Goal: Task Accomplishment & Management: Manage account settings

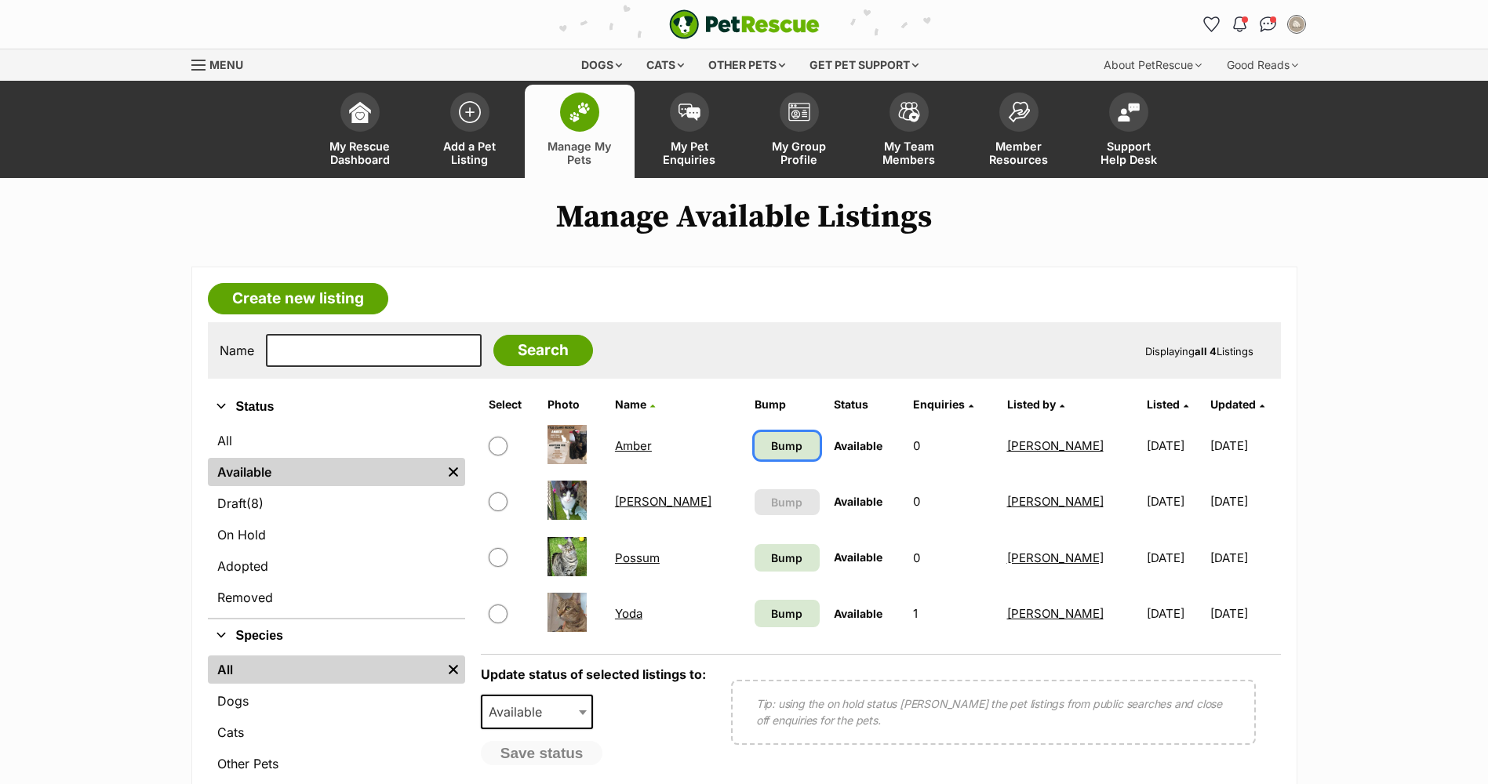
click at [729, 443] on span "Bump" at bounding box center [786, 446] width 31 height 16
click at [729, 569] on link "Bump" at bounding box center [787, 557] width 65 height 27
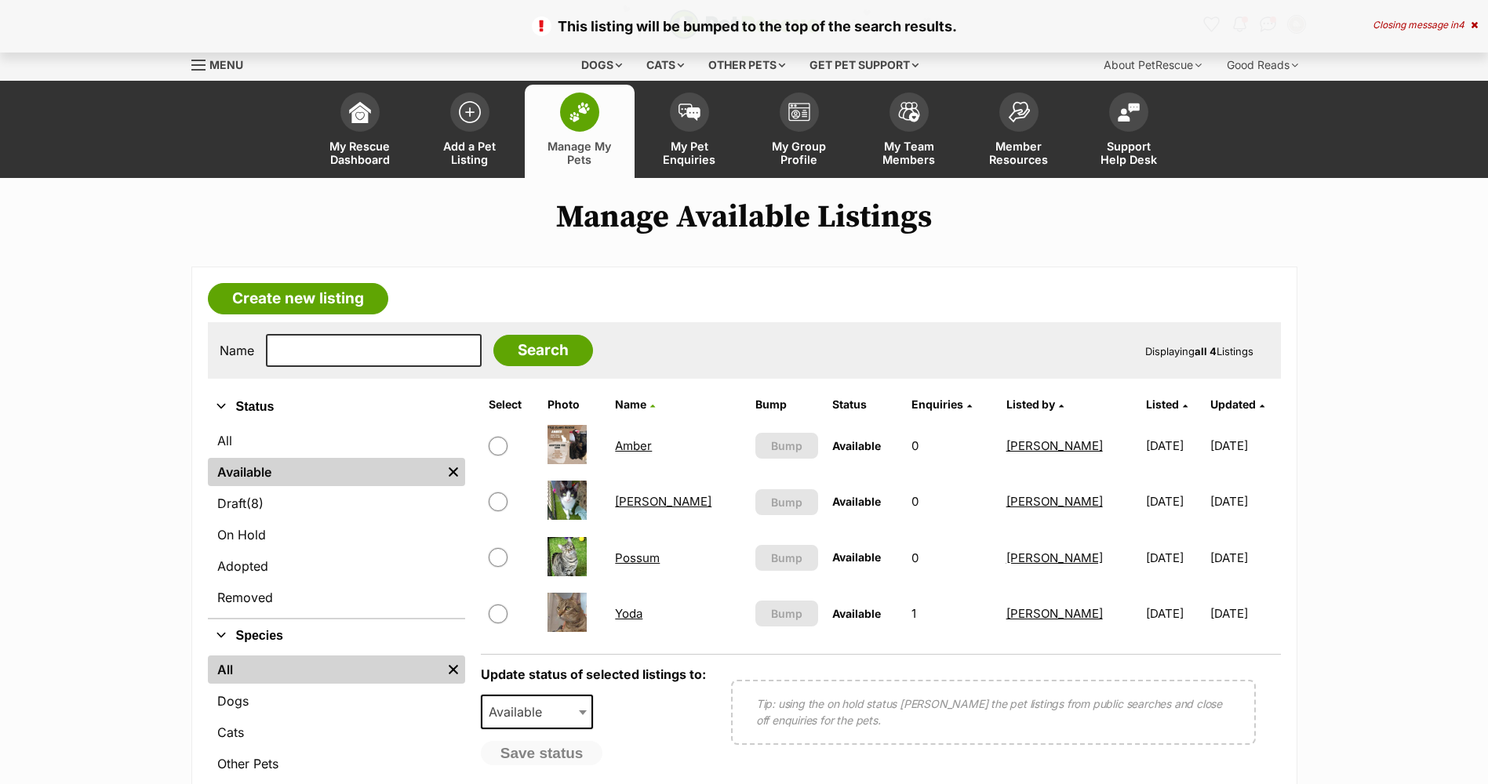
click at [636, 503] on link "[PERSON_NAME]" at bounding box center [663, 501] width 96 height 15
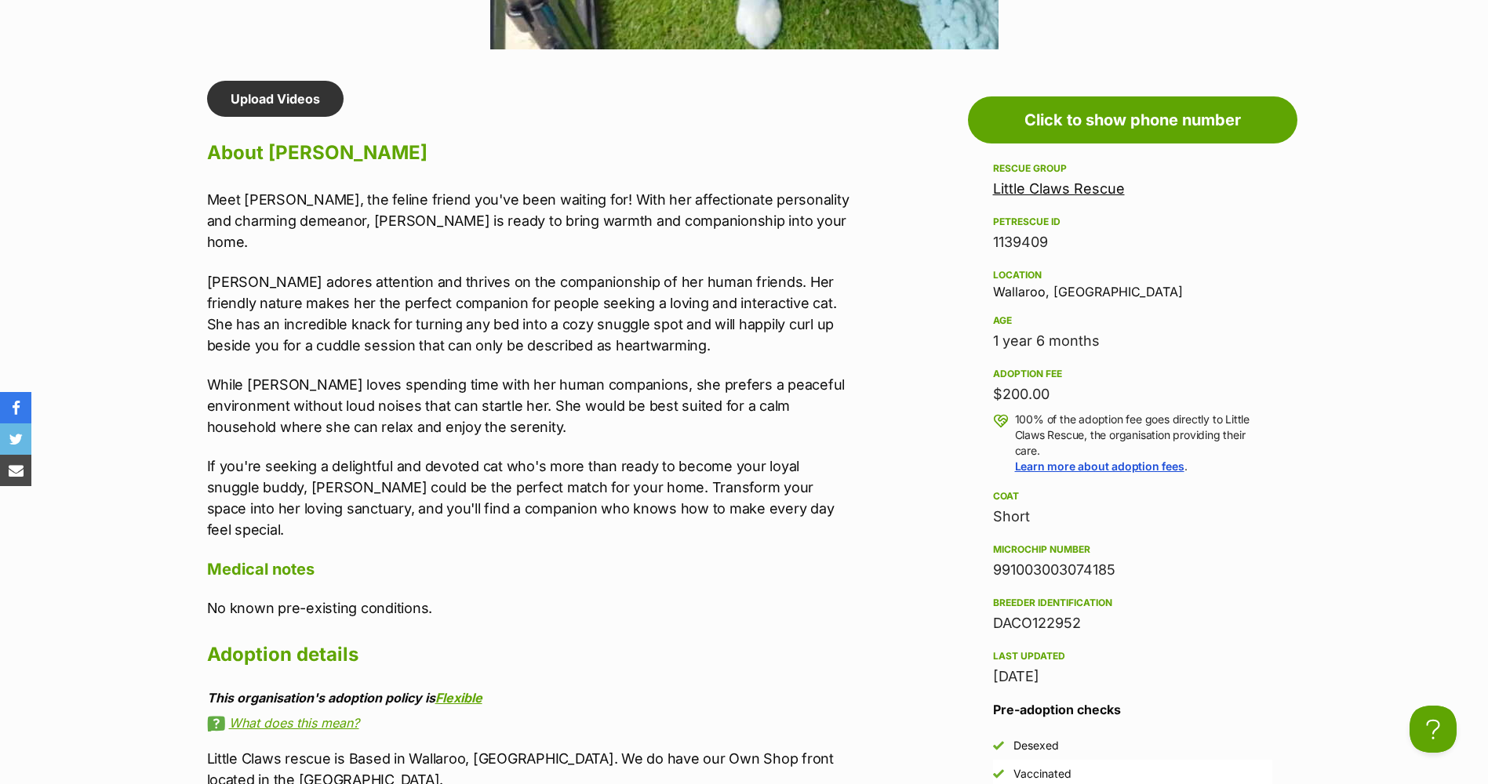
scroll to position [1333, 0]
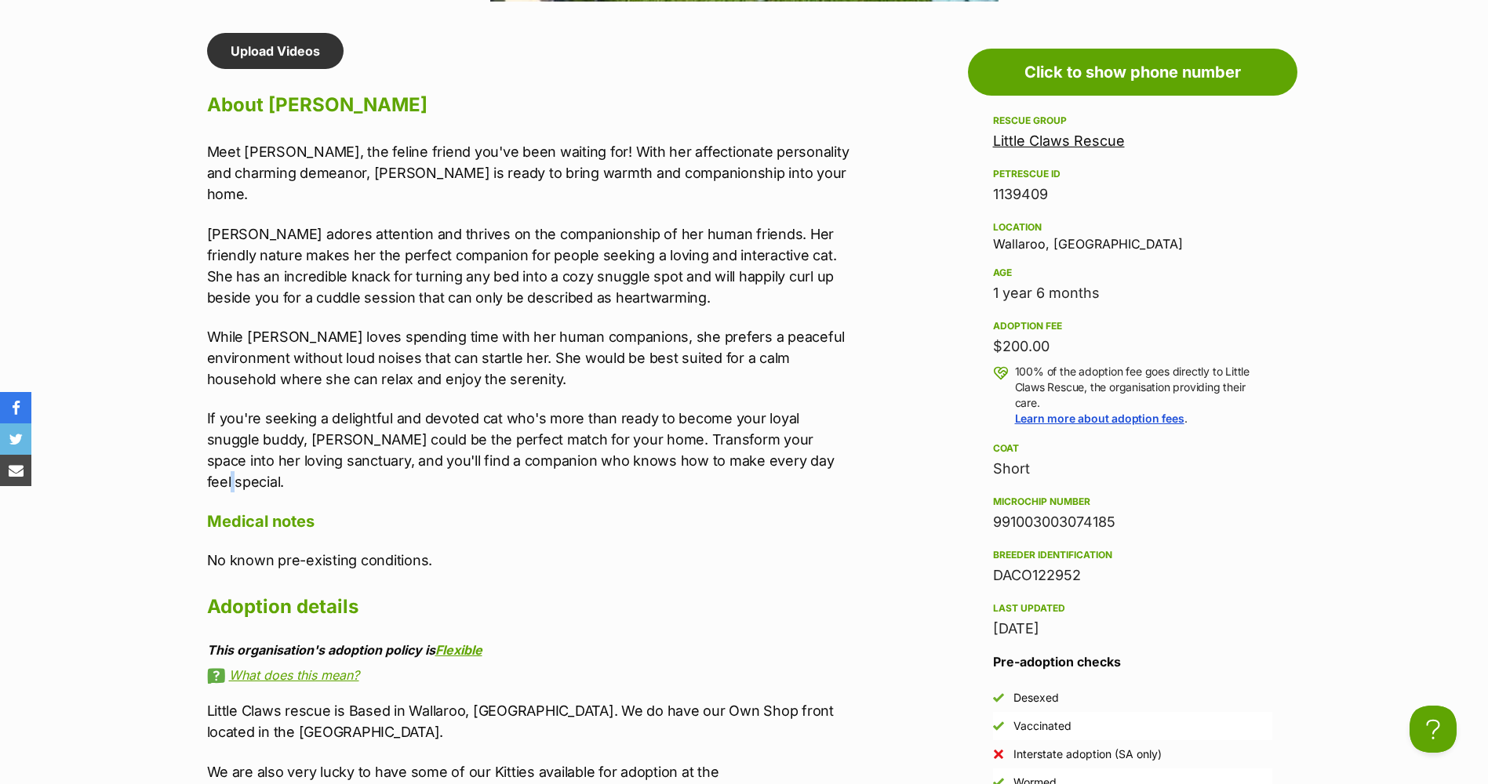
click at [771, 441] on p "If you're seeking a delightful and devoted cat who's more than ready to become …" at bounding box center [531, 450] width 648 height 85
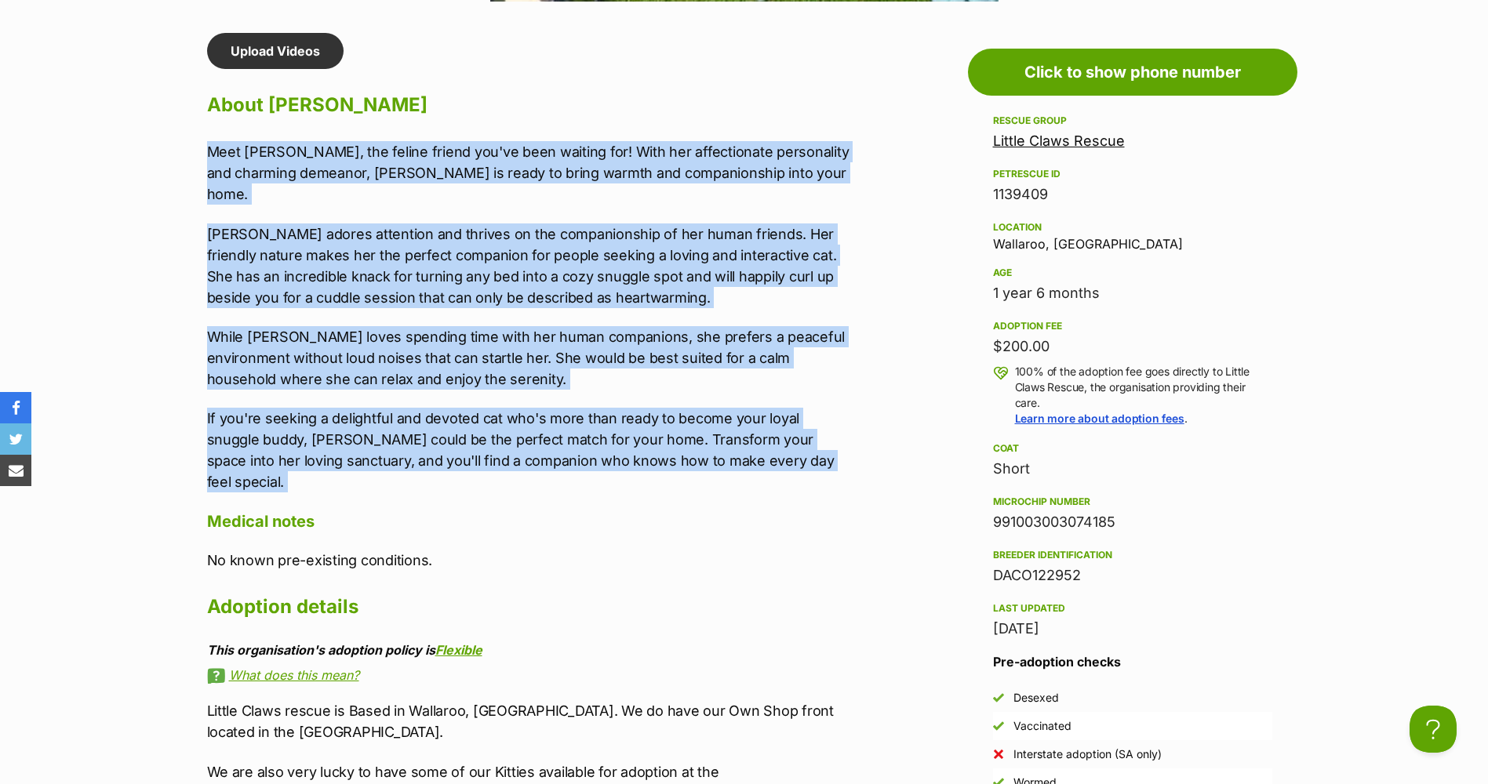
drag, startPoint x: 773, startPoint y: 440, endPoint x: 216, endPoint y: 153, distance: 626.5
click at [216, 153] on div "Meet Heidi, the feline friend you've been waiting for! With her affectionate pe…" at bounding box center [531, 316] width 648 height 351
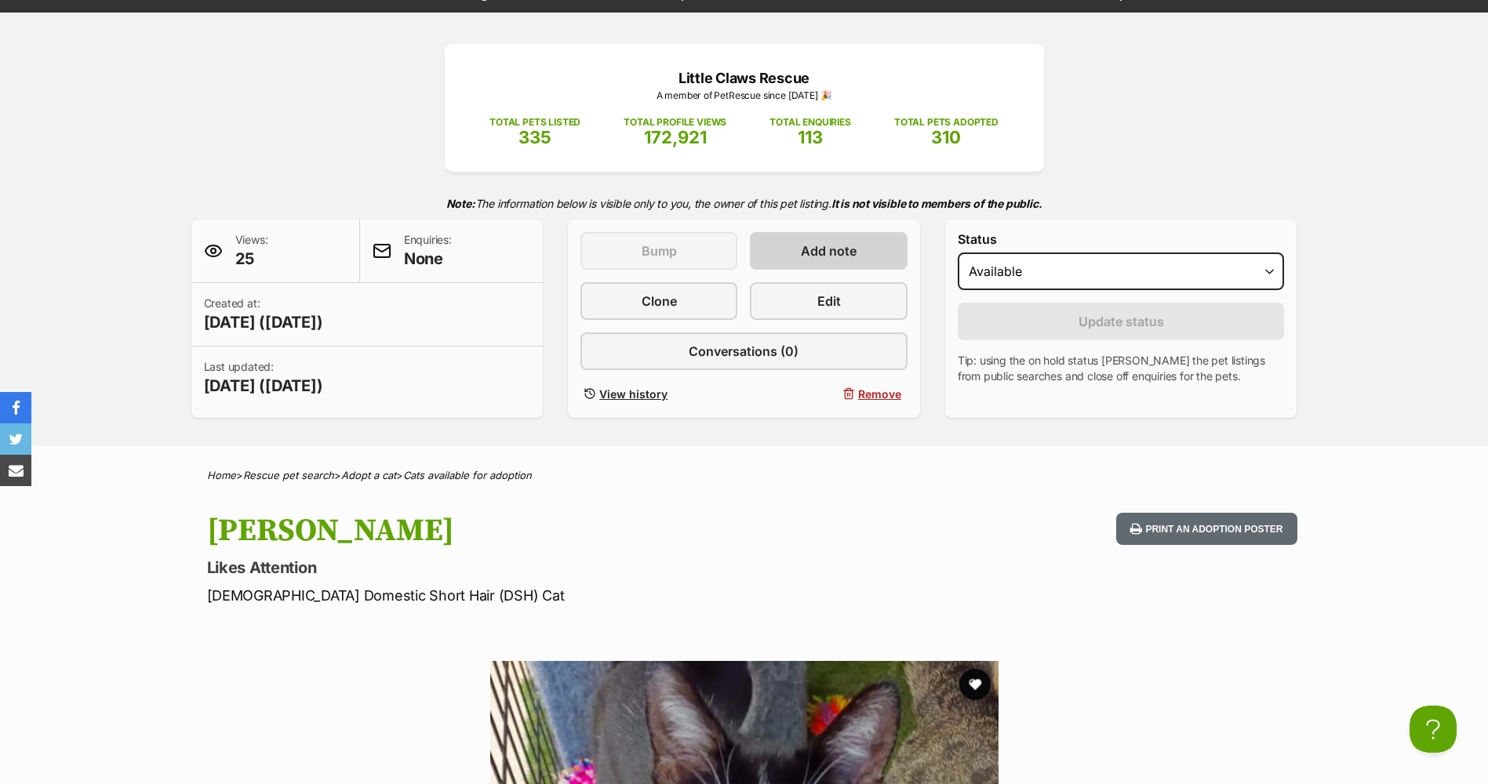
scroll to position [0, 0]
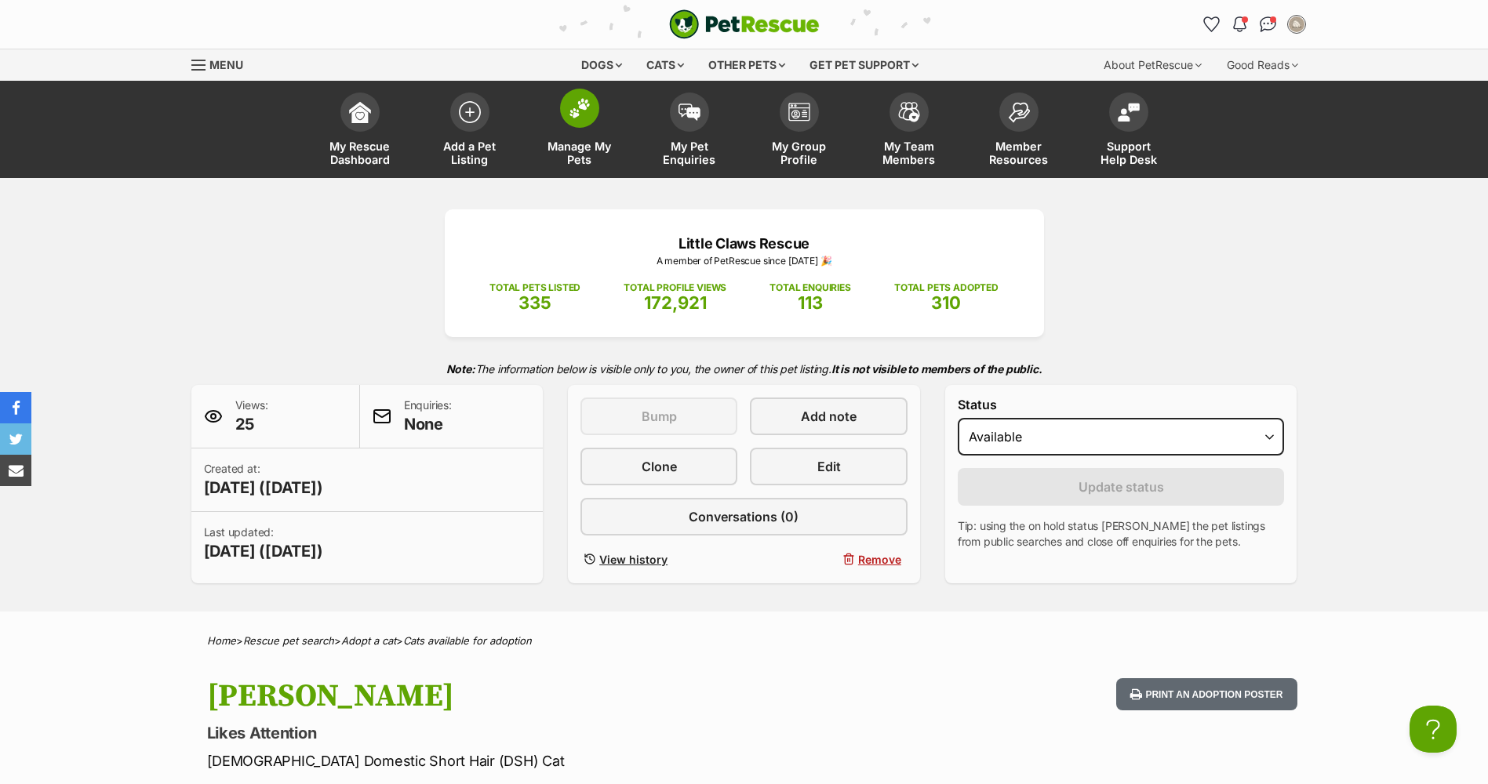
click at [595, 157] on span "Manage My Pets" at bounding box center [579, 153] width 71 height 27
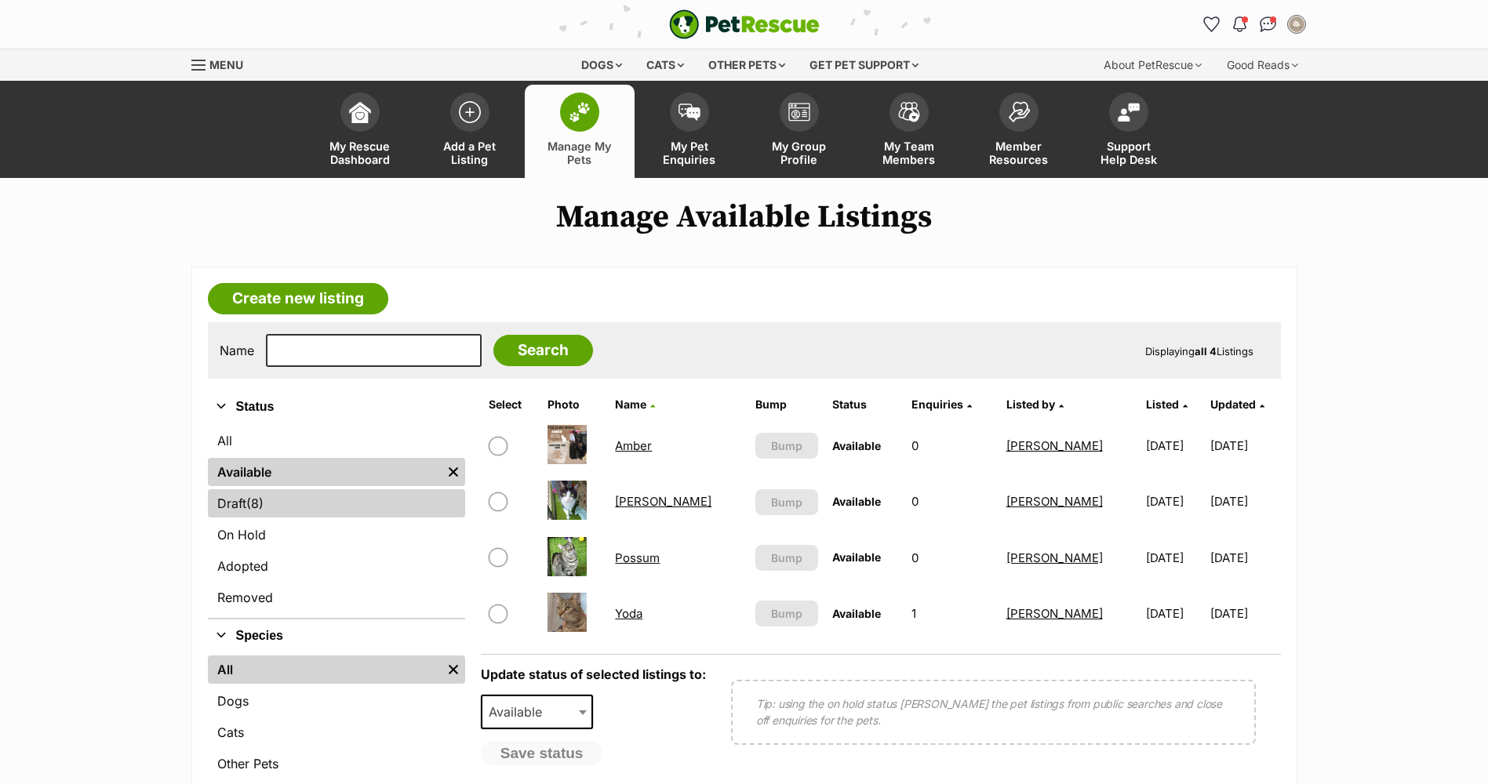
click at [267, 505] on link "Draft (8) Items" at bounding box center [336, 503] width 257 height 28
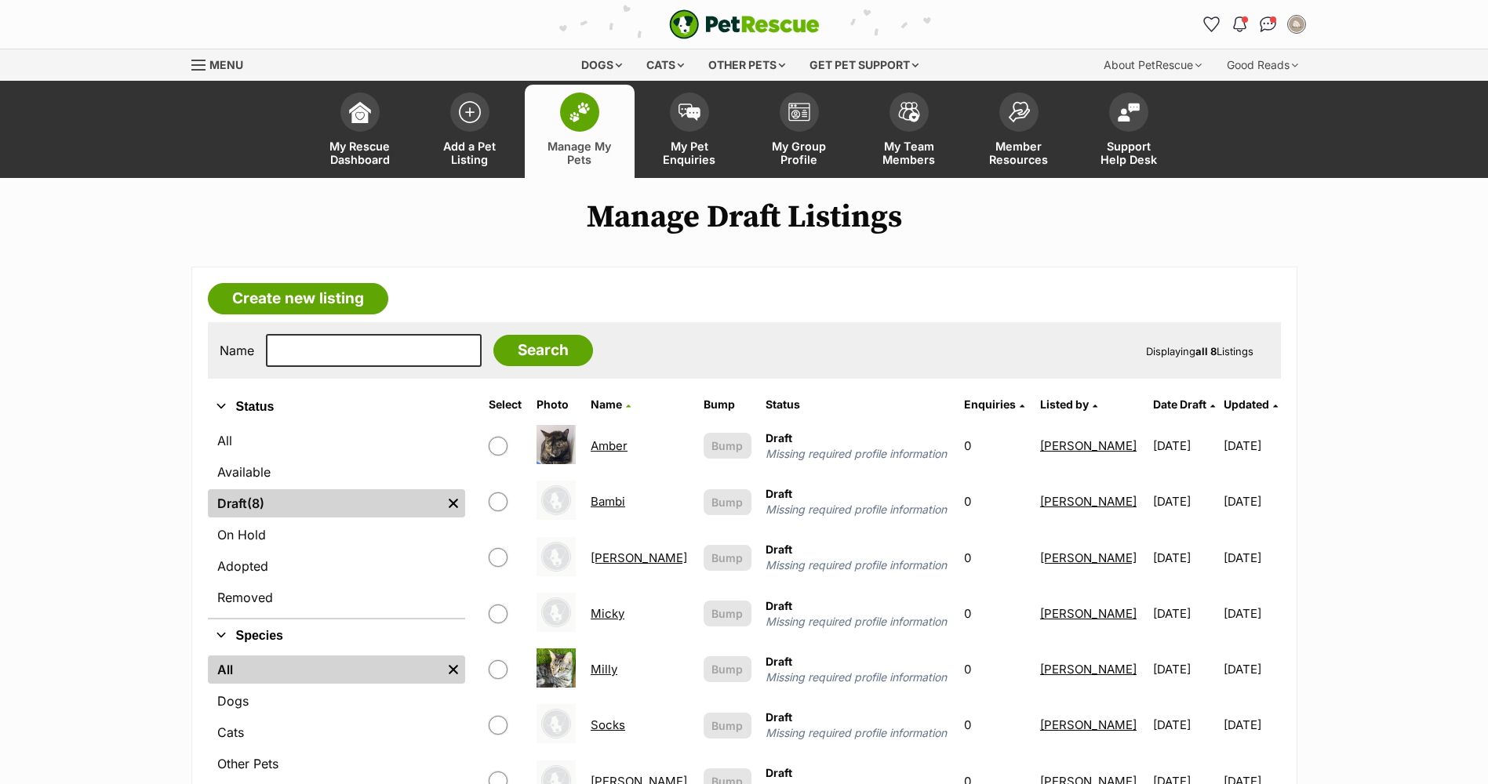
click at [620, 507] on link "Bambi" at bounding box center [608, 501] width 35 height 15
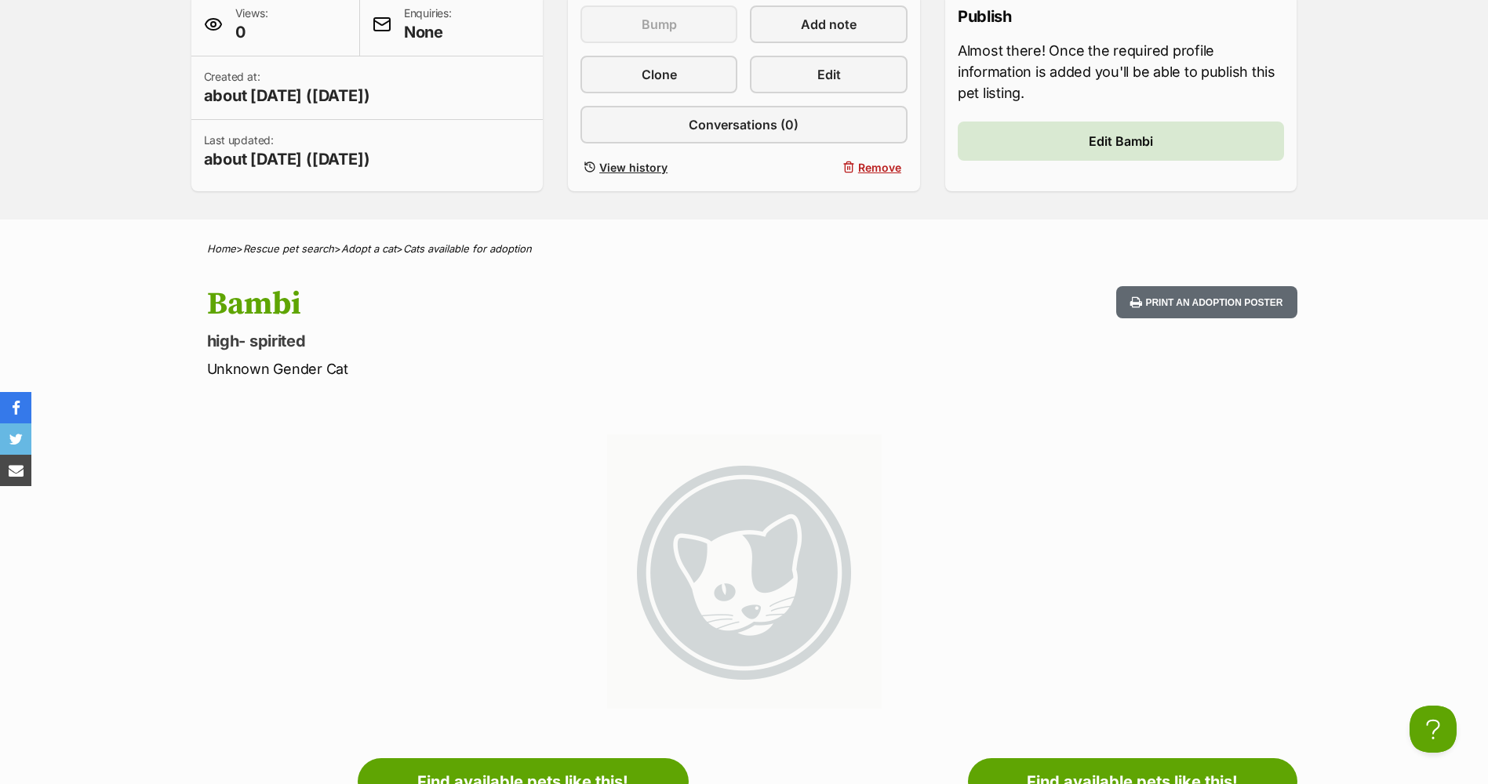
scroll to position [157, 0]
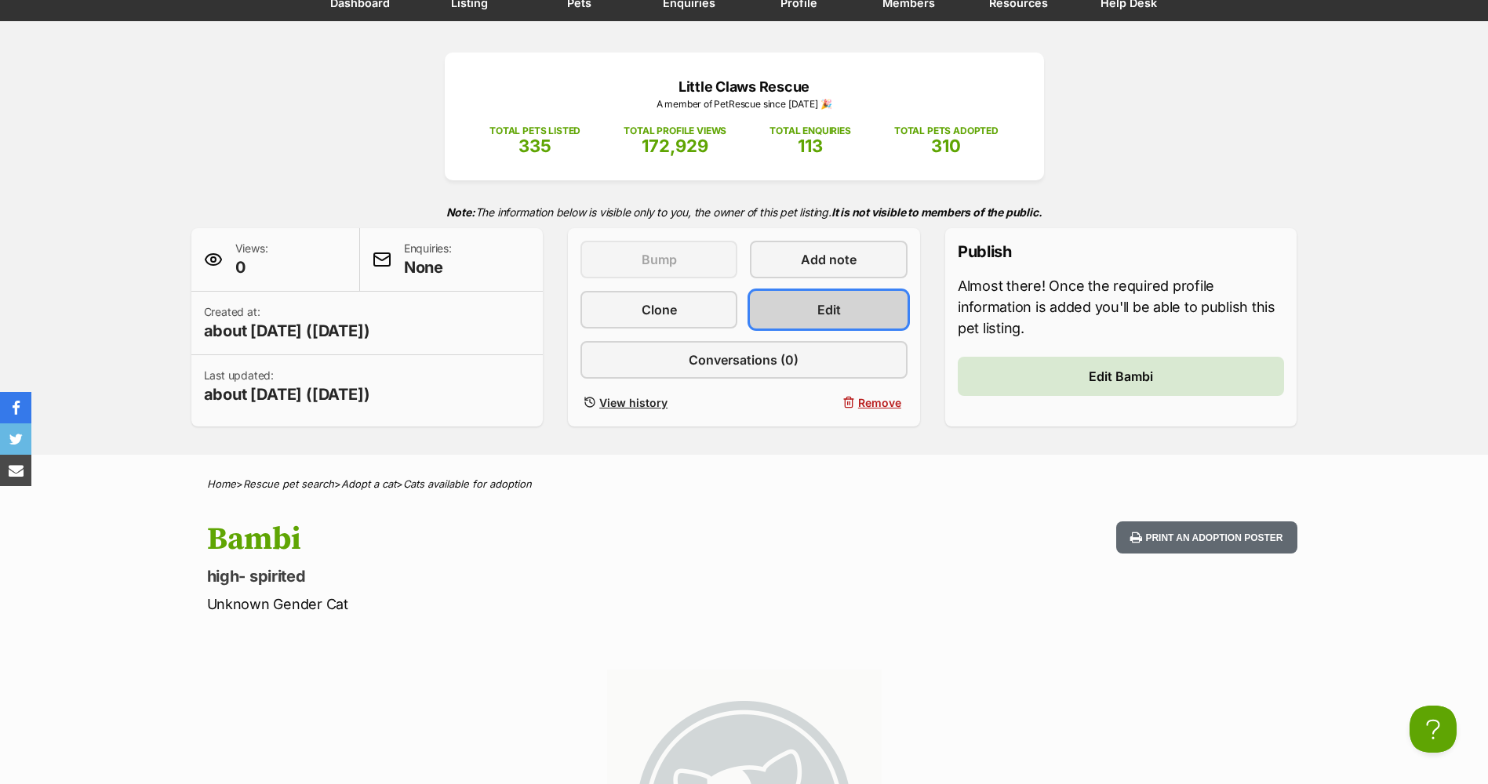
click at [820, 322] on link "Edit" at bounding box center [828, 310] width 157 height 38
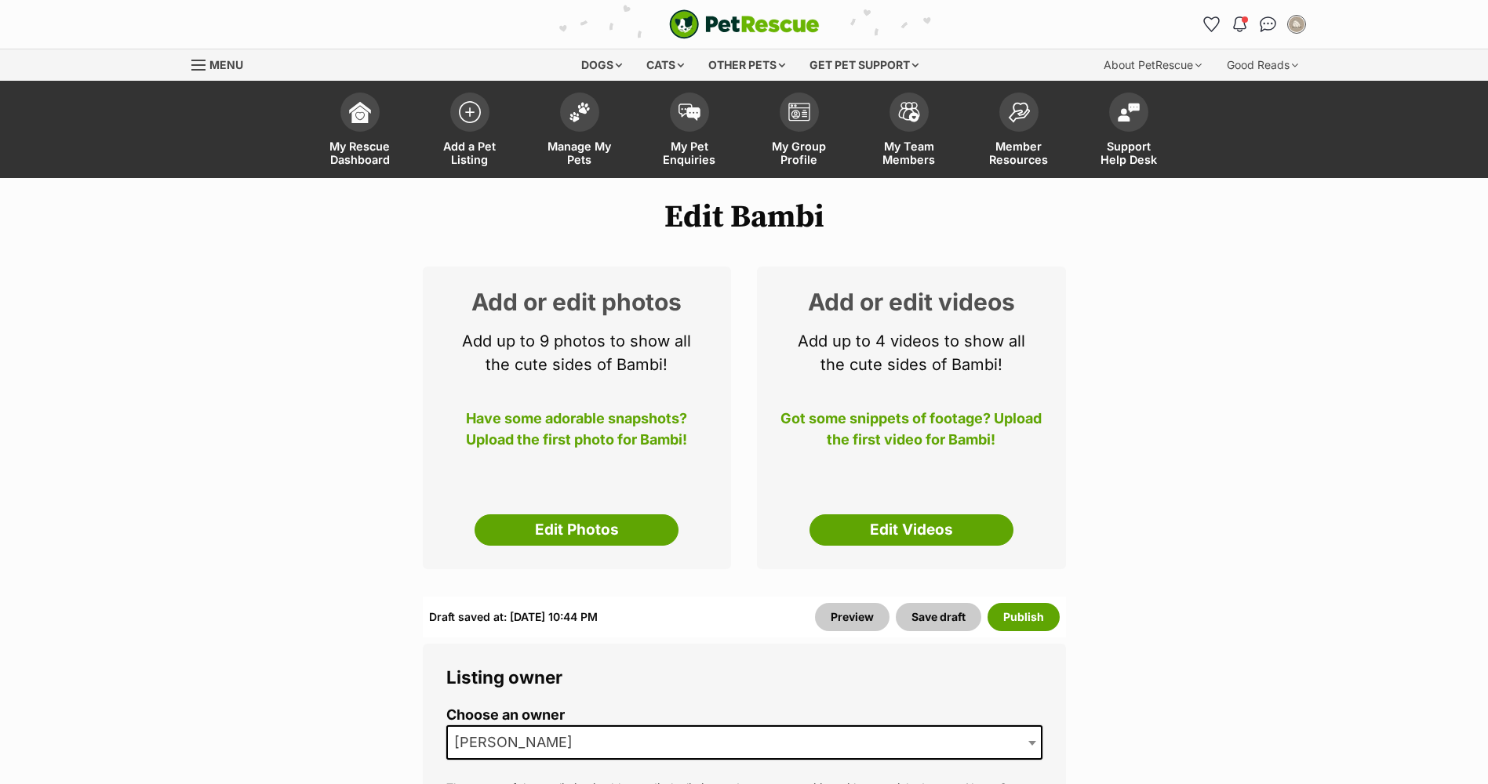
select select
click at [611, 539] on link "Edit Photos" at bounding box center [577, 530] width 204 height 31
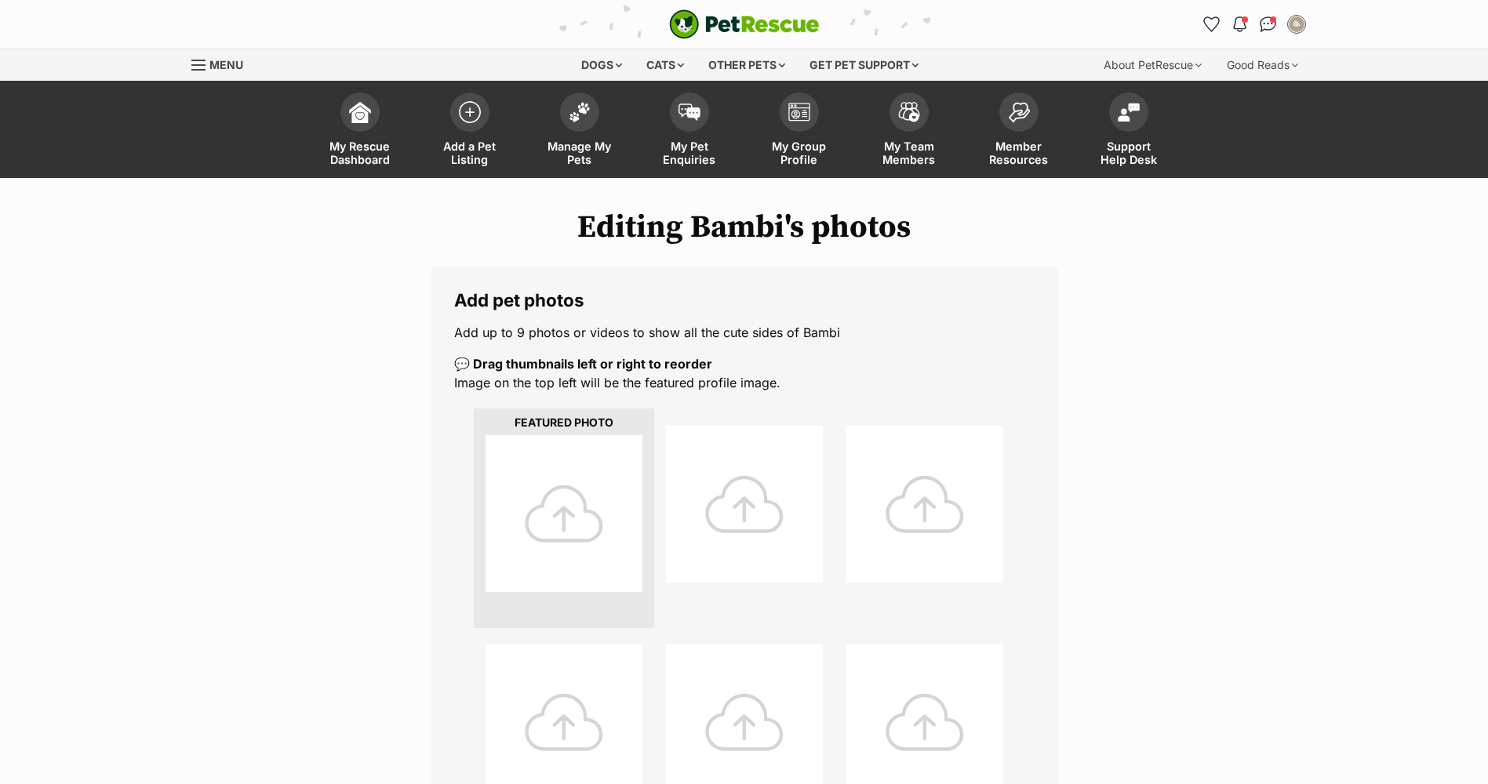
click at [584, 533] on div at bounding box center [563, 513] width 157 height 157
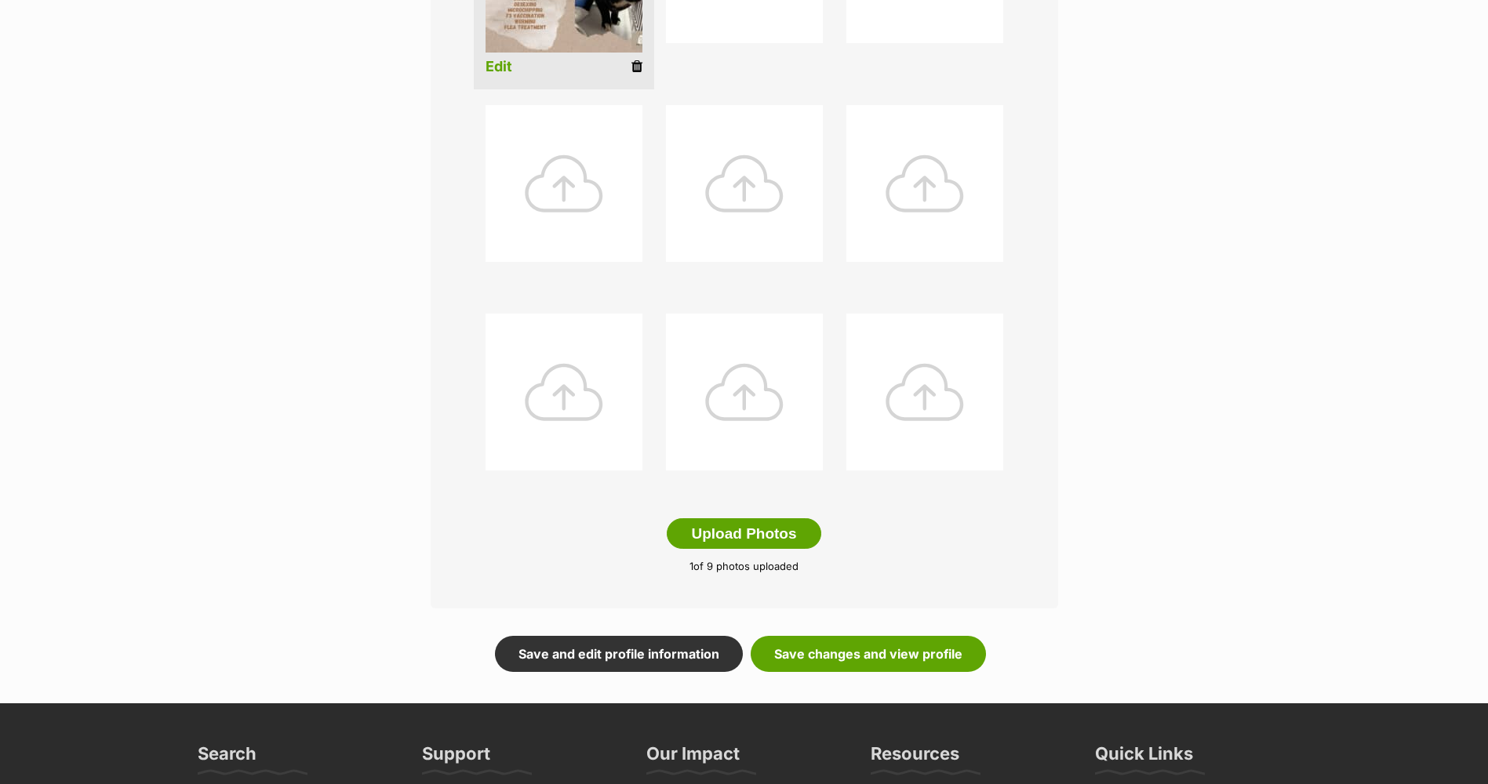
scroll to position [549, 0]
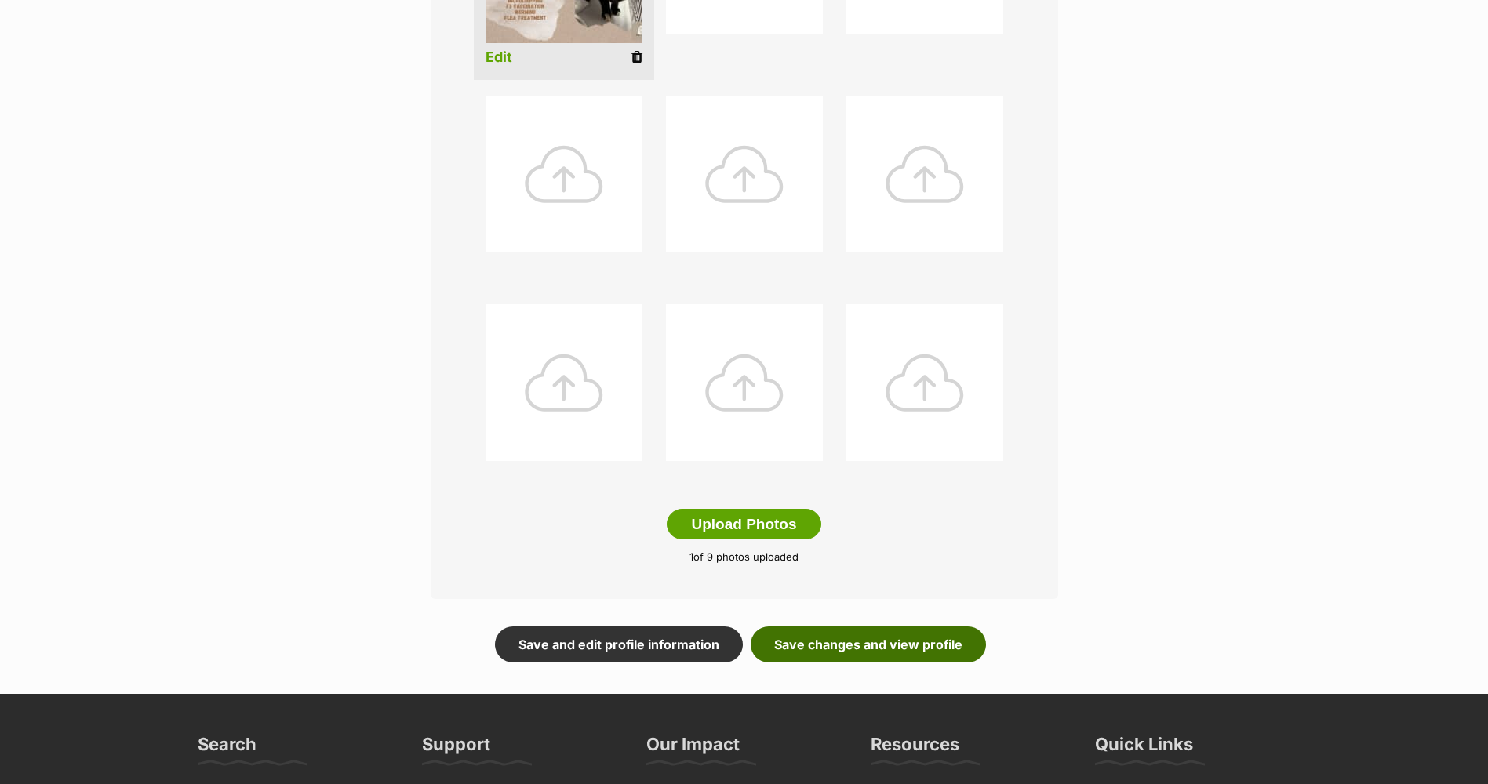
click at [803, 643] on link "Save changes and view profile" at bounding box center [868, 645] width 235 height 36
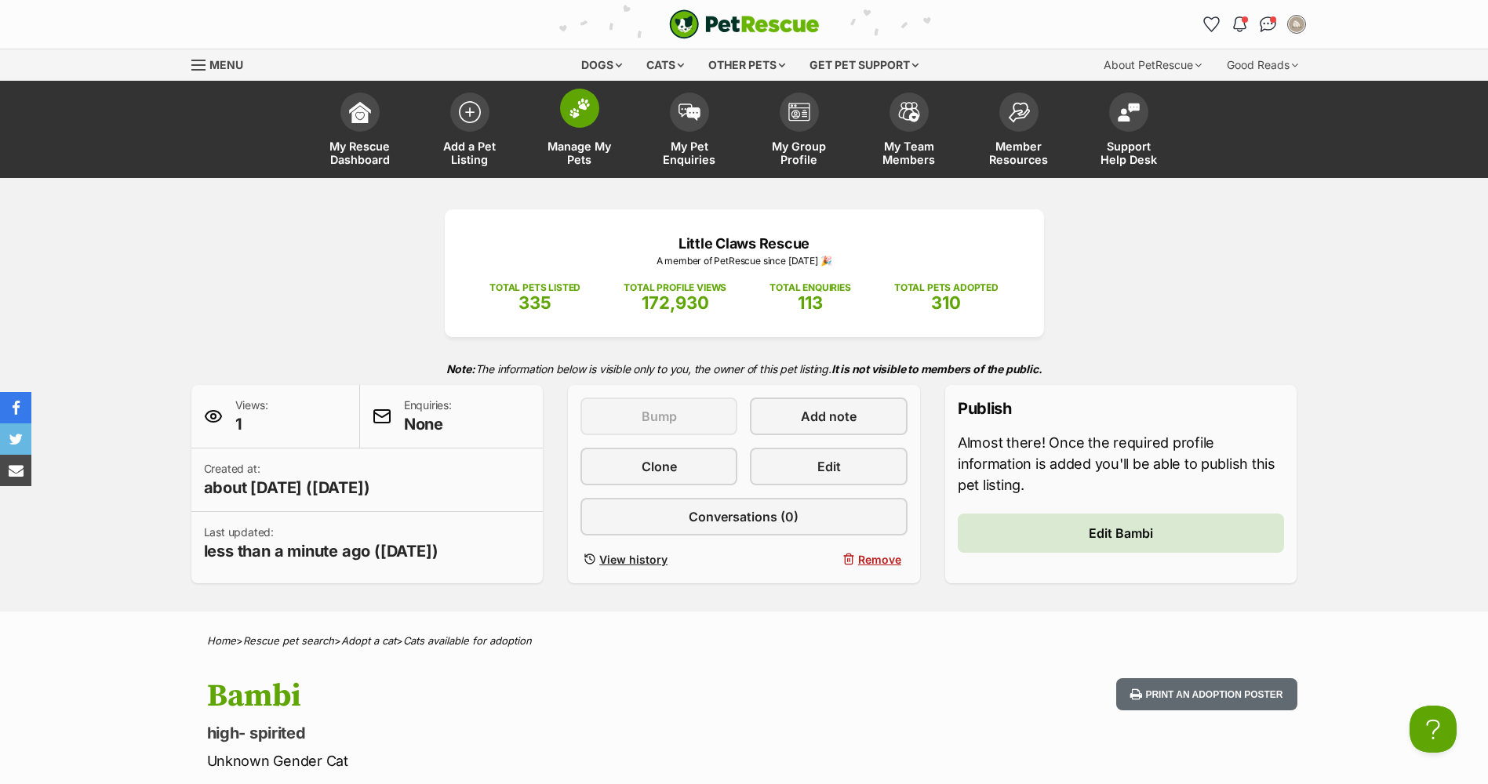
click at [550, 136] on link "Manage My Pets" at bounding box center [580, 131] width 110 height 93
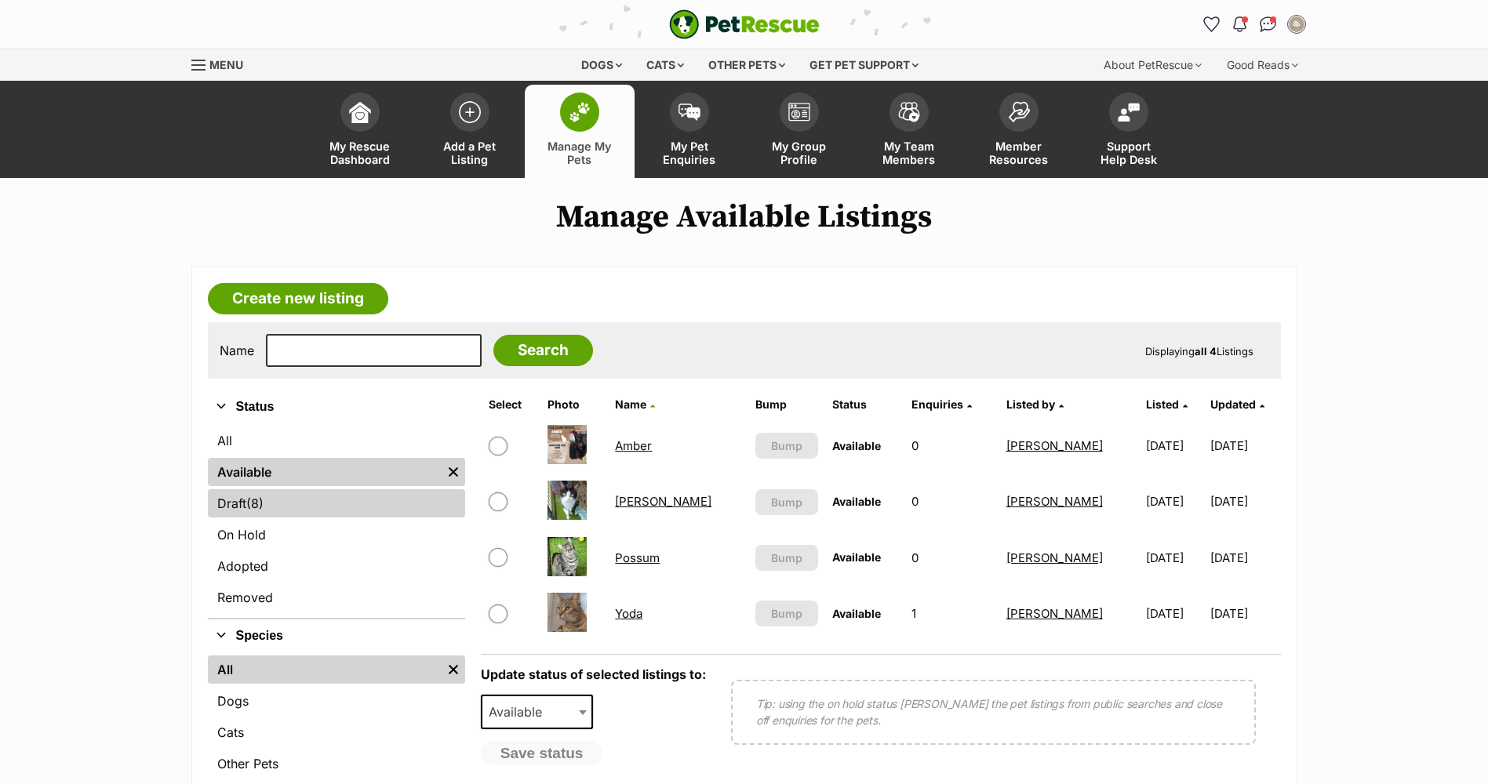
click at [322, 496] on link "Draft (8) Items" at bounding box center [336, 503] width 257 height 28
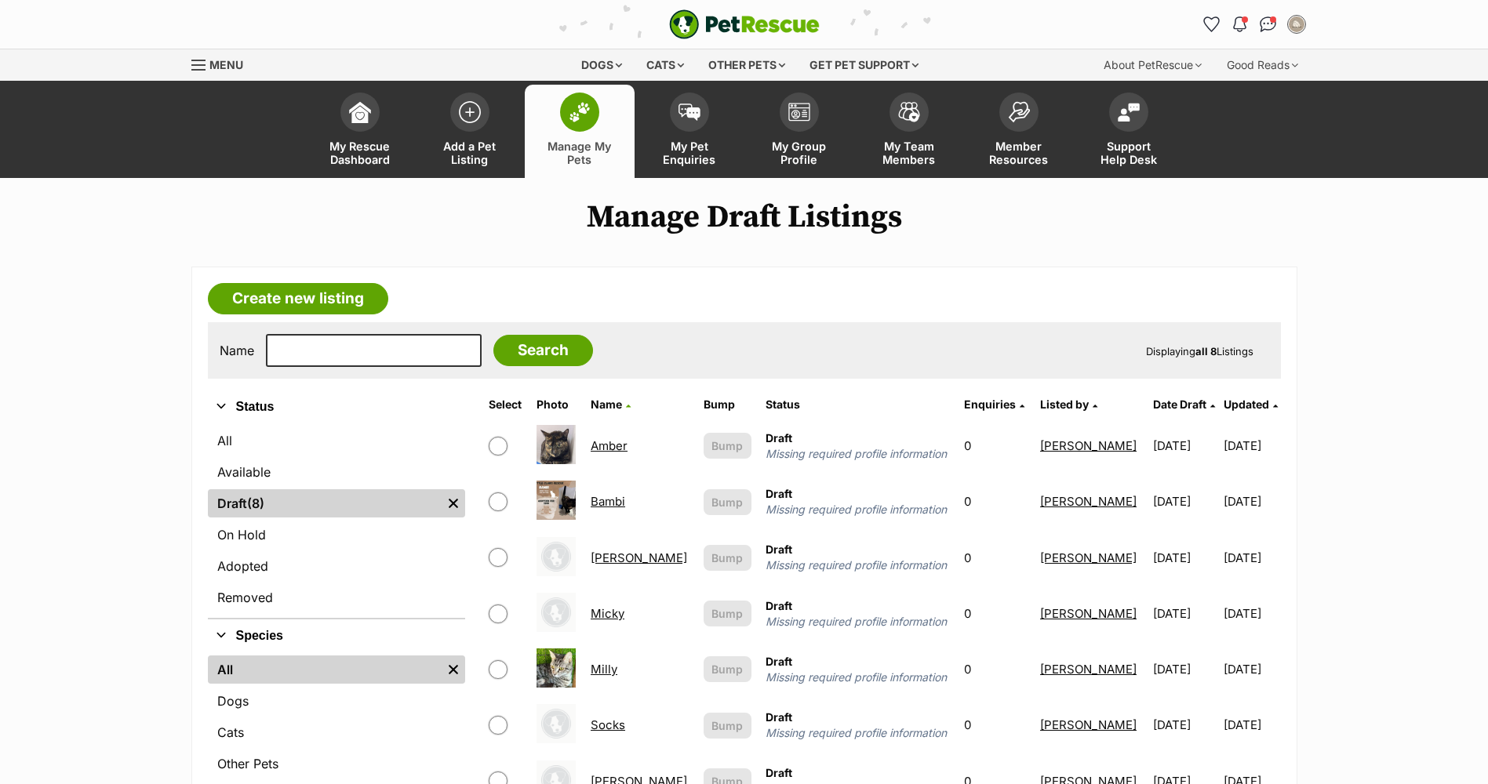
click at [505, 504] on input "checkbox" at bounding box center [498, 502] width 19 height 19
checkbox input "true"
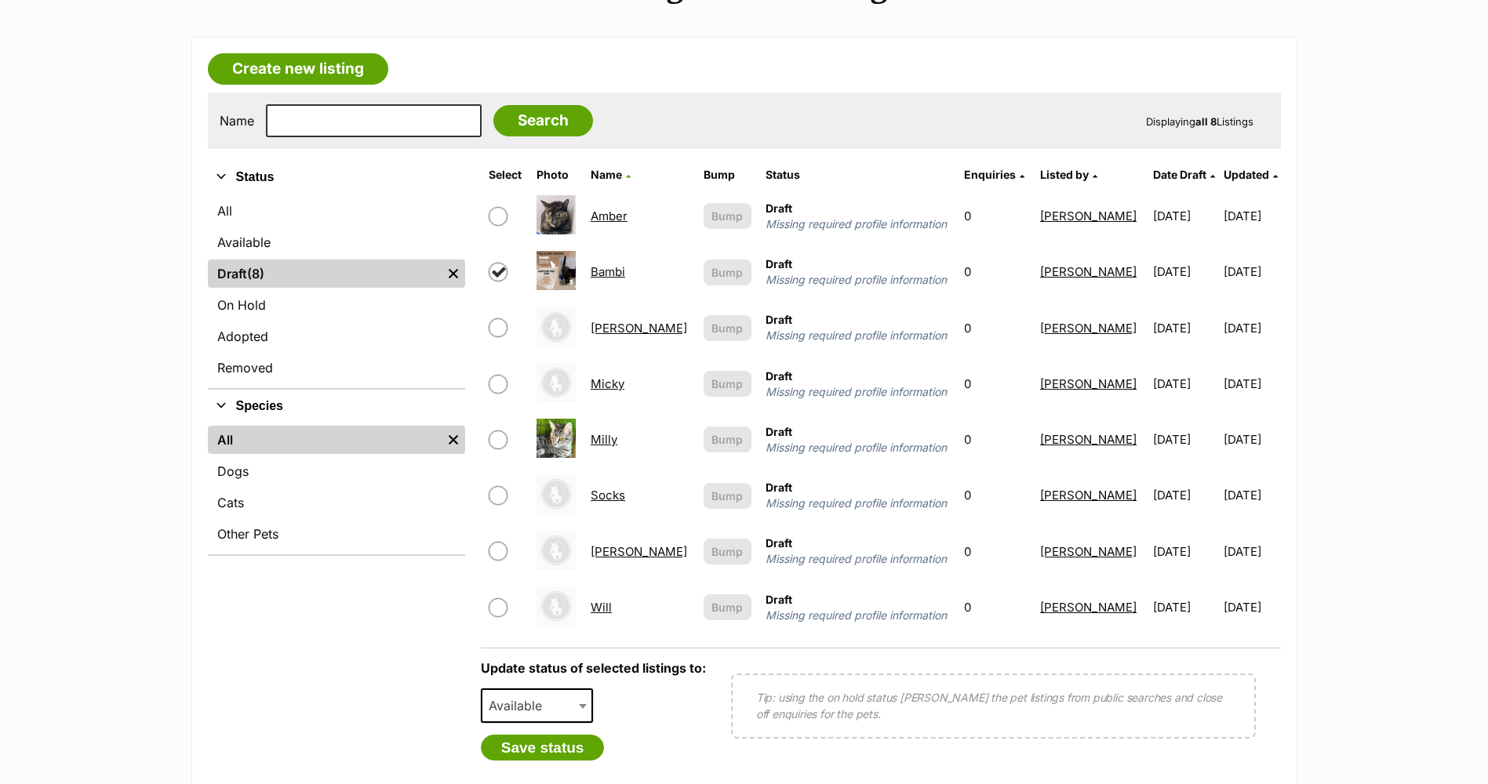
scroll to position [314, 0]
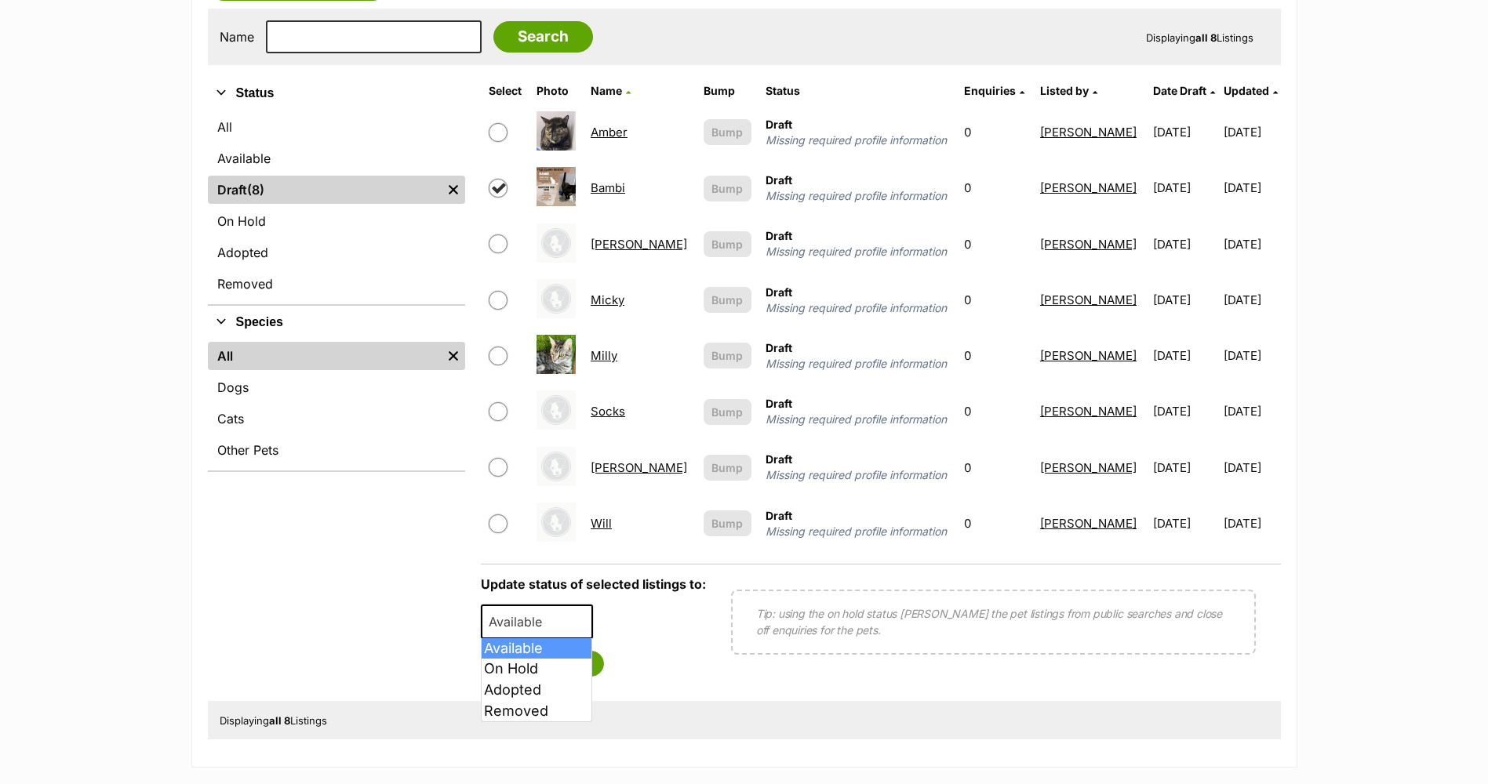
click at [537, 617] on span "Available" at bounding box center [519, 622] width 75 height 22
click at [567, 675] on button "Save status" at bounding box center [543, 664] width 124 height 27
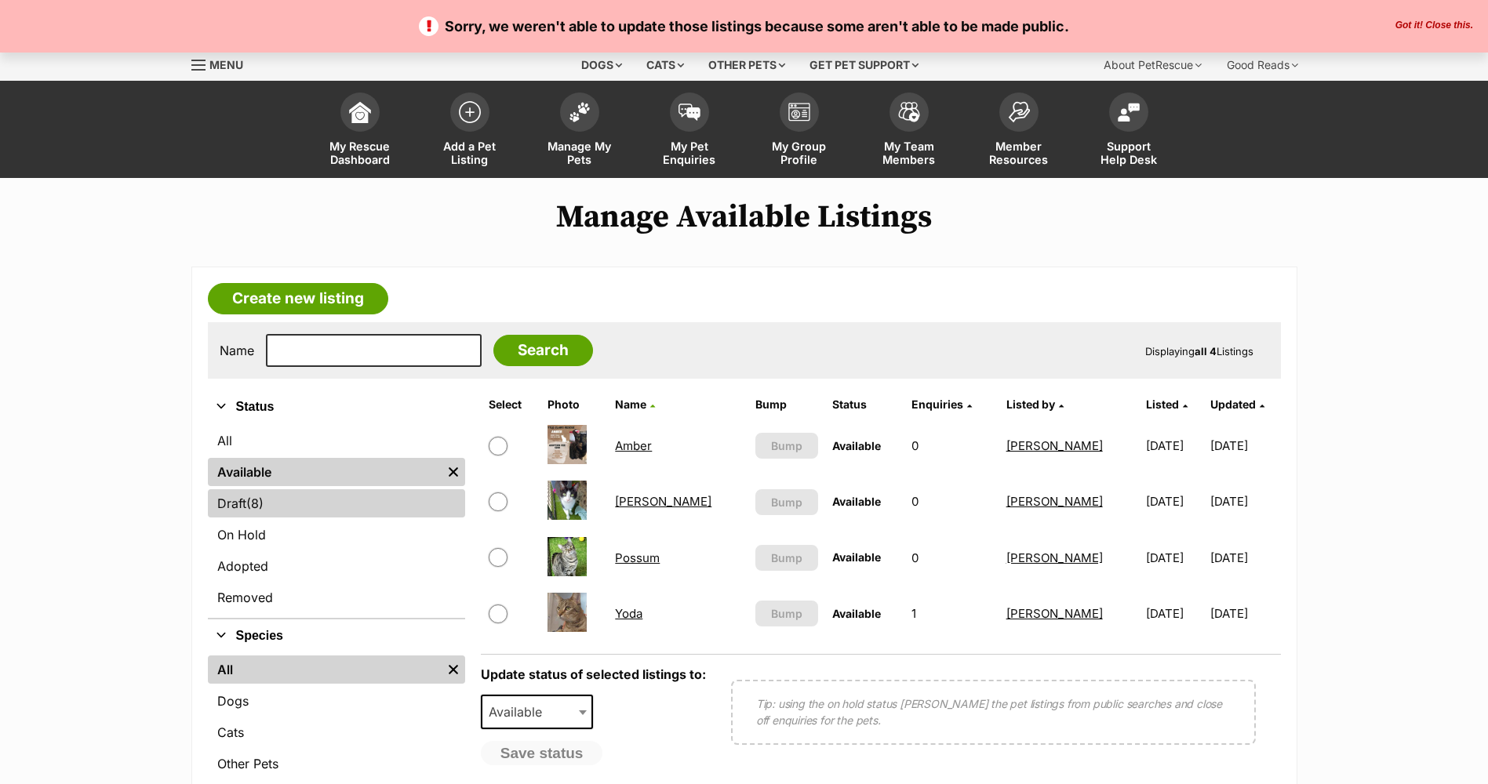
click at [263, 496] on span "(8)" at bounding box center [254, 503] width 17 height 19
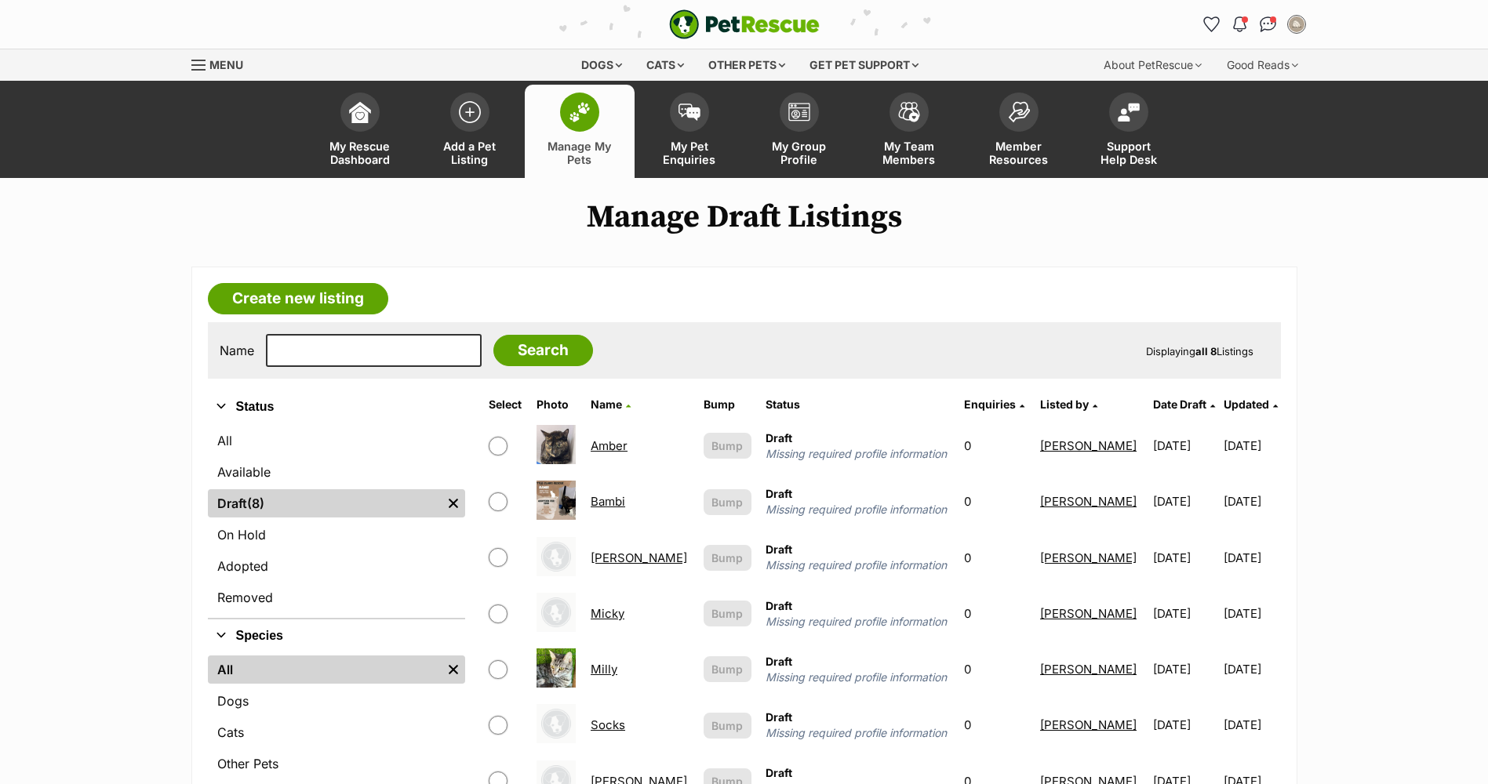
click at [606, 511] on td "Bambi" at bounding box center [639, 502] width 111 height 54
click at [595, 515] on td "Bambi" at bounding box center [639, 502] width 111 height 54
click at [619, 504] on link "Bambi" at bounding box center [608, 501] width 35 height 15
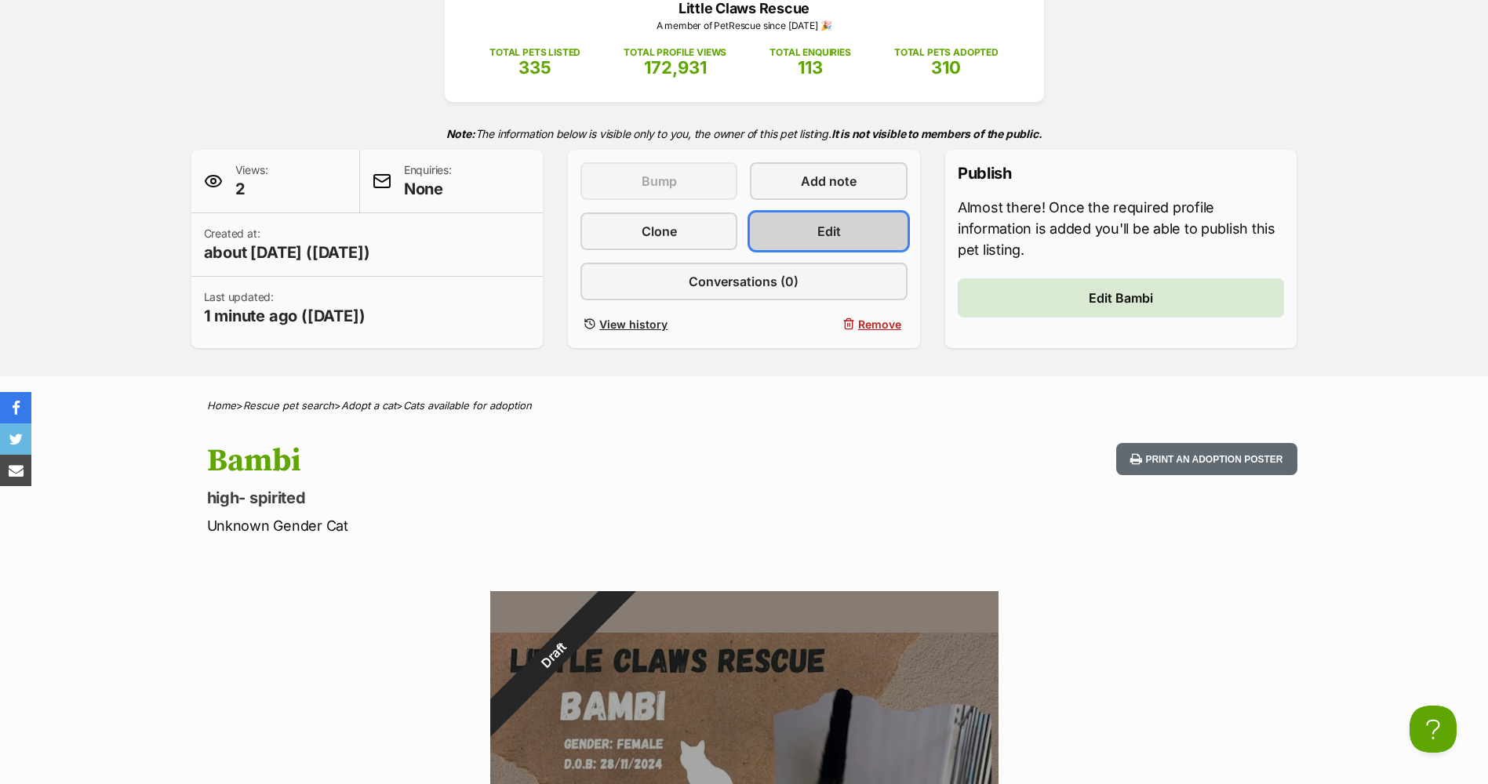
click at [849, 232] on link "Edit" at bounding box center [828, 232] width 157 height 38
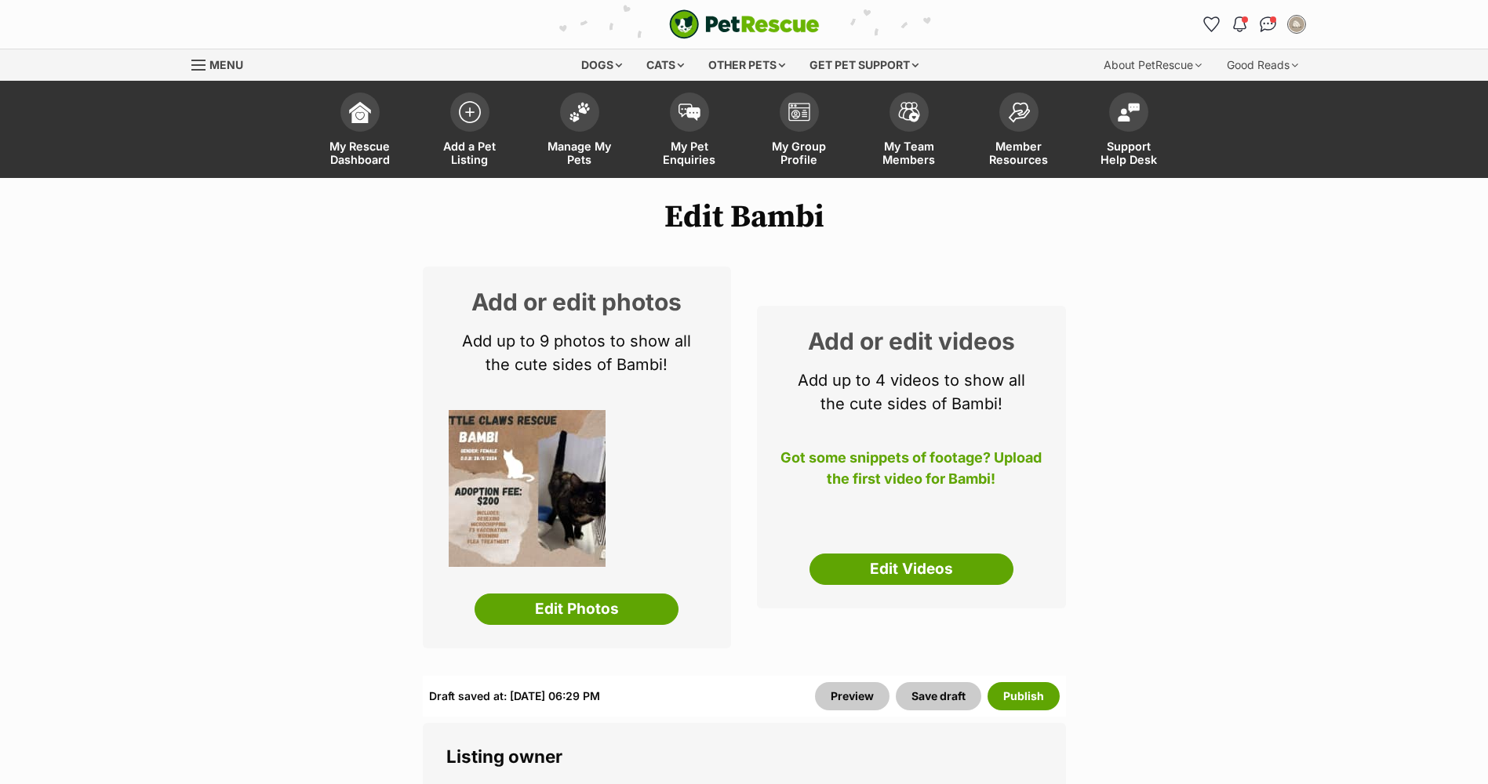
select select
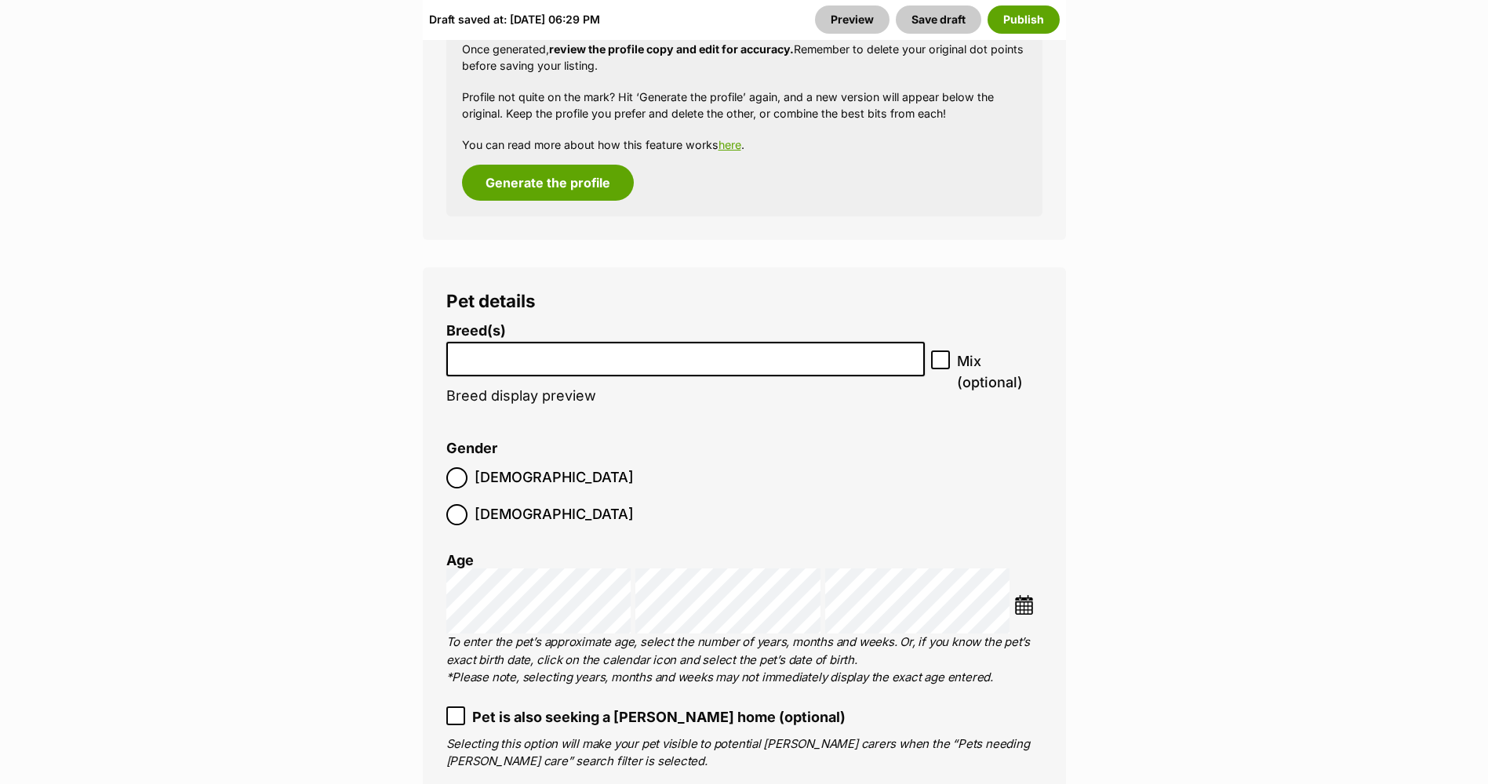
scroll to position [2118, 0]
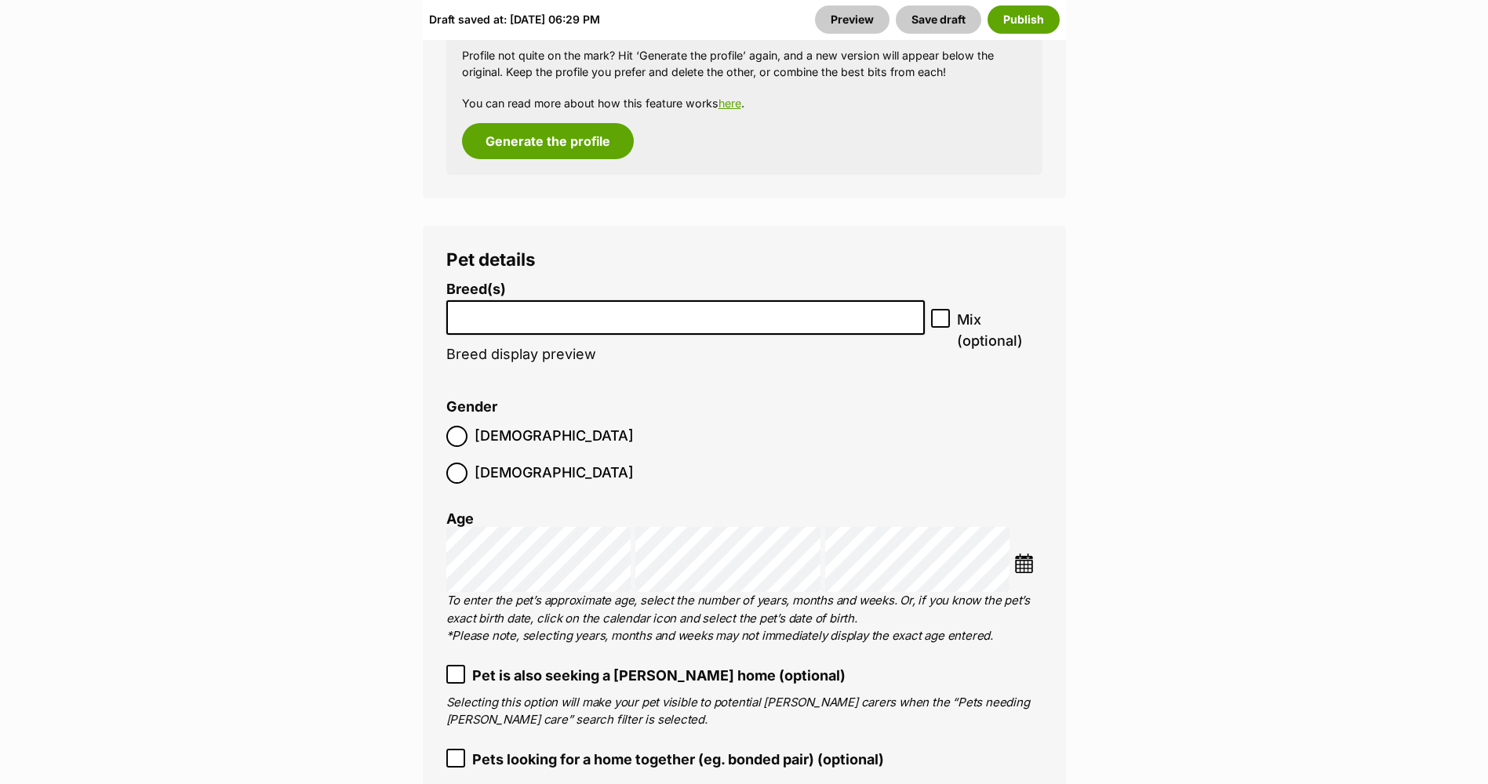
click at [733, 310] on input "search" at bounding box center [686, 314] width 468 height 16
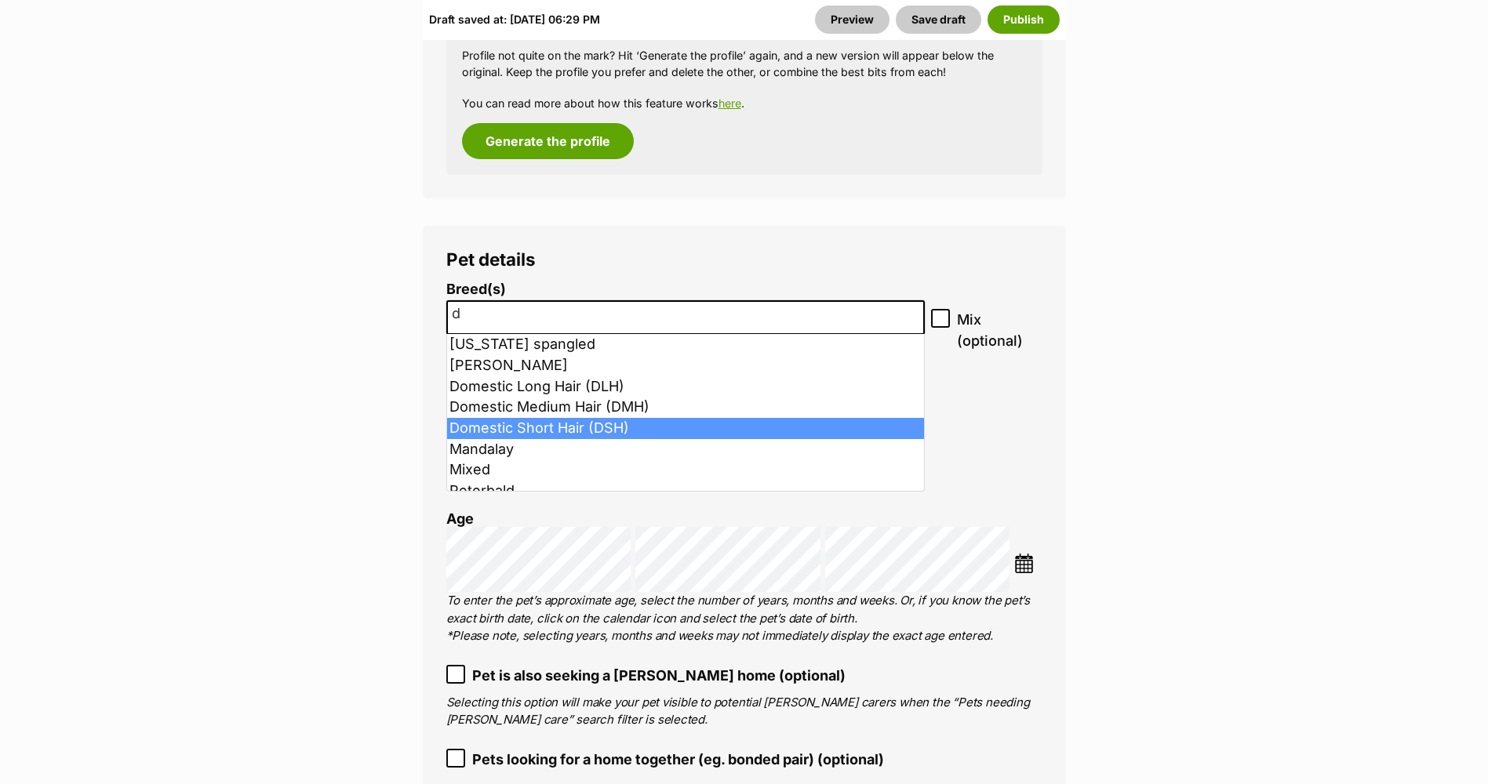
type input "d"
select select "252102"
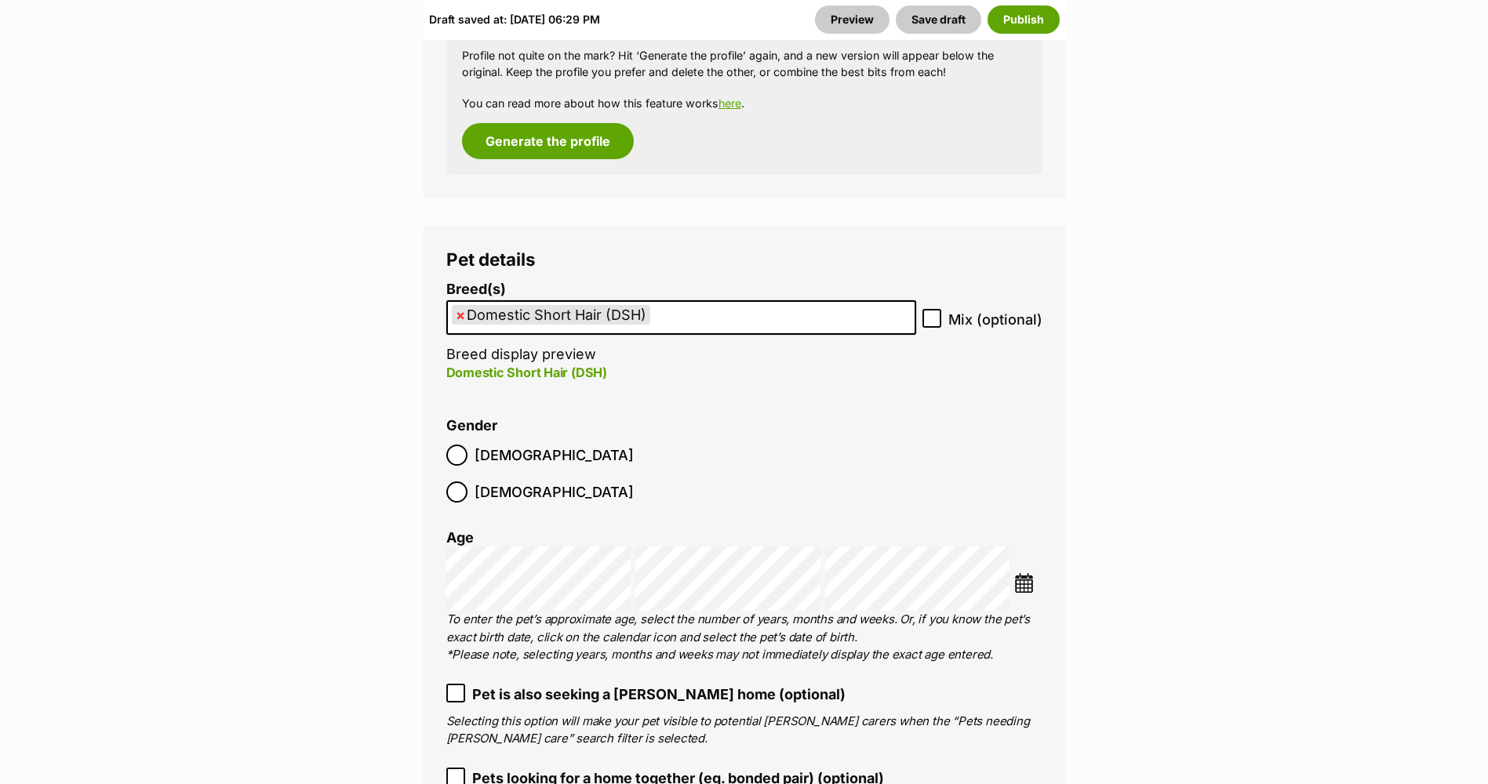
click at [1015, 548] on div "Choose Date" at bounding box center [744, 579] width 596 height 65
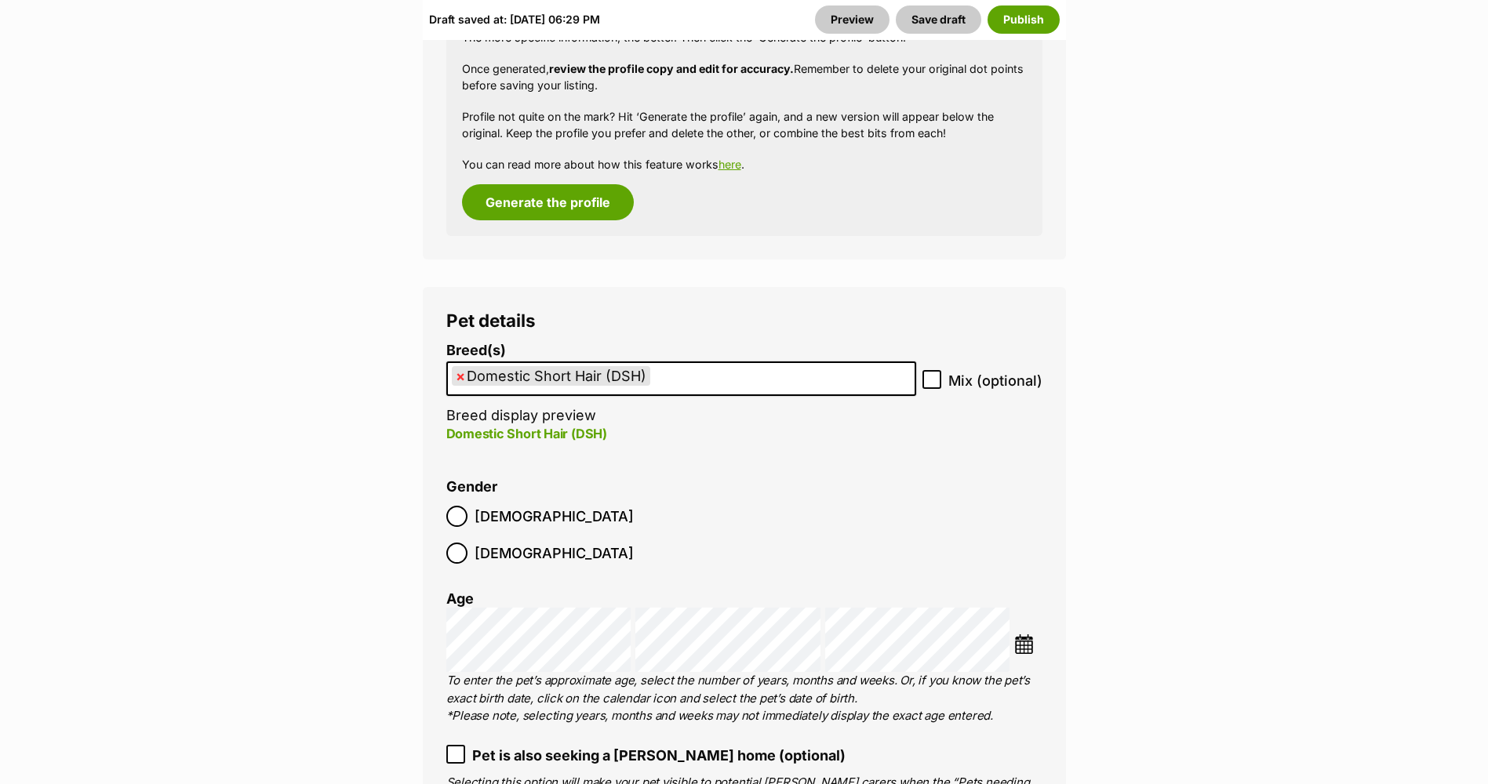
scroll to position [2353, 0]
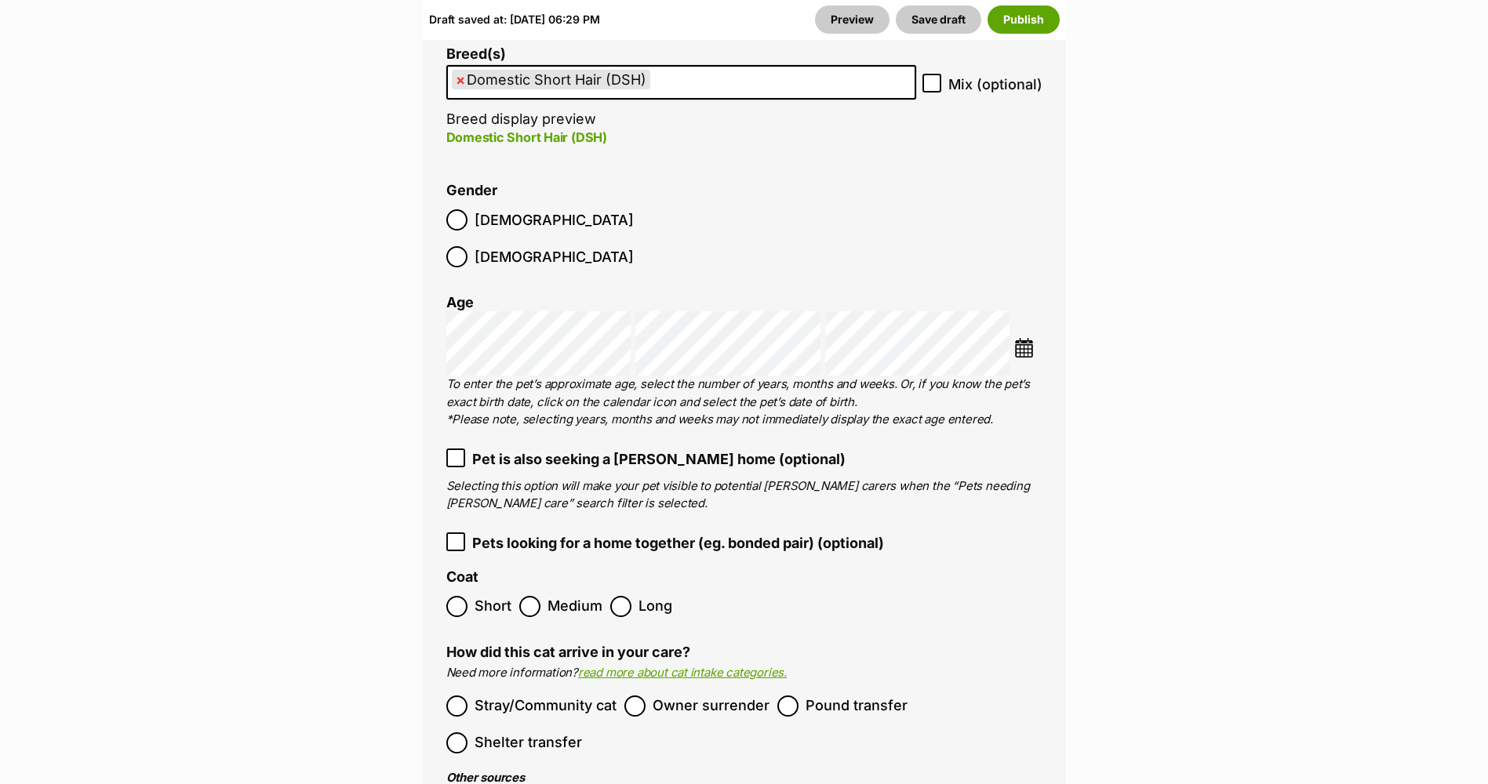
click at [1030, 338] on img at bounding box center [1024, 348] width 20 height 20
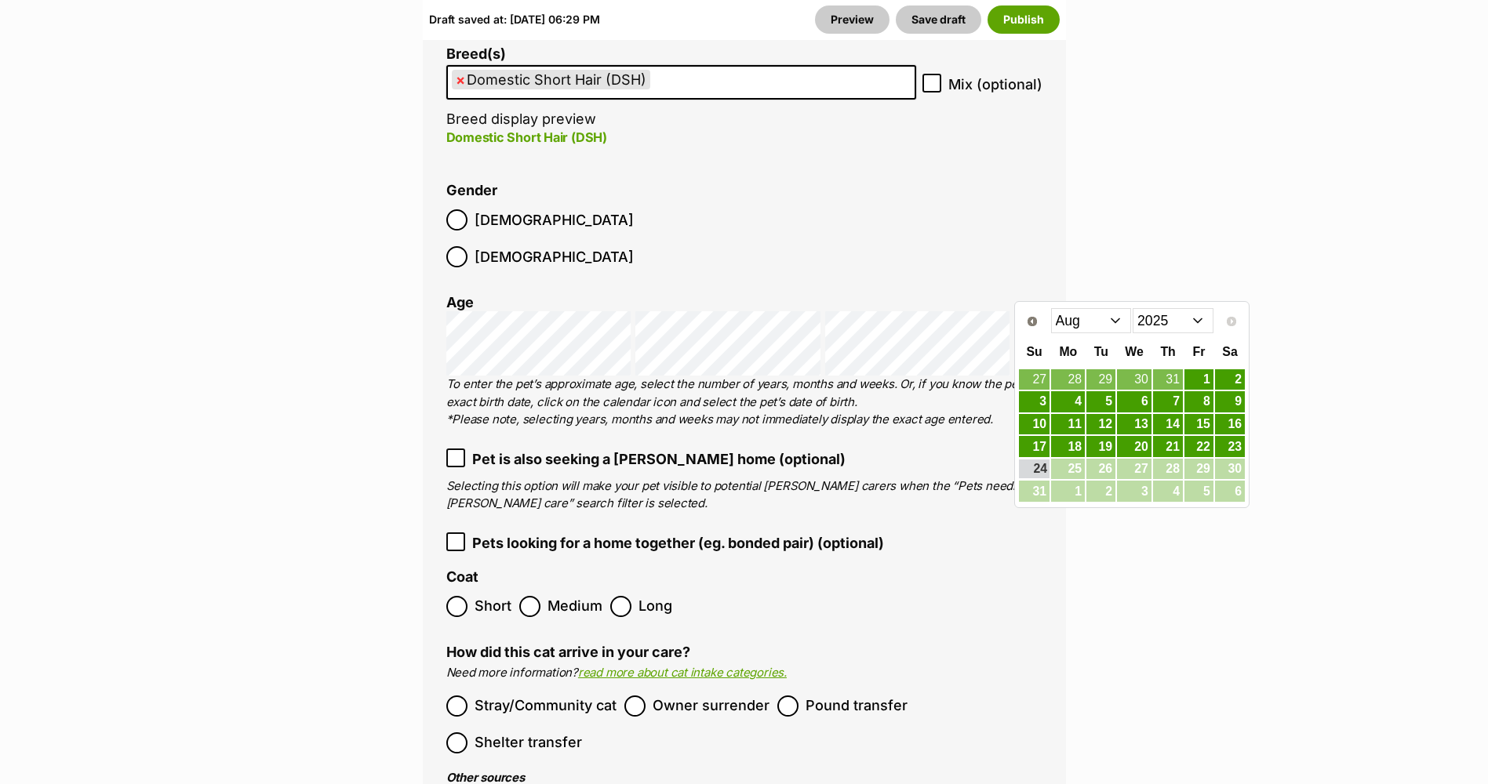
click at [1143, 320] on select "2015 2016 2017 2018 2019 2020 2021 2022 2023 2024 2025" at bounding box center [1173, 320] width 81 height 25
click at [1108, 320] on select "Jan Feb Mar Apr May Jun Jul Aug Sep Oct Nov Dec" at bounding box center [1091, 320] width 81 height 25
click at [1162, 470] on link "28" at bounding box center [1168, 470] width 30 height 20
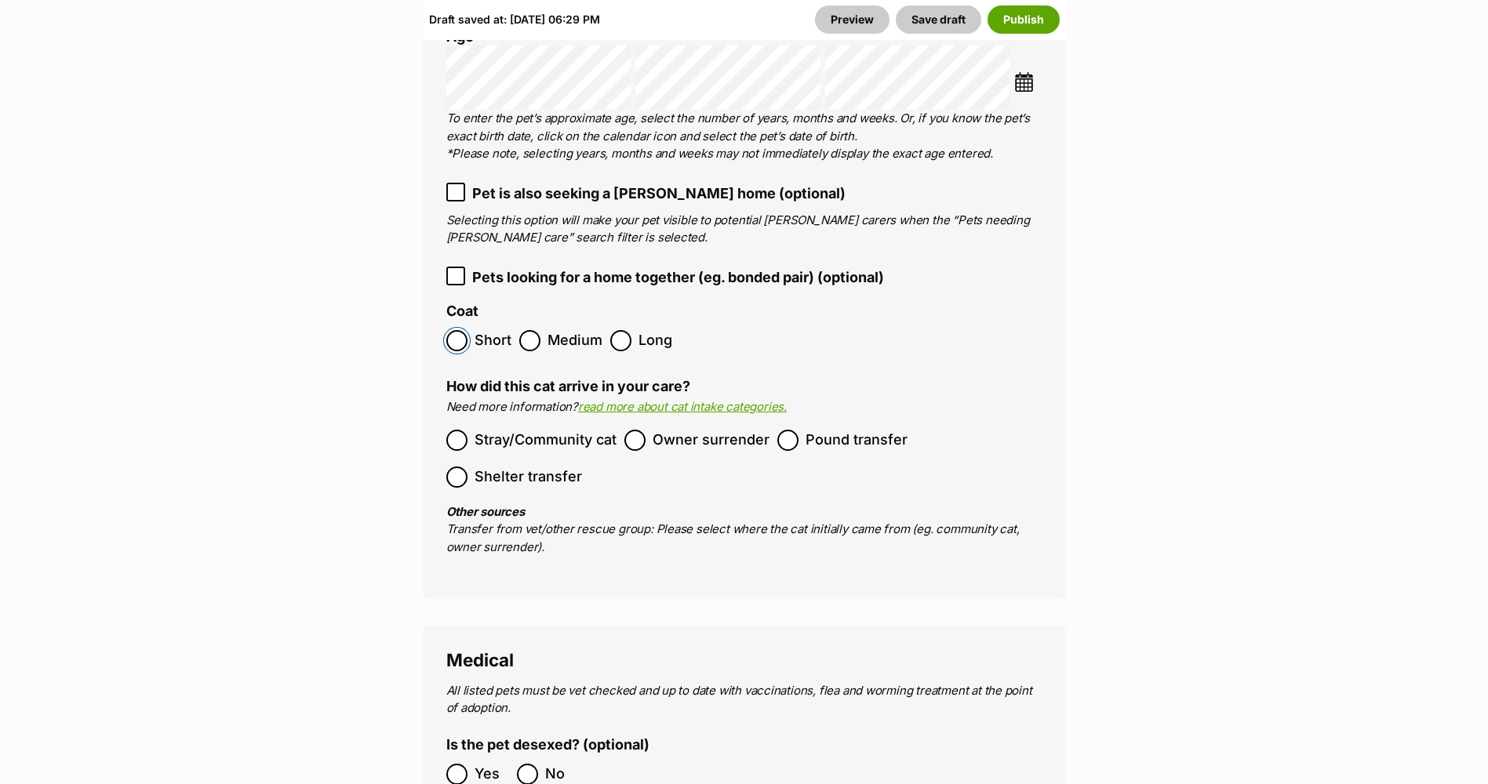
scroll to position [2667, 0]
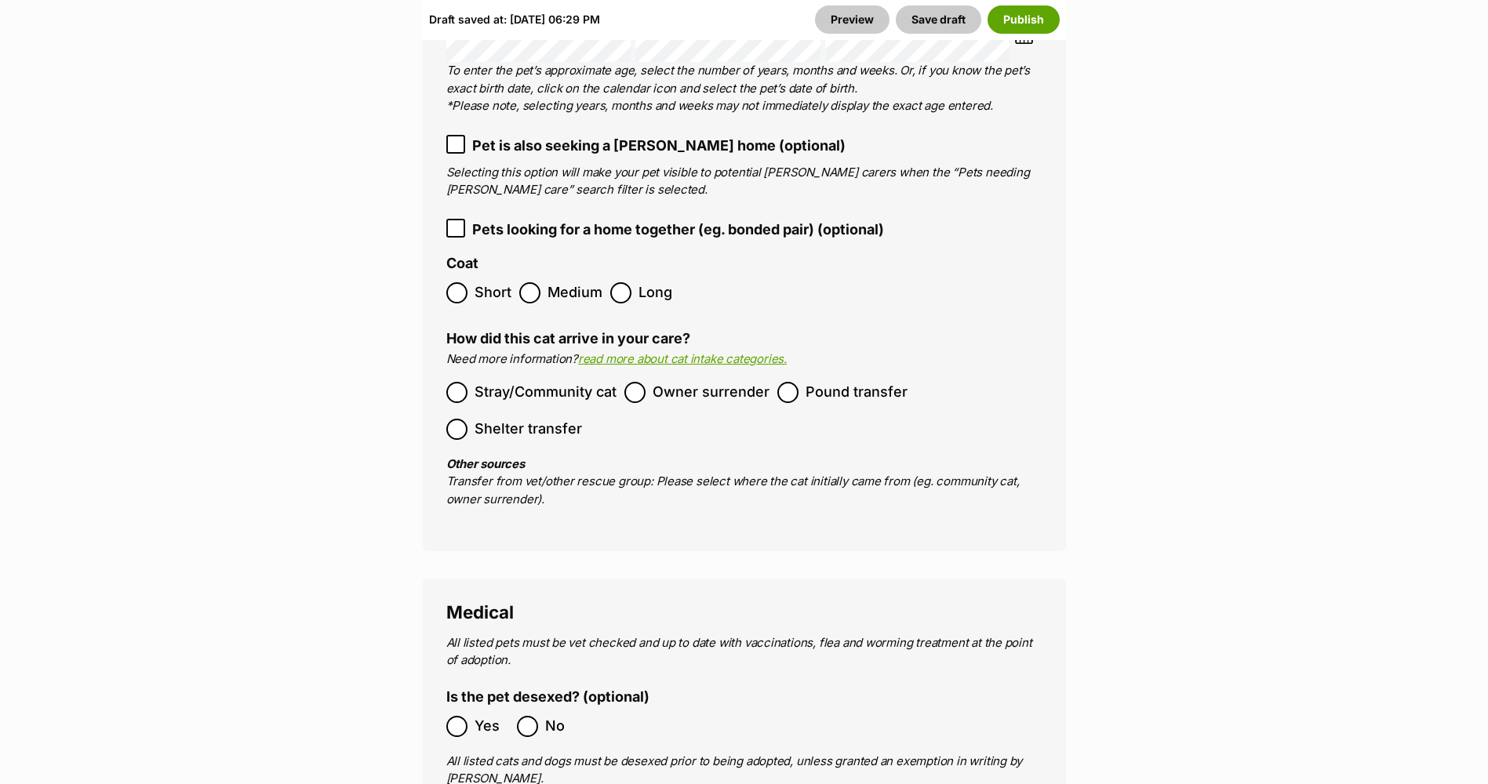
click at [532, 382] on span "Stray/Community cat" at bounding box center [546, 392] width 142 height 21
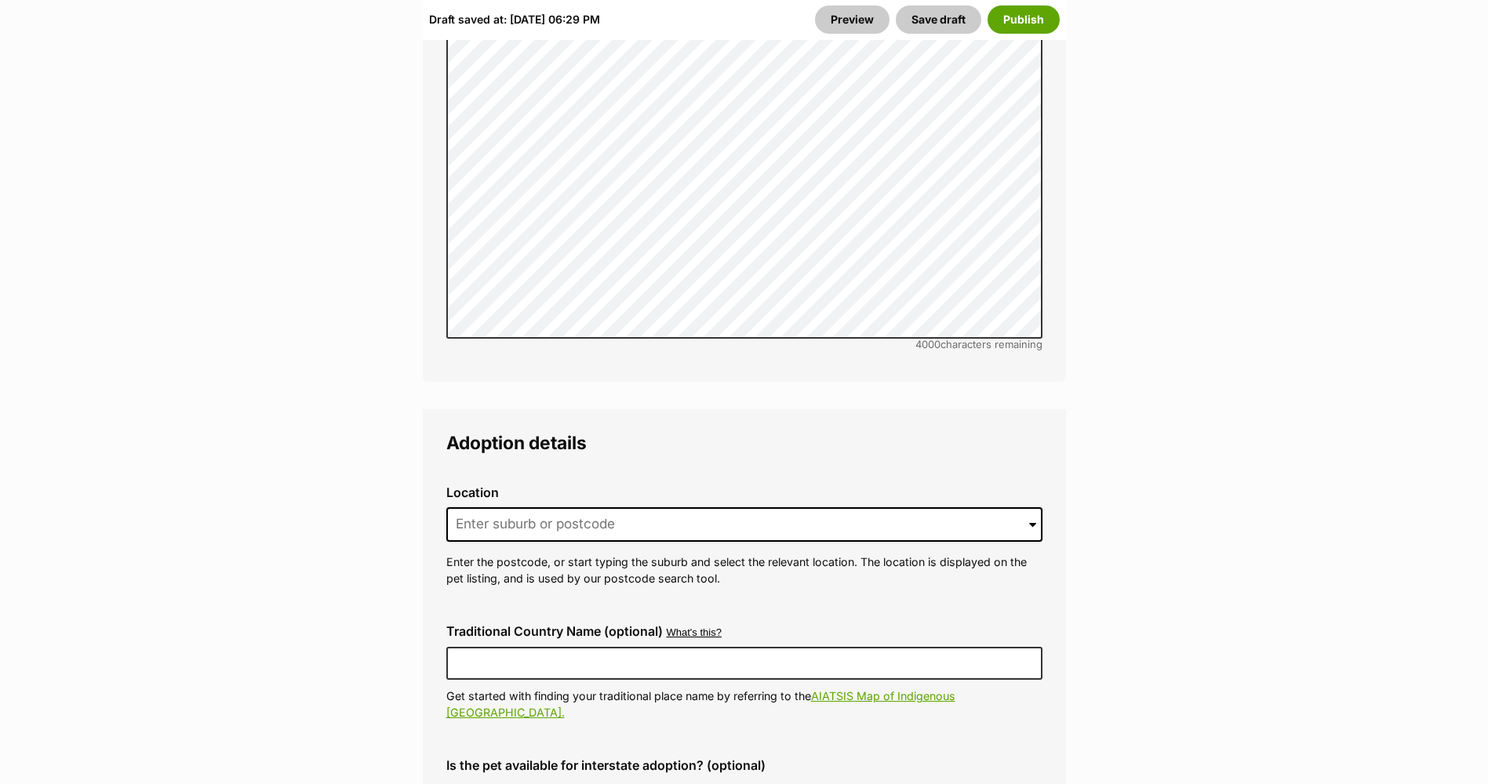
scroll to position [3922, 0]
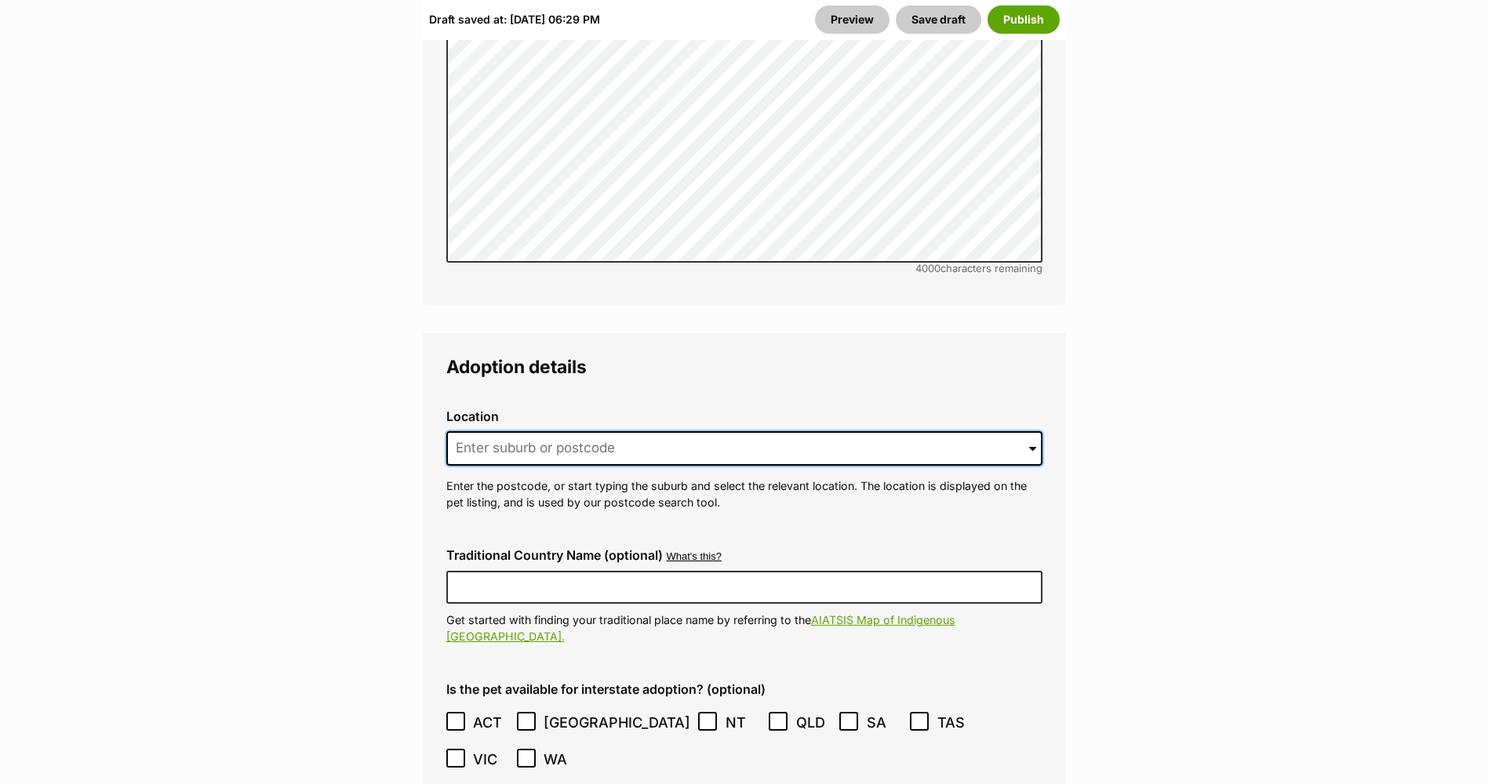
click at [605, 431] on input at bounding box center [744, 448] width 596 height 35
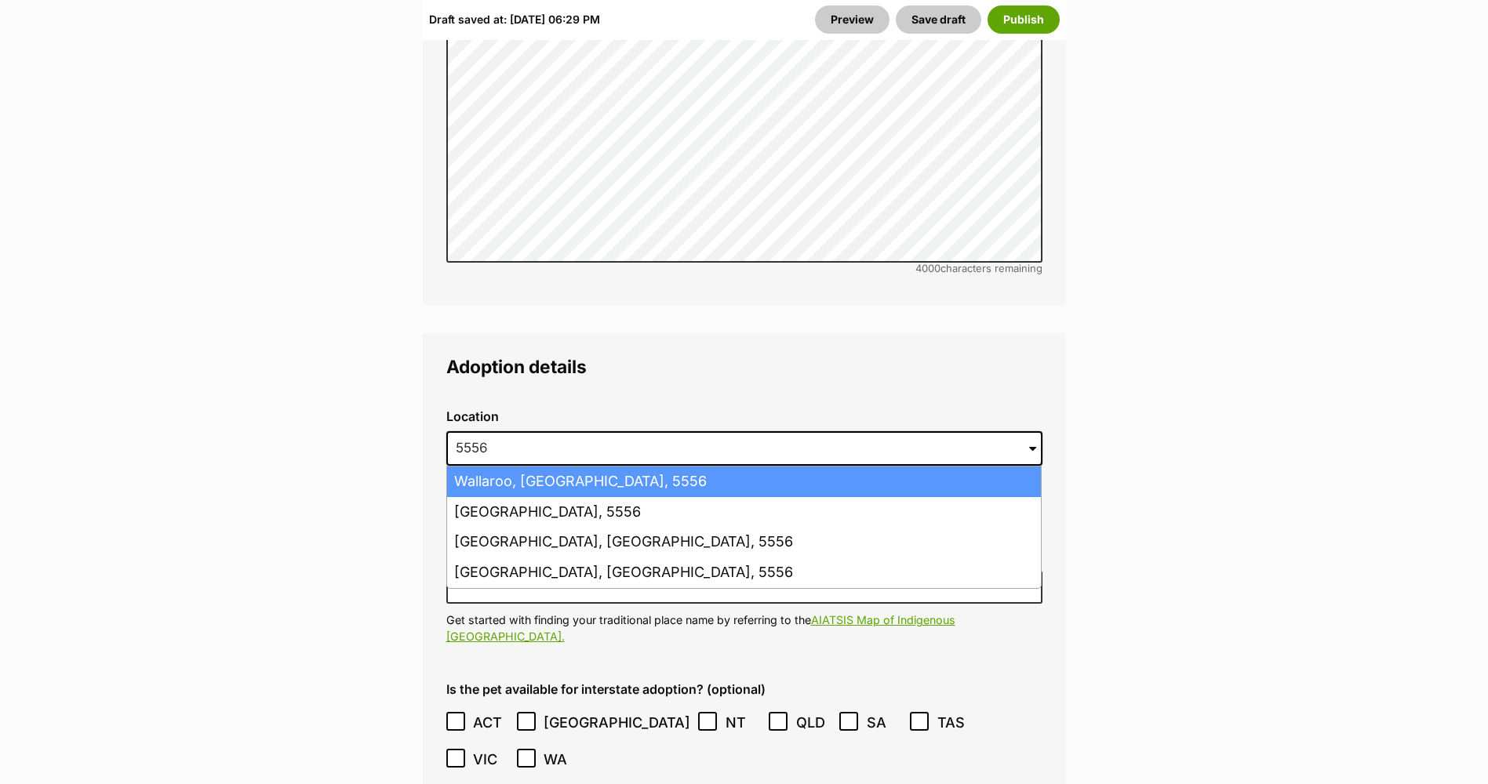
click at [613, 467] on li "Wallaroo, South Australia, 5556" at bounding box center [744, 482] width 594 height 31
type input "Wallaroo, South Australia, 5556"
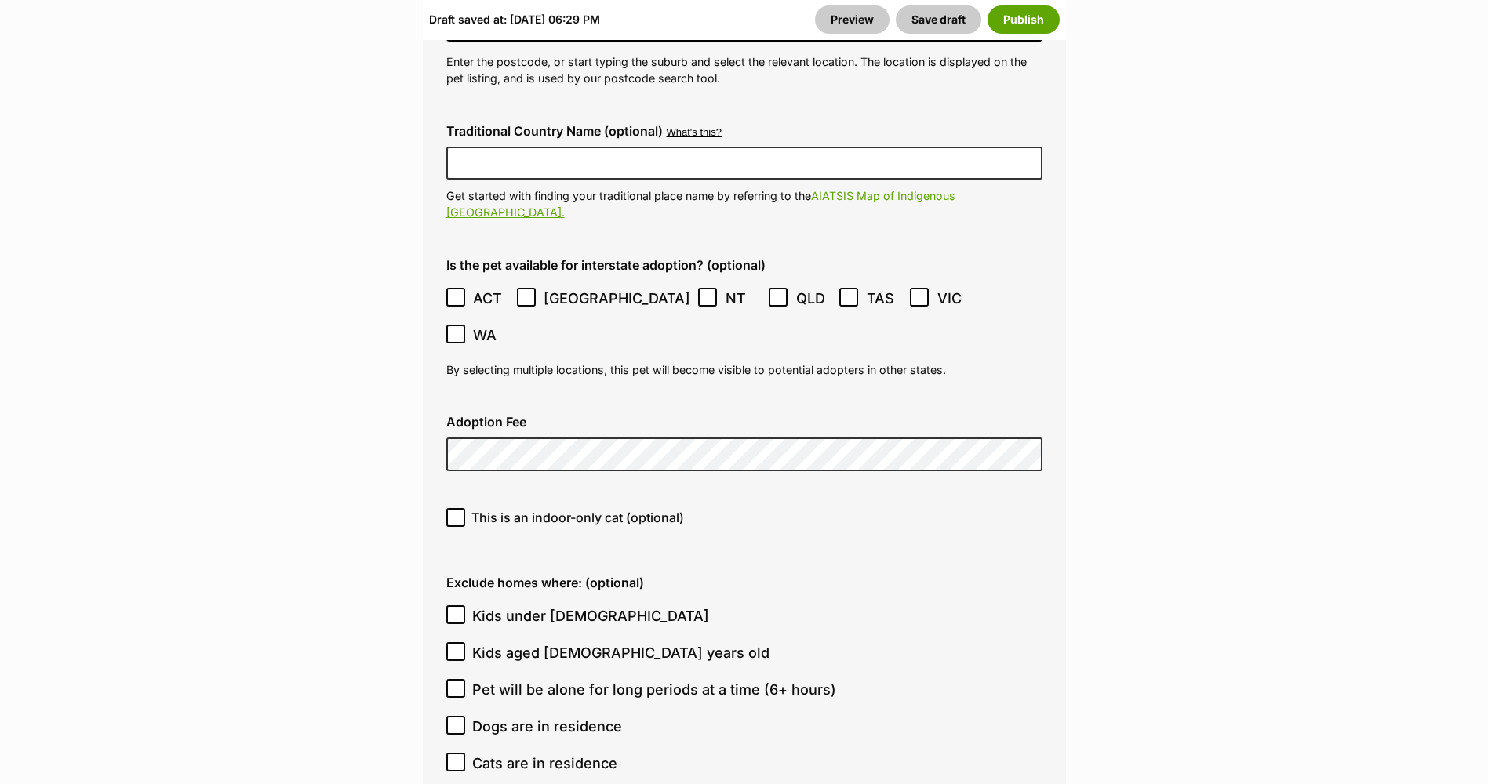
scroll to position [4392, 0]
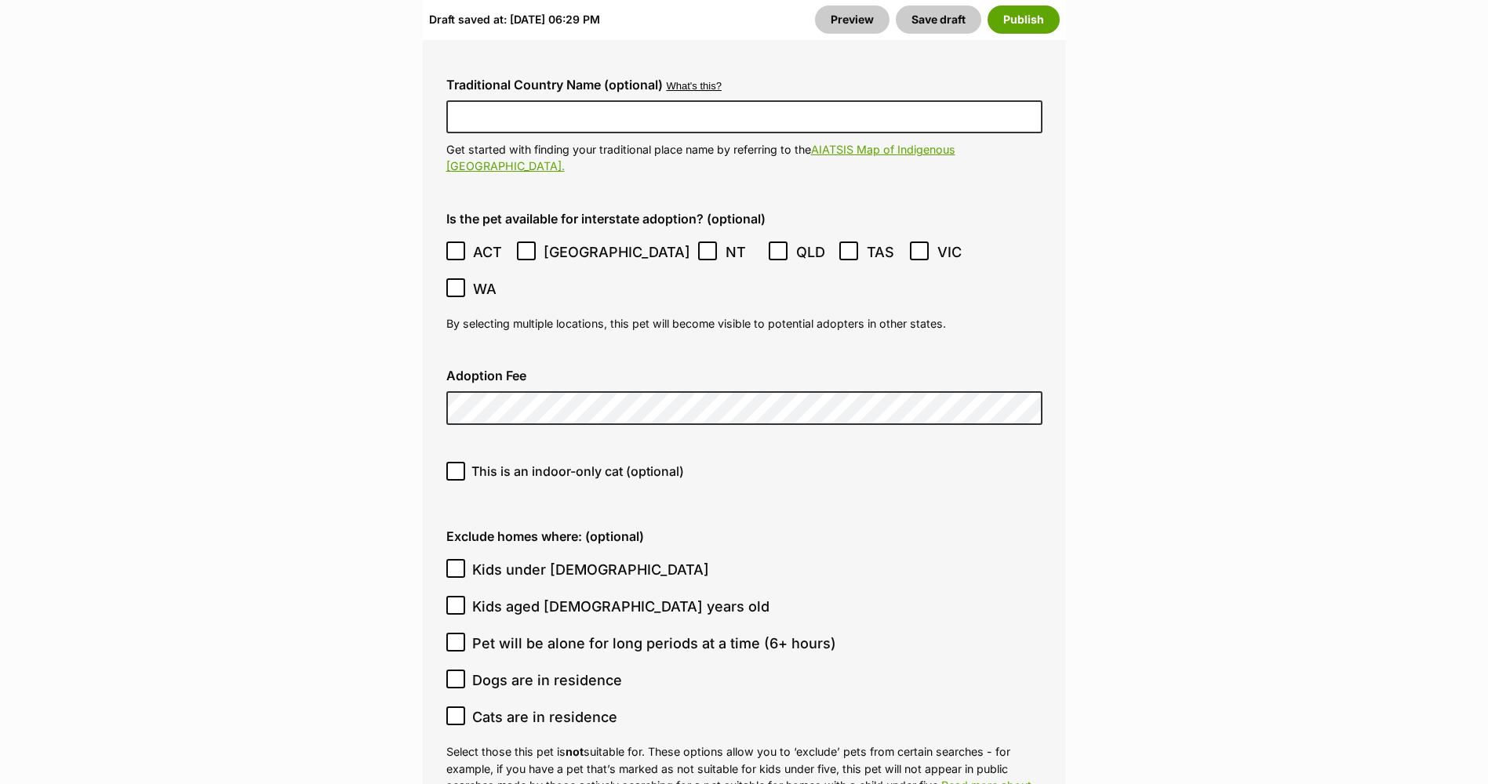
click at [530, 462] on span "This is an indoor-only cat (optional)" at bounding box center [577, 471] width 213 height 19
click at [465, 462] on input "This is an indoor-only cat (optional)" at bounding box center [455, 471] width 19 height 19
checkbox input "true"
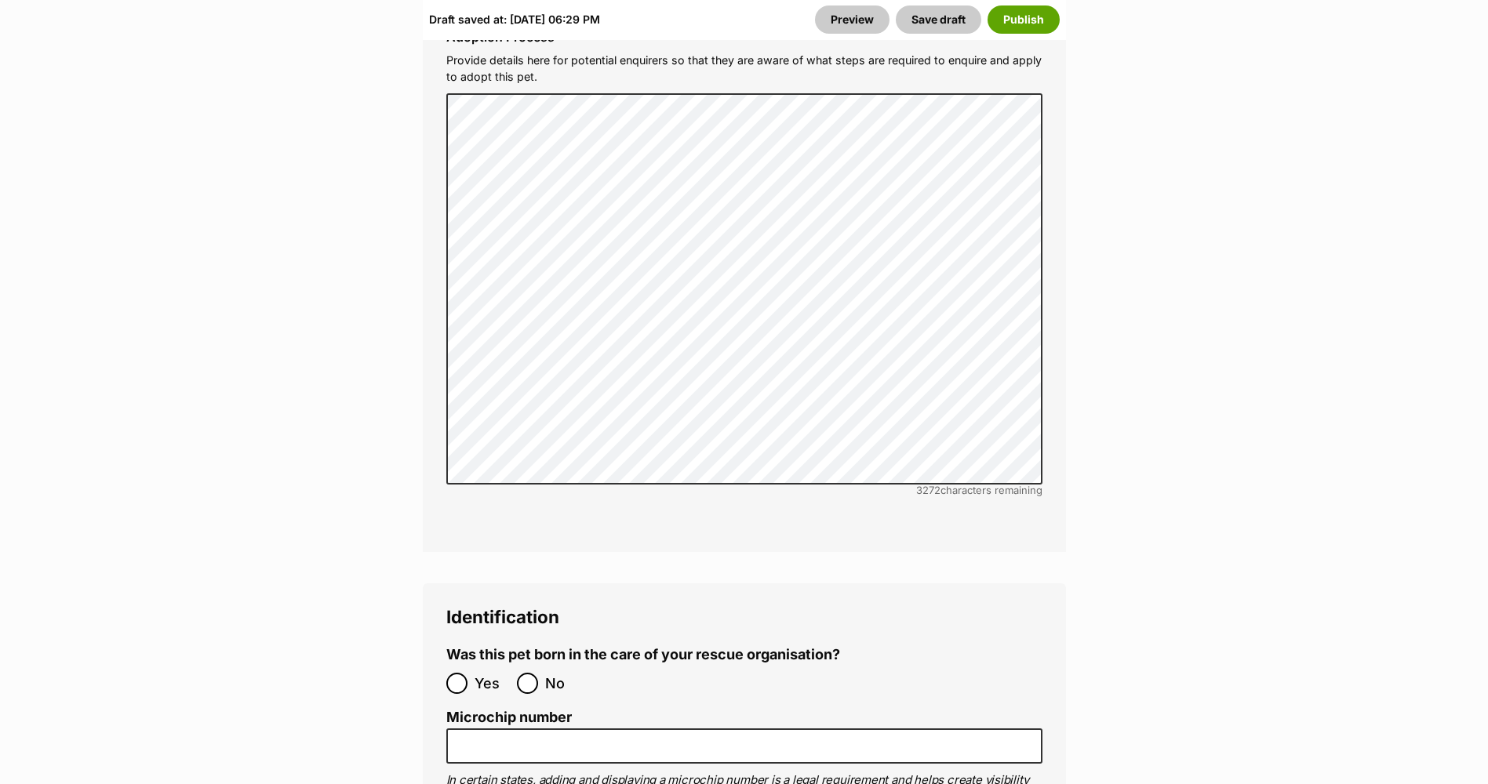
scroll to position [5333, 0]
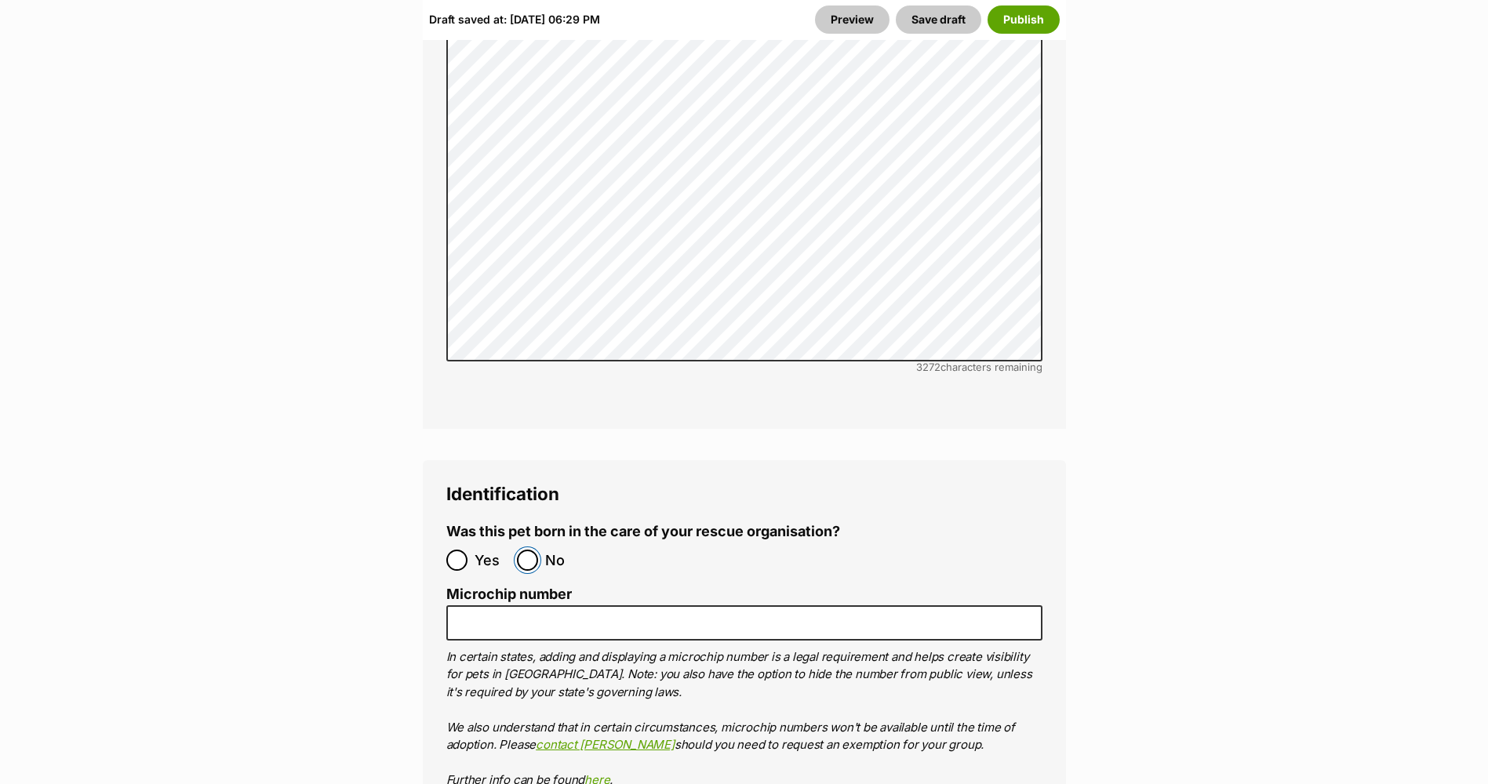
click at [535, 550] on input "No" at bounding box center [527, 560] width 21 height 21
radio input "true"
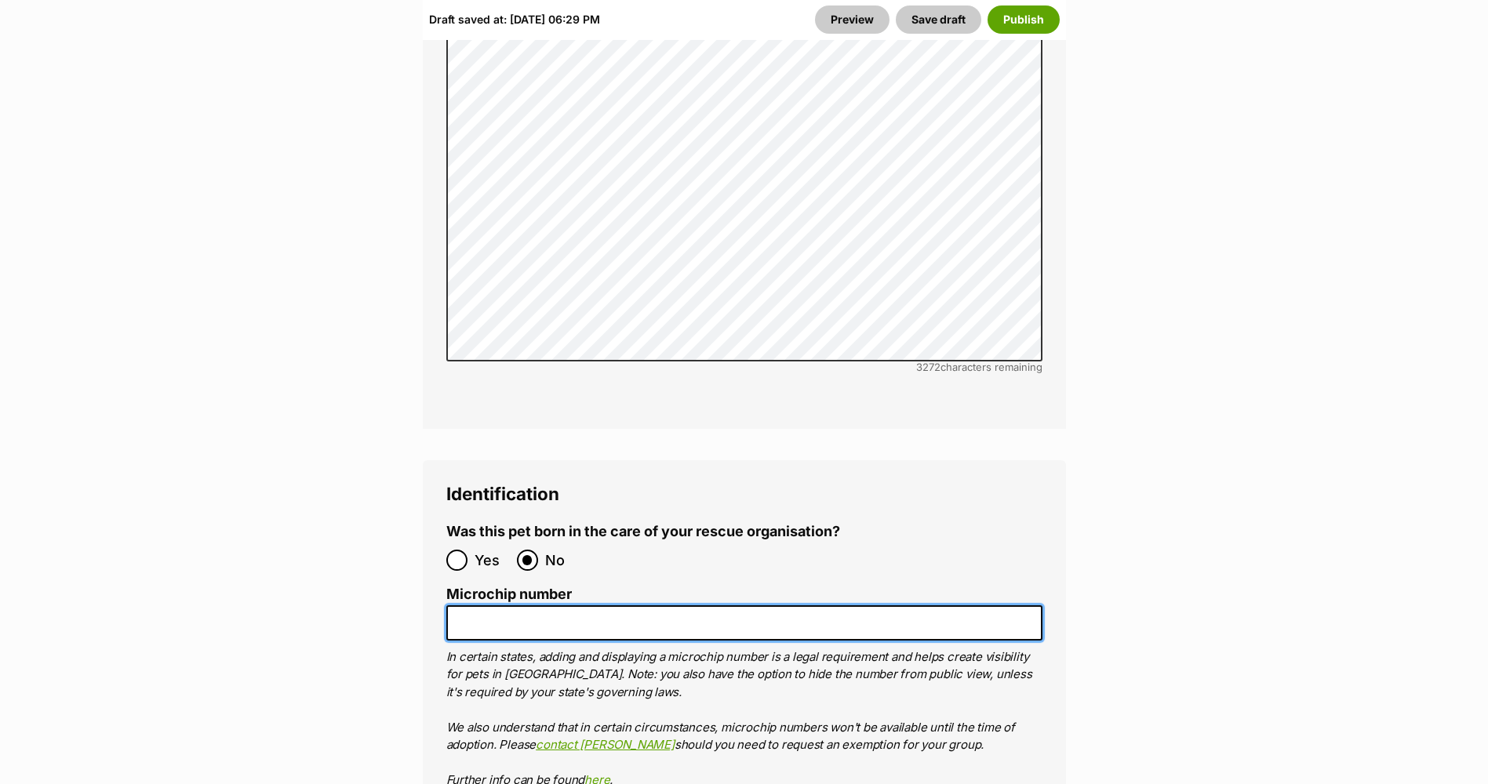
click at [602, 605] on input "Microchip number" at bounding box center [744, 622] width 596 height 35
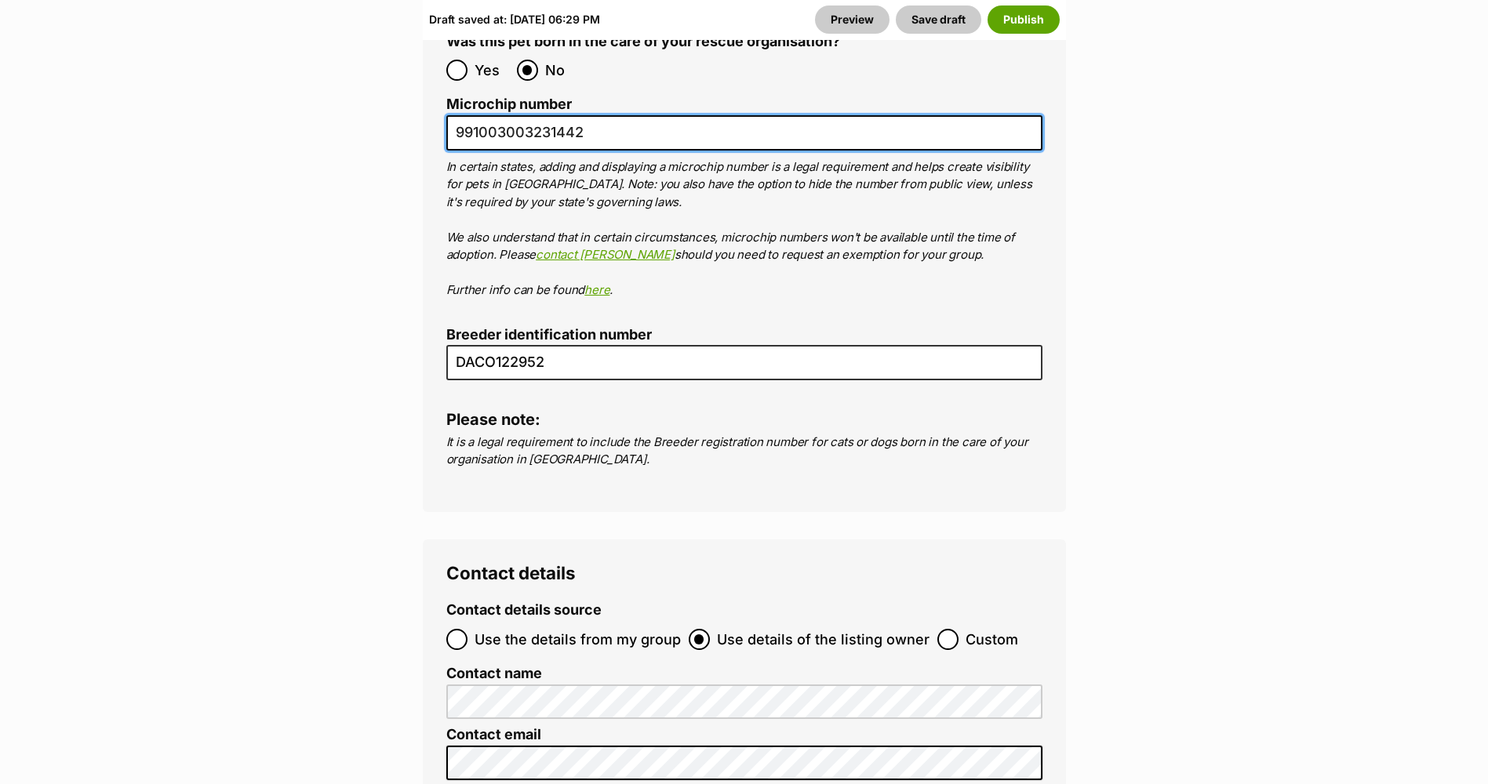
scroll to position [5882, 0]
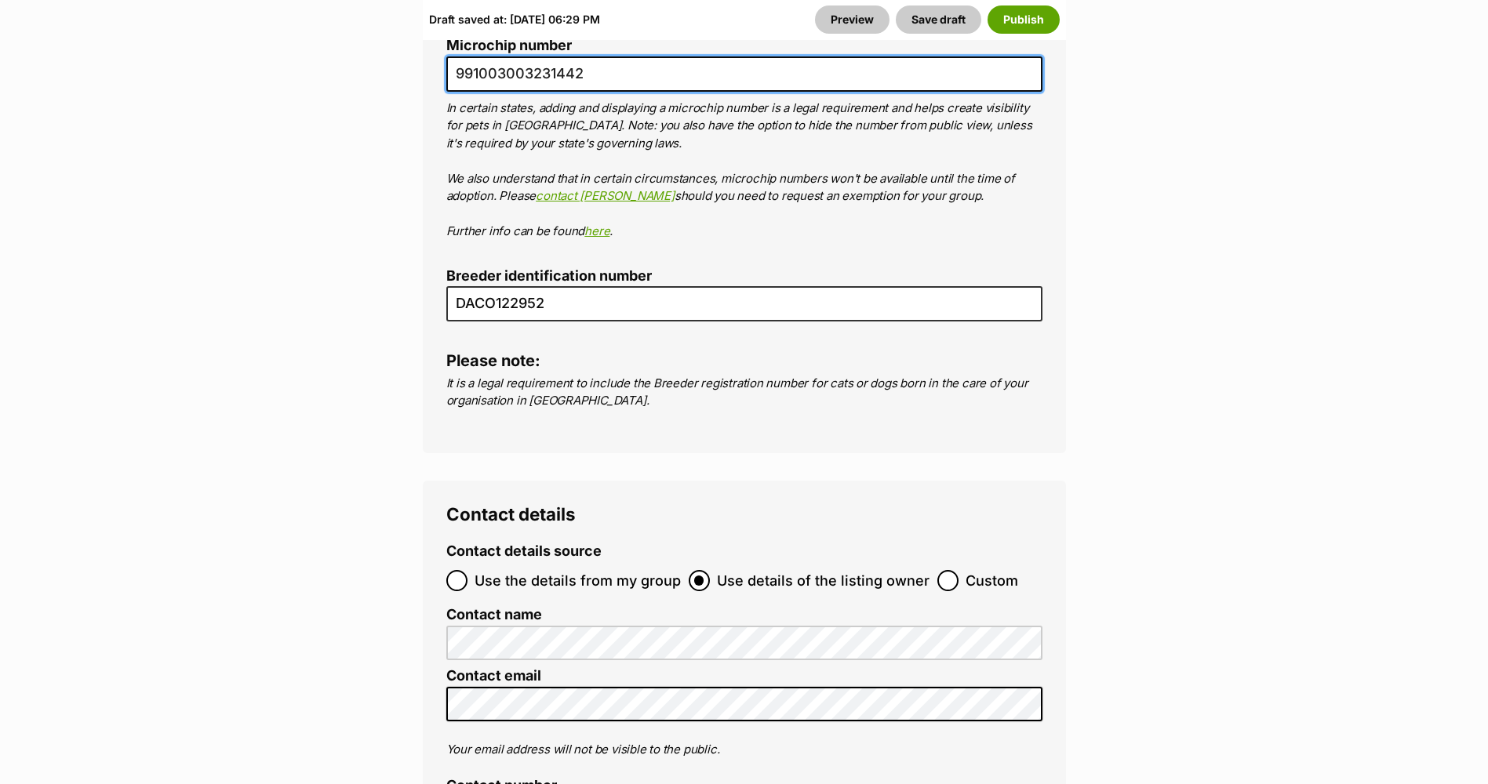
type input "991003003231442"
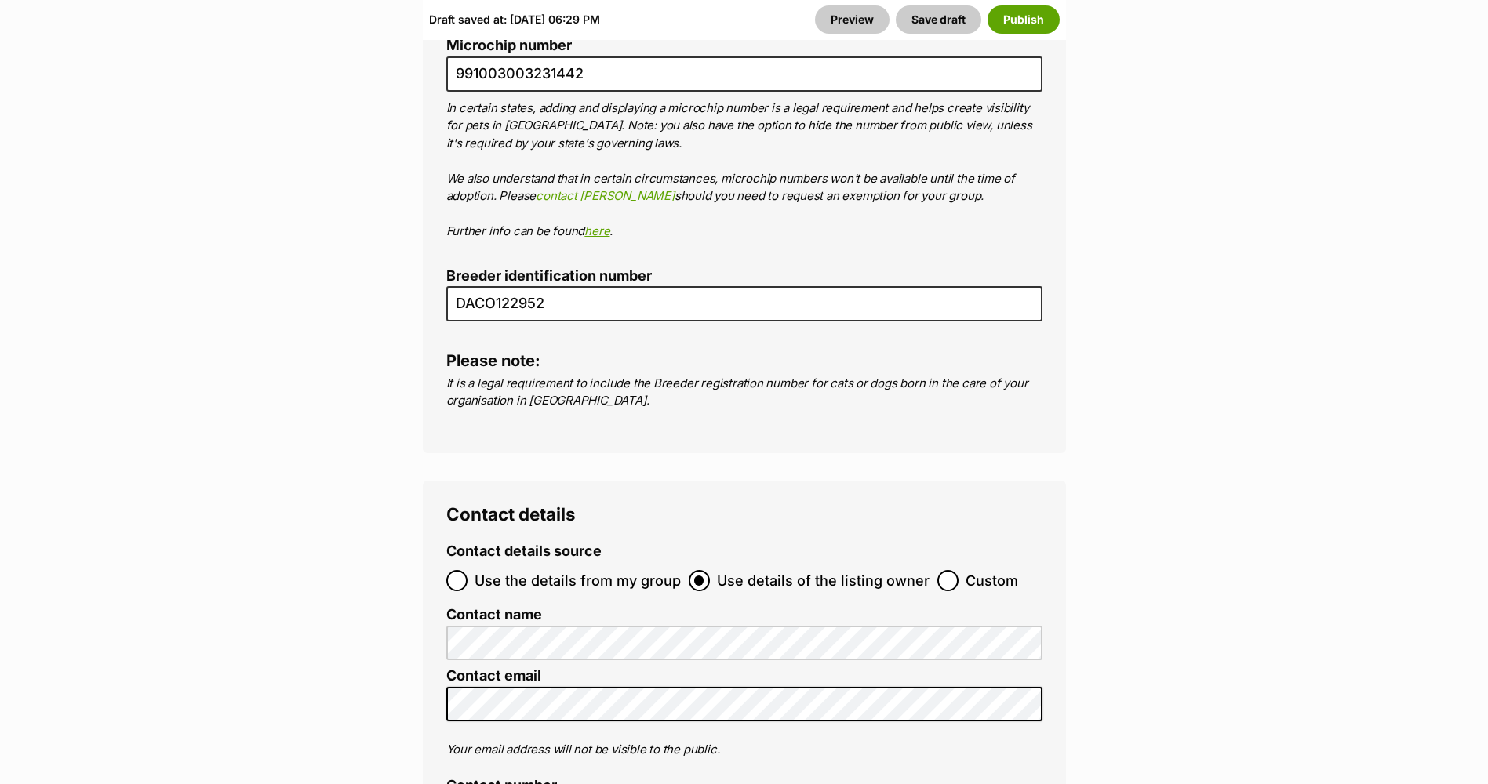
click at [570, 570] on span "Use the details from my group" at bounding box center [578, 580] width 206 height 21
click at [467, 570] on input "Use the details from my group" at bounding box center [456, 580] width 21 height 21
radio input "true"
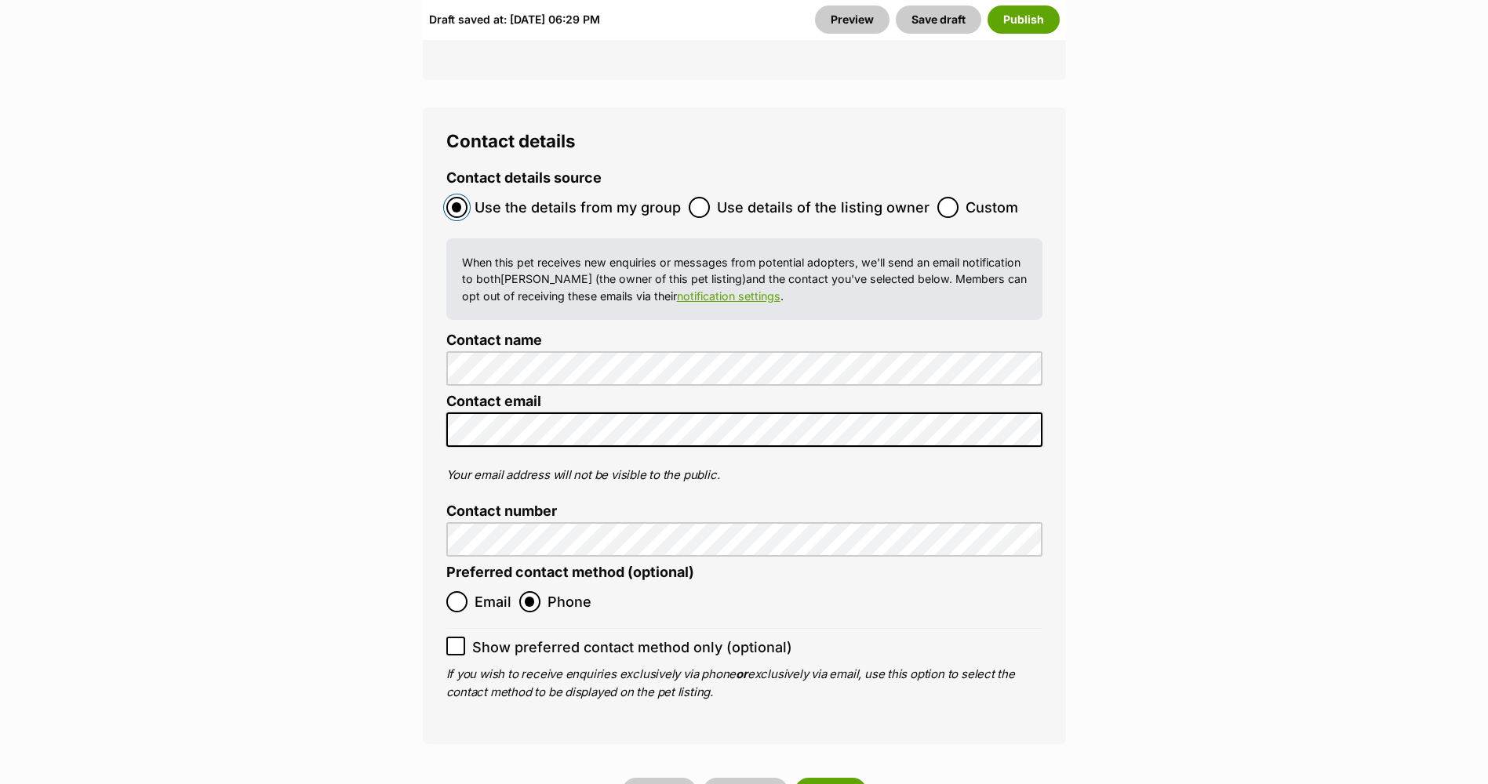
scroll to position [6353, 0]
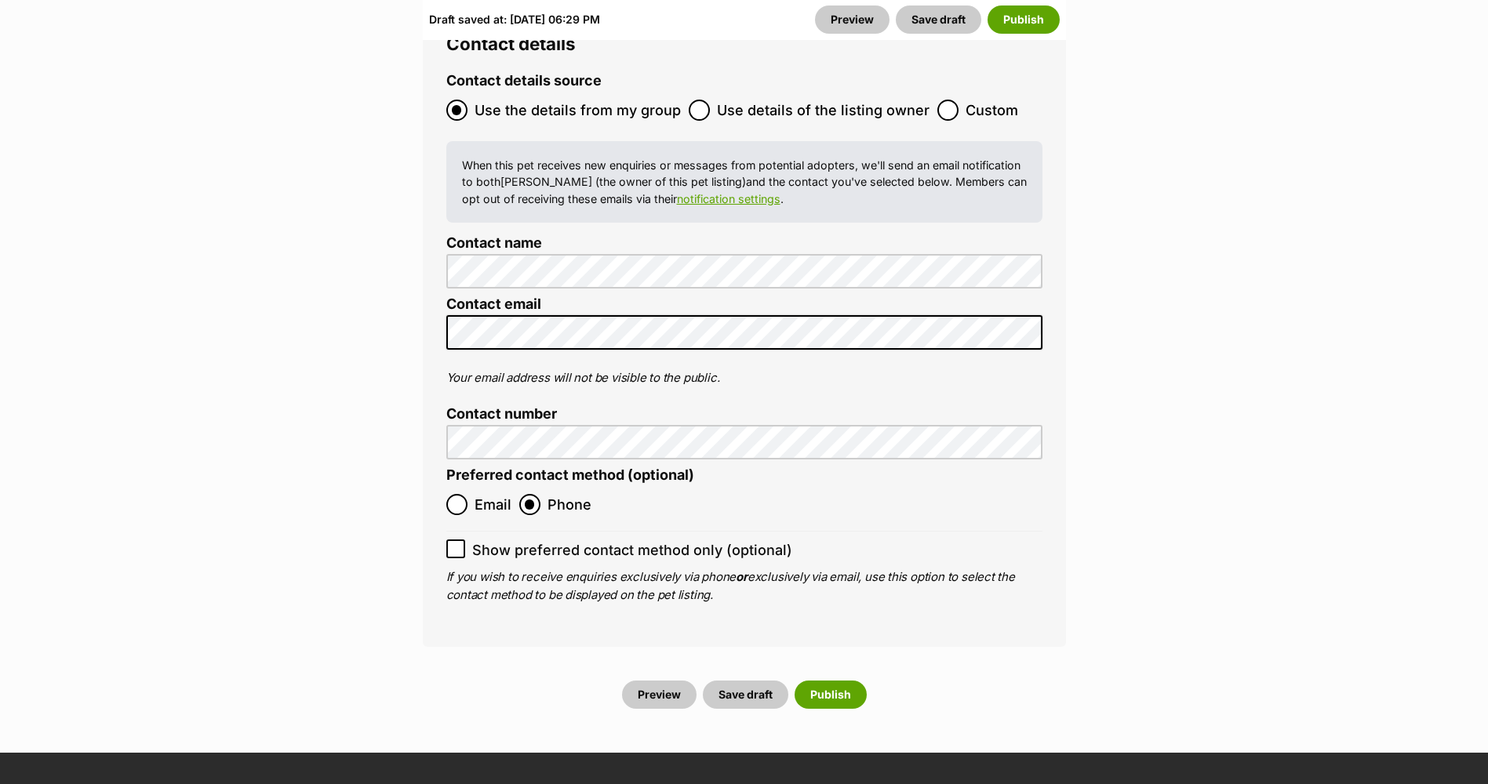
click at [453, 531] on li "Show preferred contact method only (optional)" at bounding box center [744, 546] width 596 height 30
click at [435, 445] on div "Contact details Contact details source Use the details from my group Use detail…" at bounding box center [744, 329] width 643 height 638
click at [460, 540] on input "Show preferred contact method only (optional)" at bounding box center [455, 549] width 19 height 19
checkbox input "true"
click at [831, 681] on button "Publish" at bounding box center [831, 695] width 72 height 28
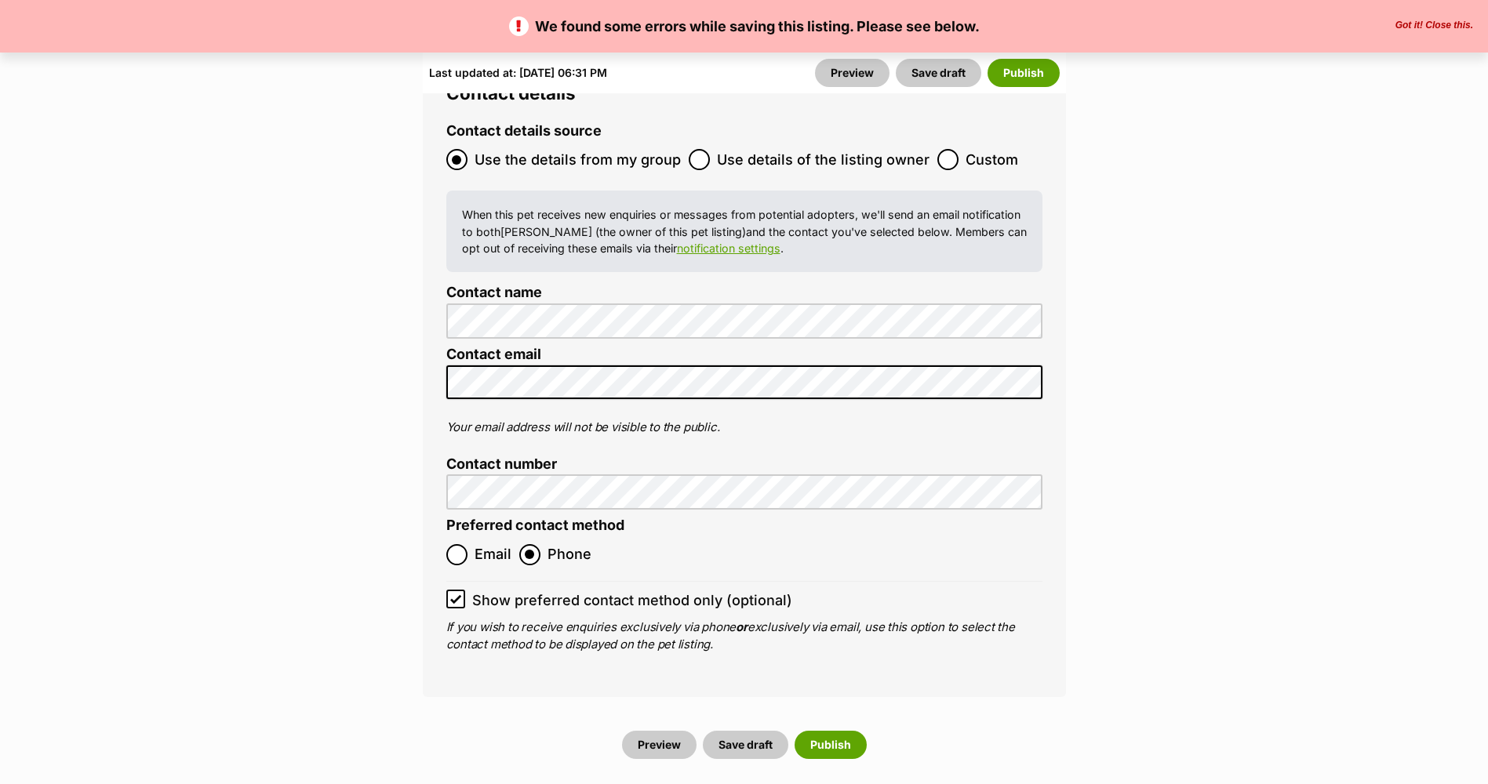
scroll to position [6667, 0]
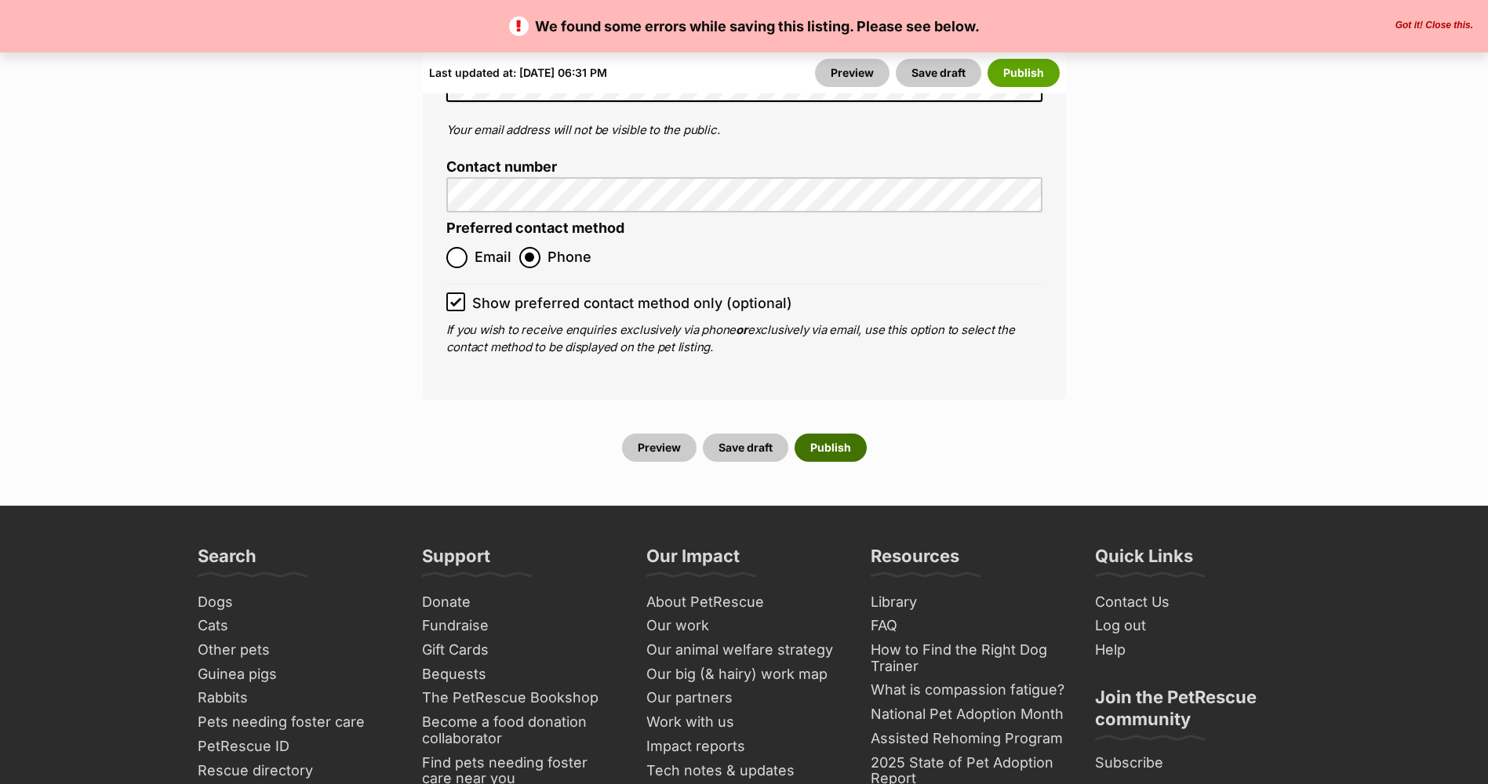
click at [816, 434] on button "Publish" at bounding box center [831, 448] width 72 height 28
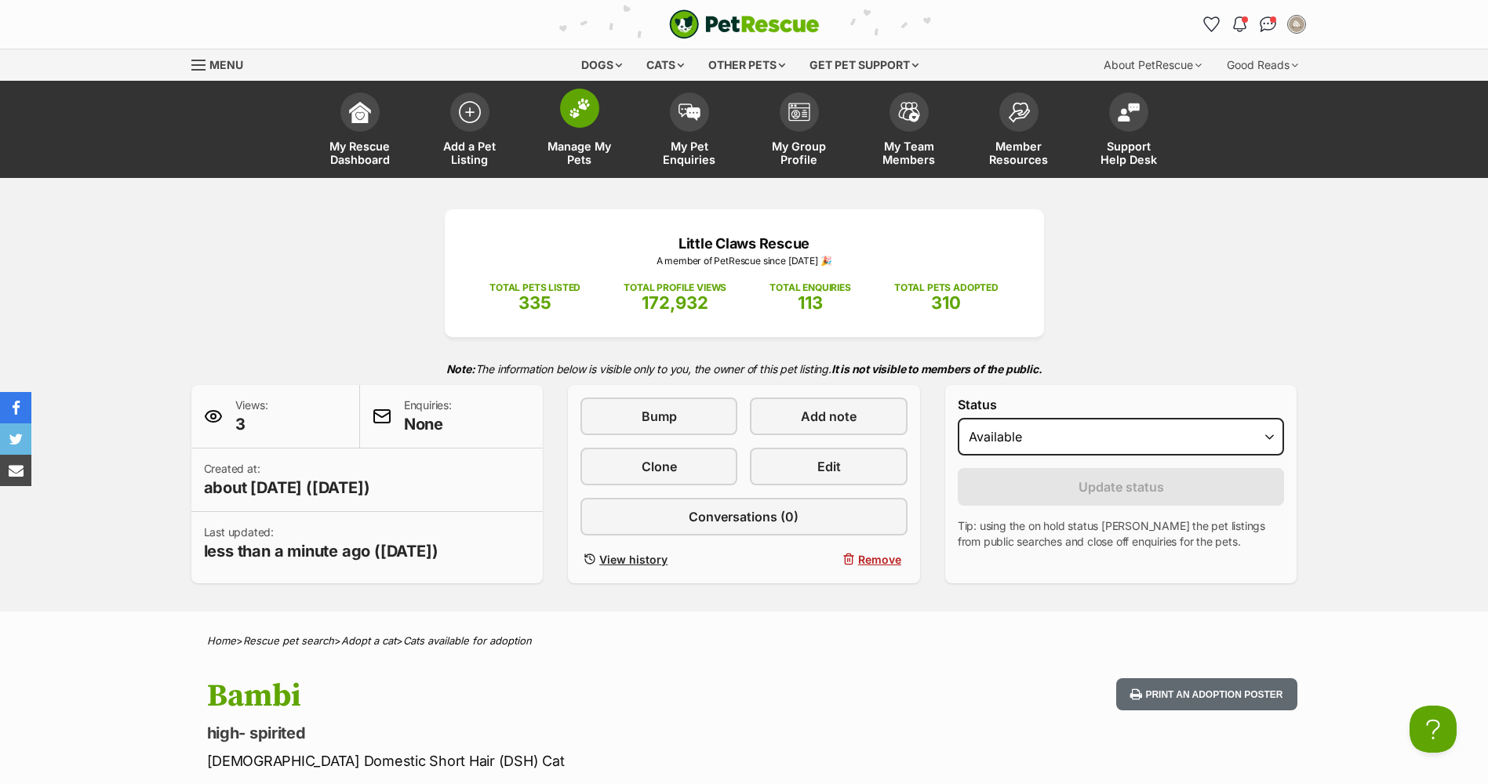
click at [589, 152] on span "Manage My Pets" at bounding box center [579, 153] width 71 height 27
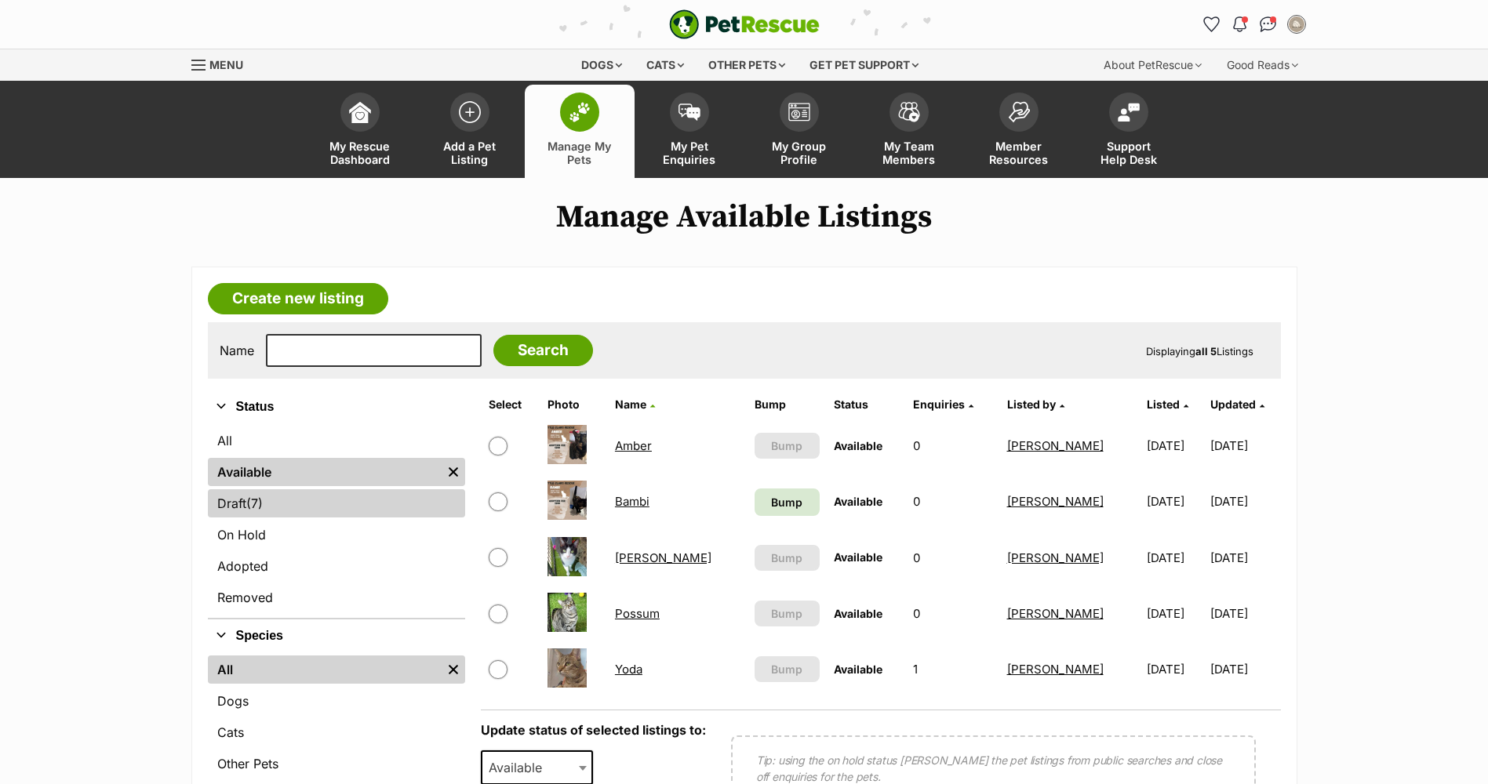
click at [278, 498] on link "Draft (7) Items" at bounding box center [336, 503] width 257 height 28
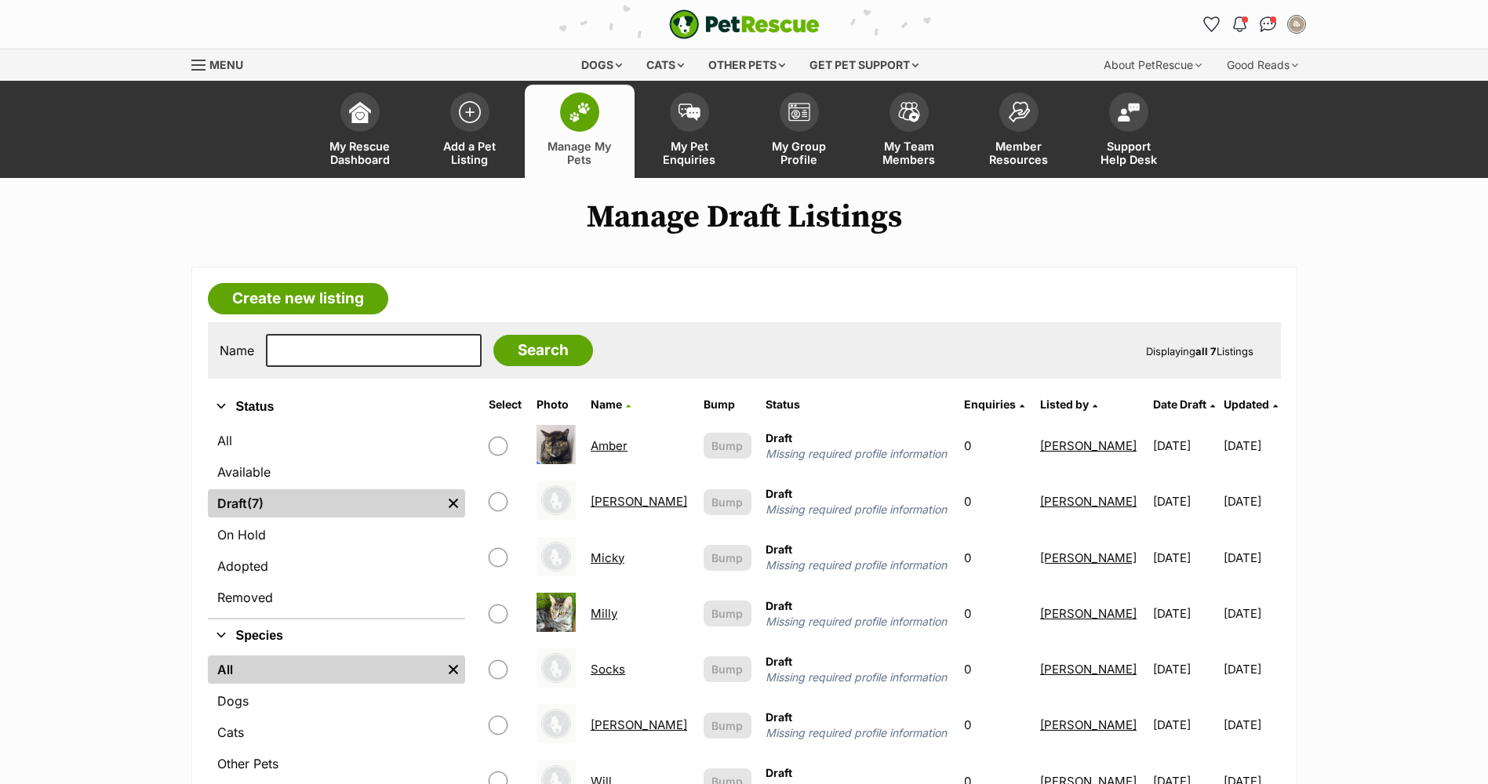
click at [620, 446] on link "Amber" at bounding box center [609, 445] width 37 height 15
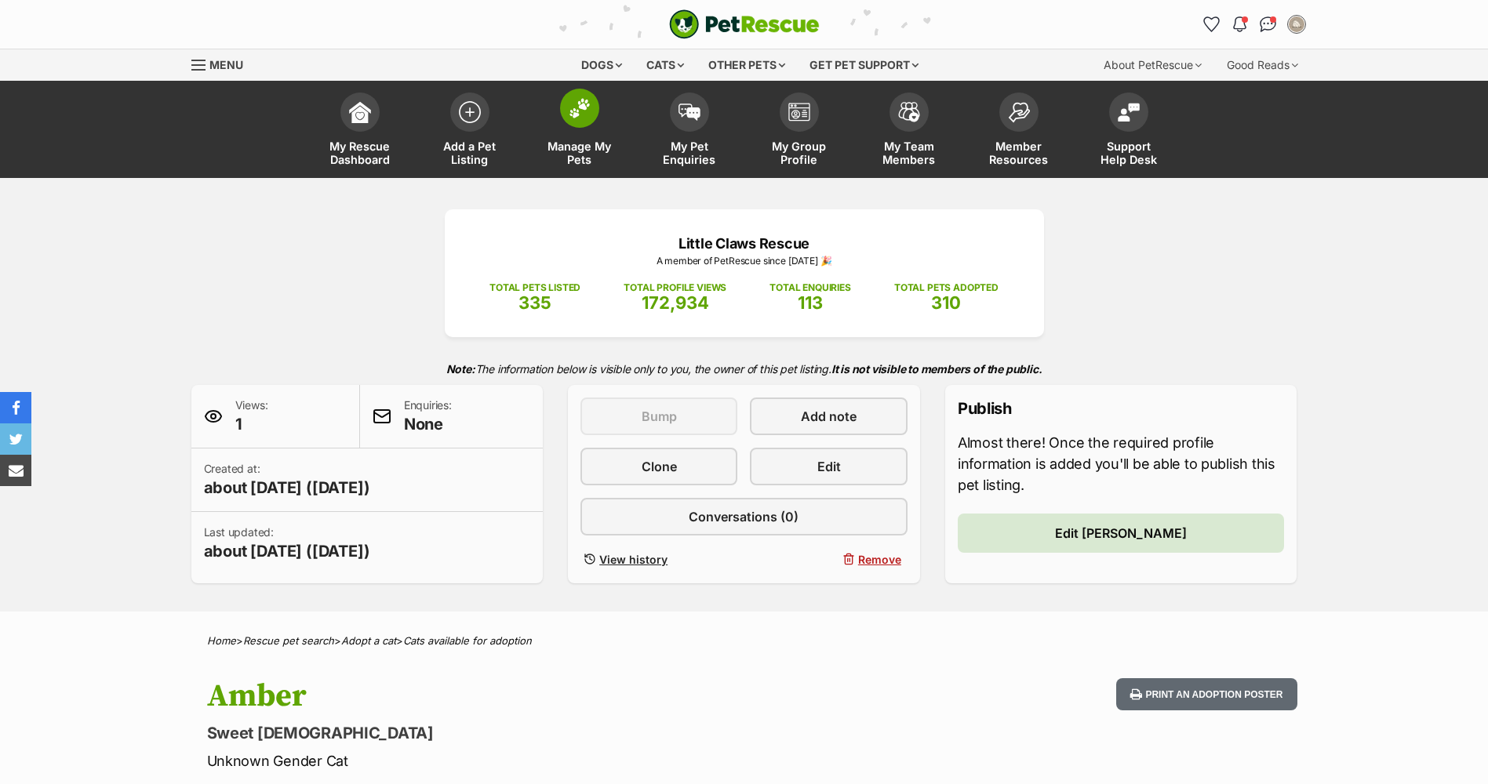
click at [571, 155] on span "Manage My Pets" at bounding box center [579, 153] width 71 height 27
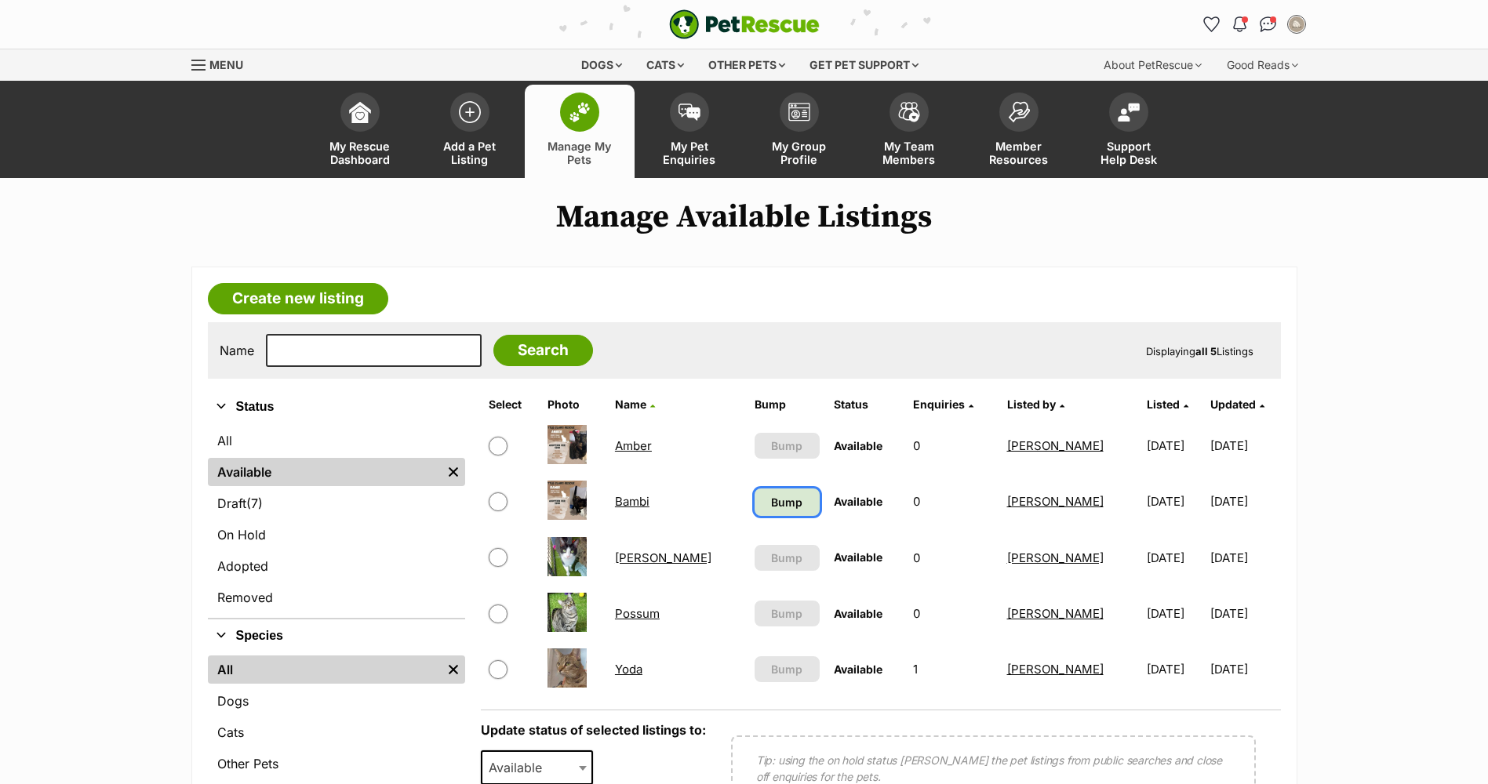
click at [771, 504] on span "Bump" at bounding box center [786, 502] width 31 height 16
click at [238, 509] on link "Draft (7) Items" at bounding box center [336, 503] width 257 height 28
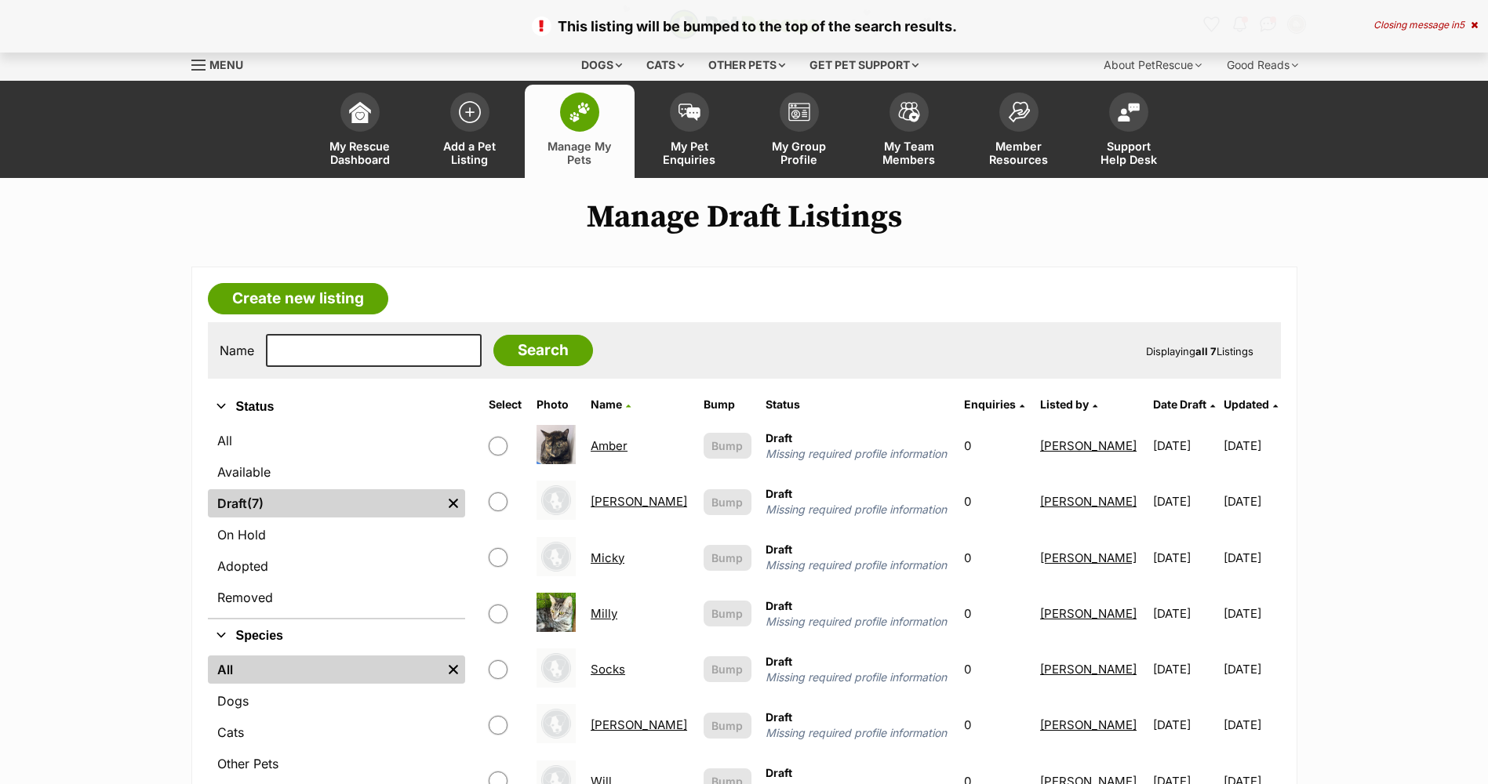
click at [617, 509] on link "[PERSON_NAME]" at bounding box center [639, 501] width 96 height 15
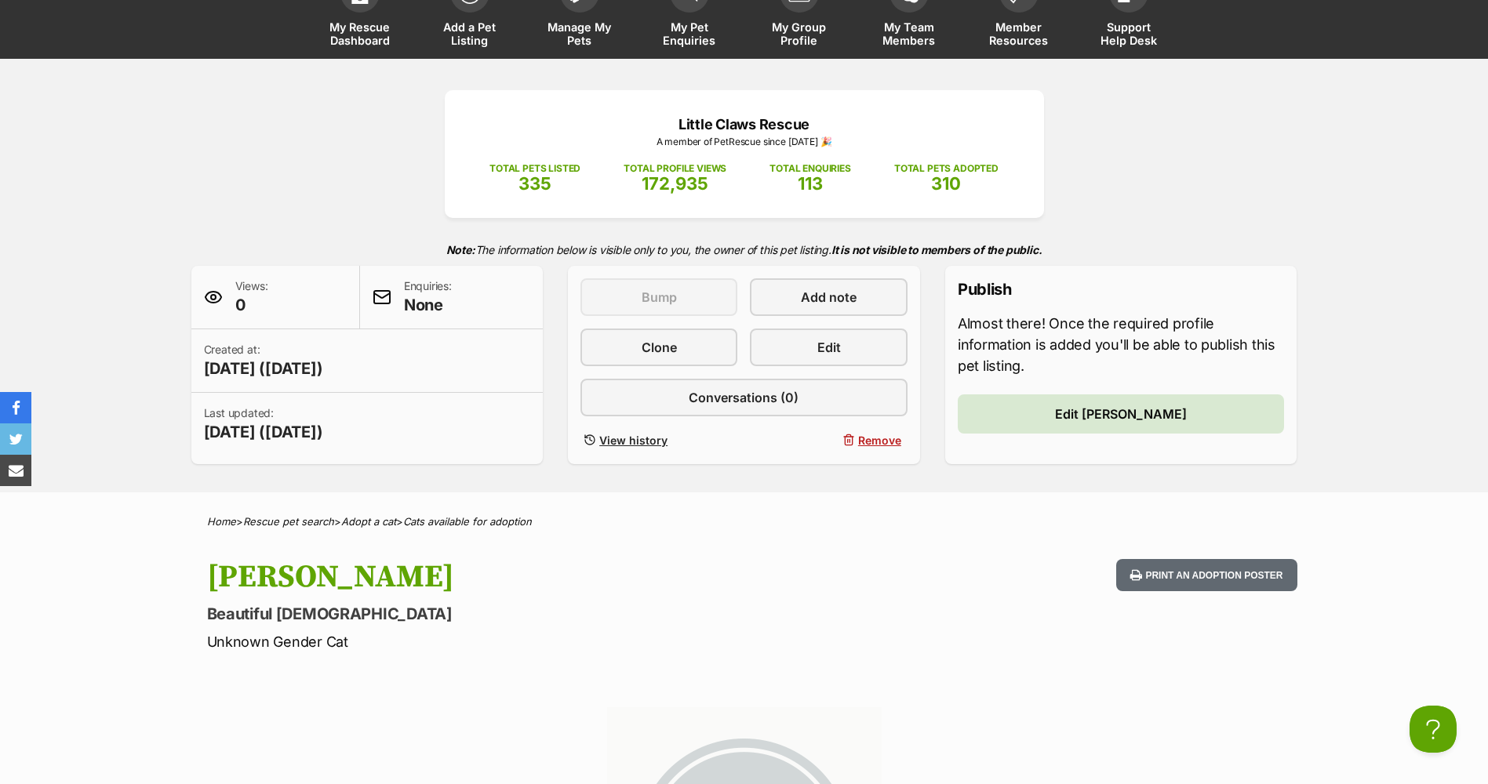
scroll to position [78, 0]
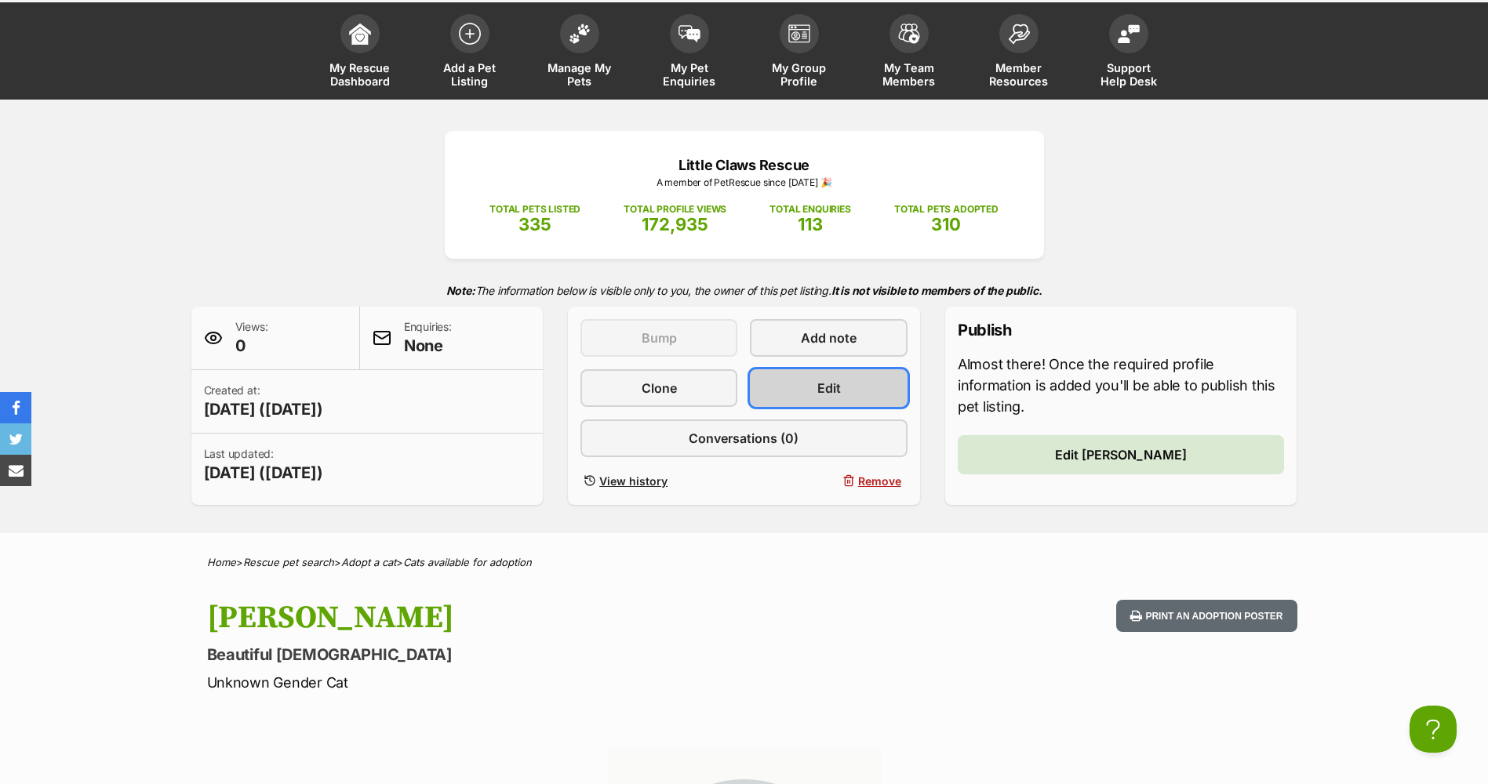
click at [806, 382] on link "Edit" at bounding box center [828, 388] width 157 height 38
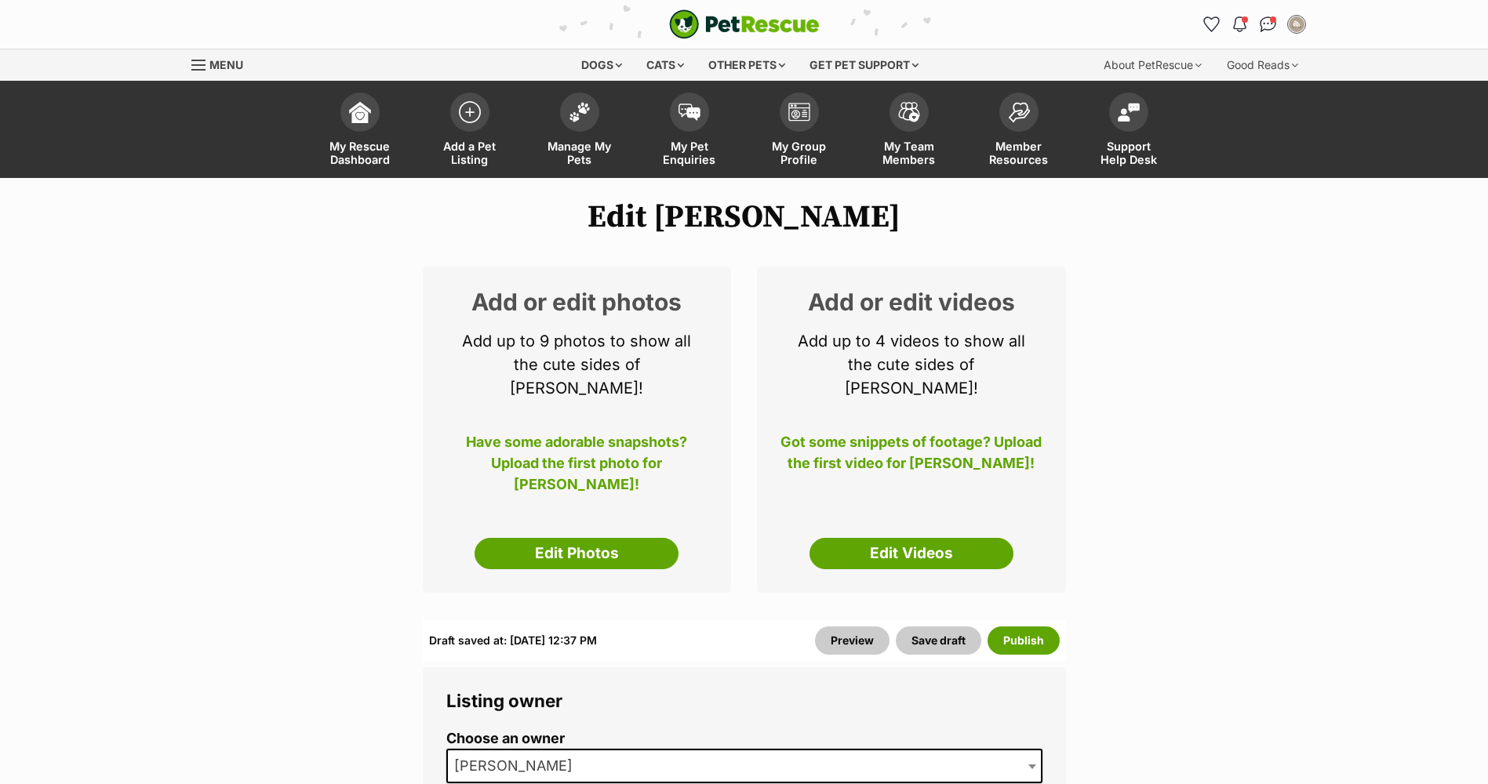
select select
click at [603, 538] on link "Edit Photos" at bounding box center [577, 553] width 204 height 31
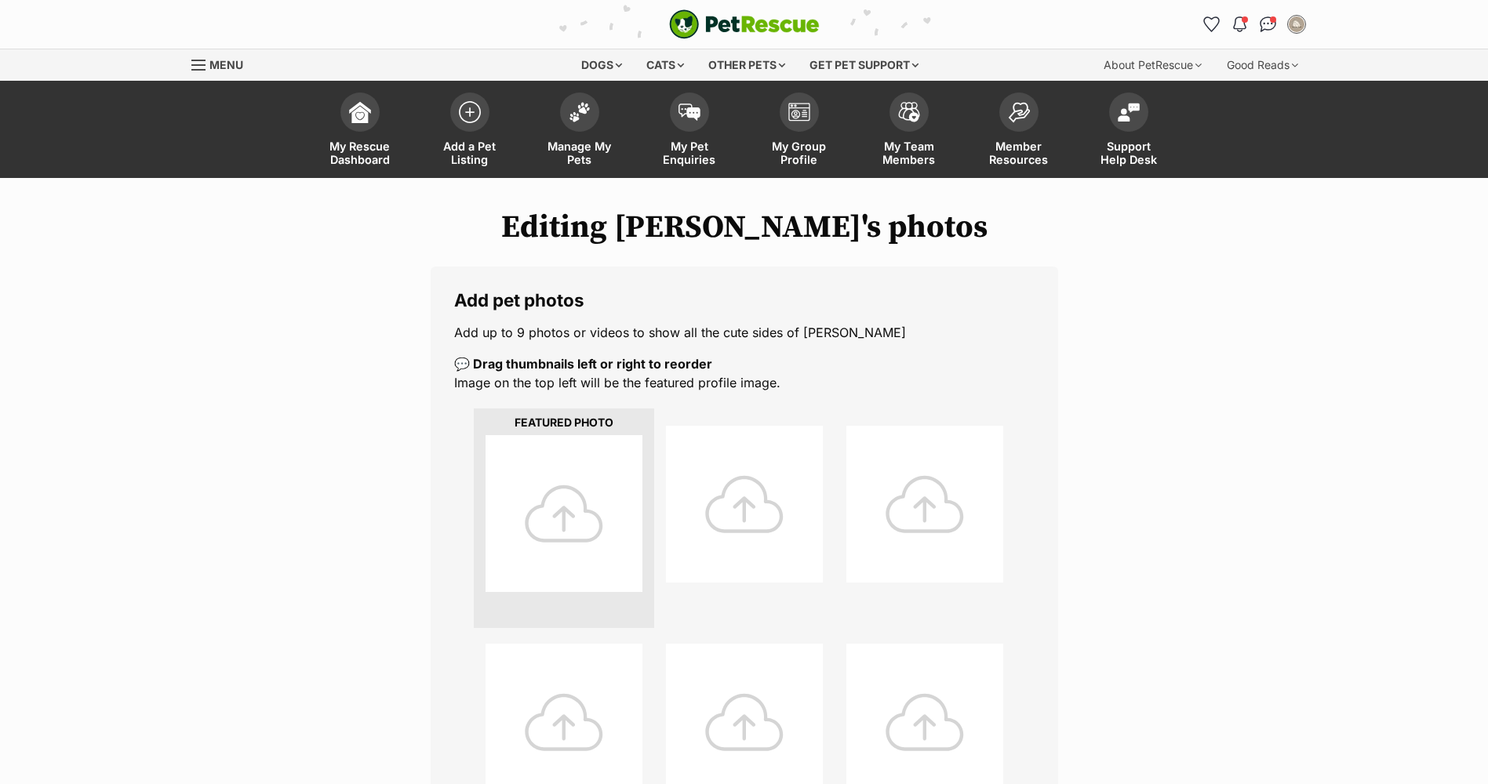
click at [579, 524] on div at bounding box center [563, 513] width 157 height 157
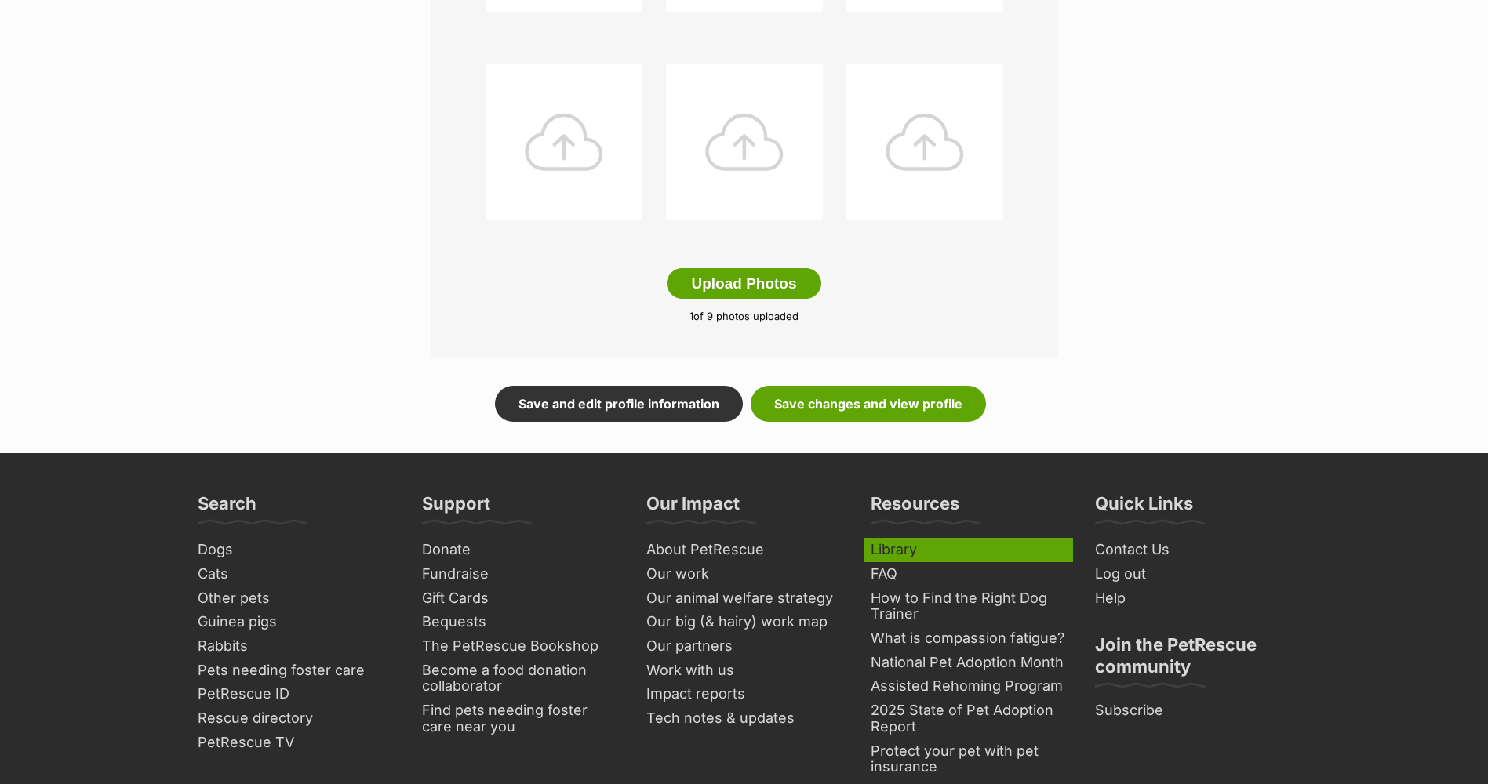
scroll to position [863, 0]
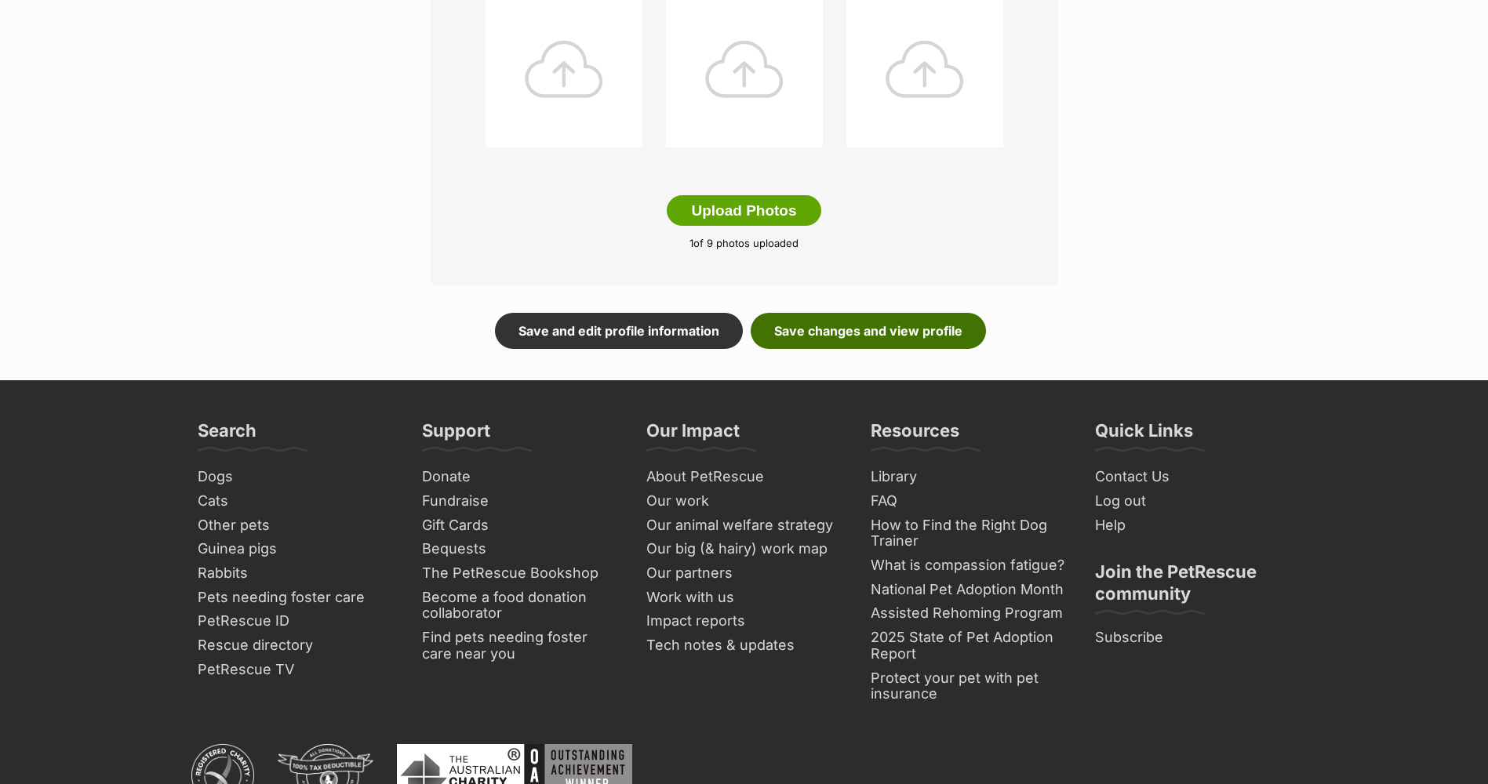
click at [850, 324] on link "Save changes and view profile" at bounding box center [868, 331] width 235 height 36
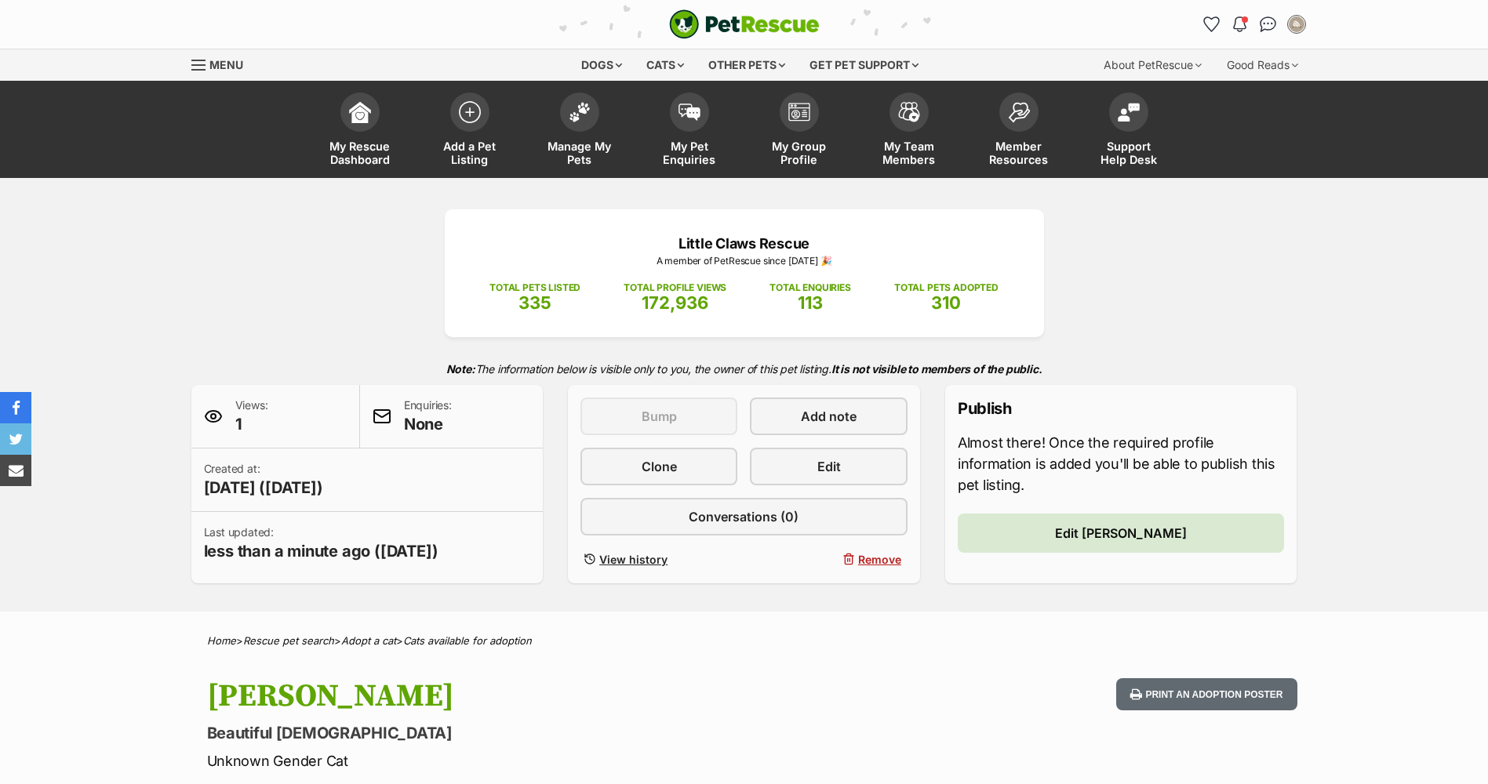
click at [792, 488] on div "This pet listing is not active and so can't be bumped Bump Add note Clone Edit …" at bounding box center [743, 484] width 327 height 173
click at [809, 473] on link "Edit" at bounding box center [828, 467] width 157 height 38
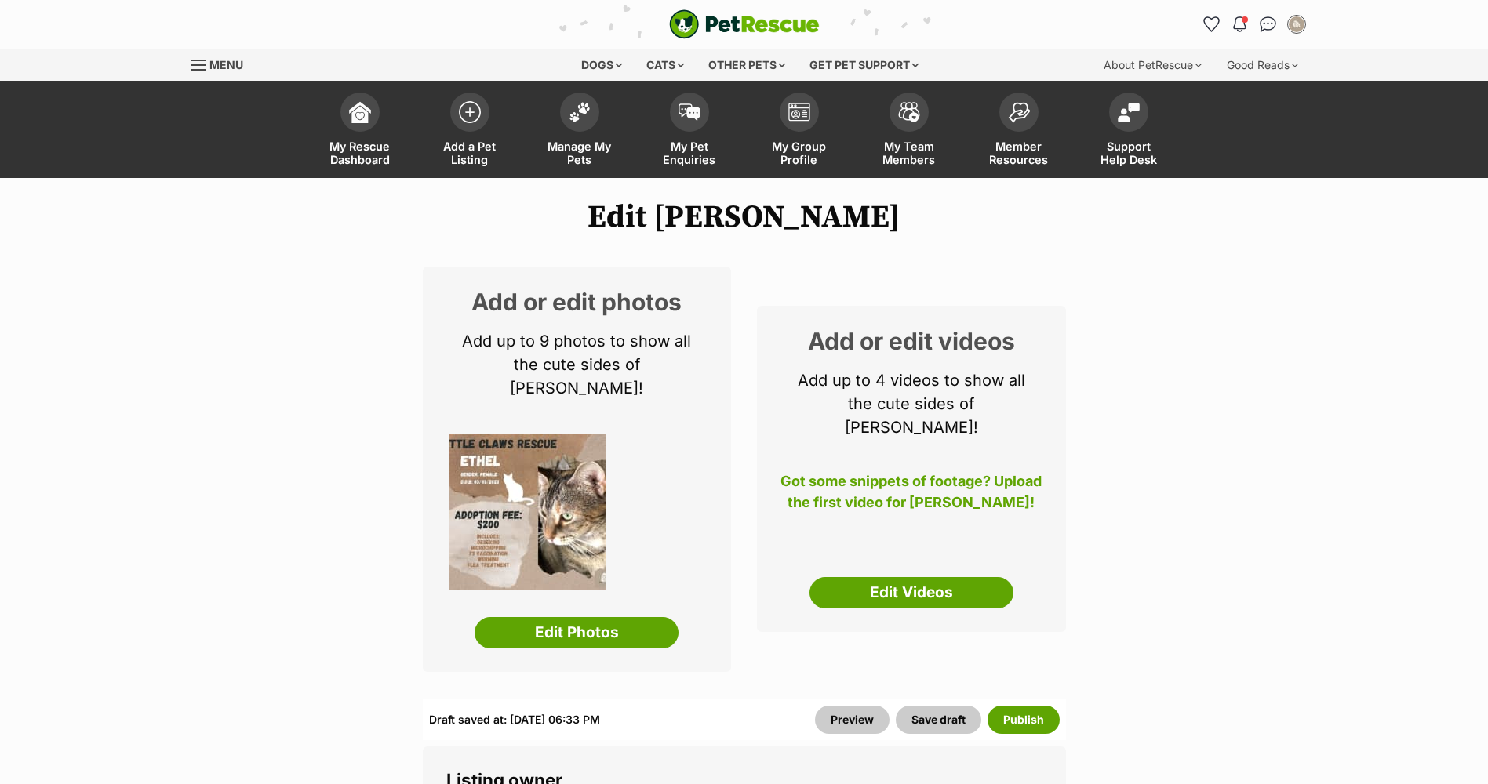
select select
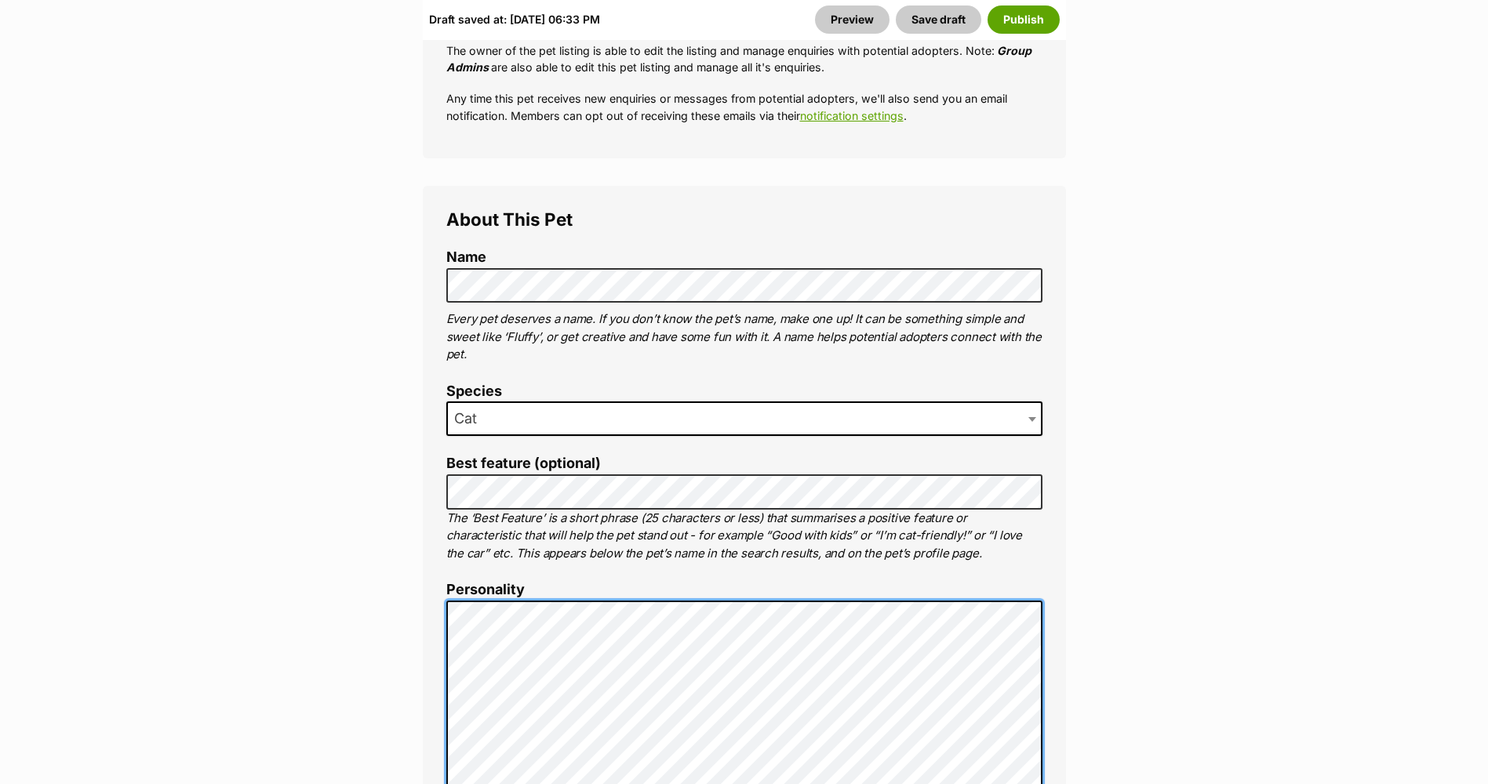
scroll to position [1020, 0]
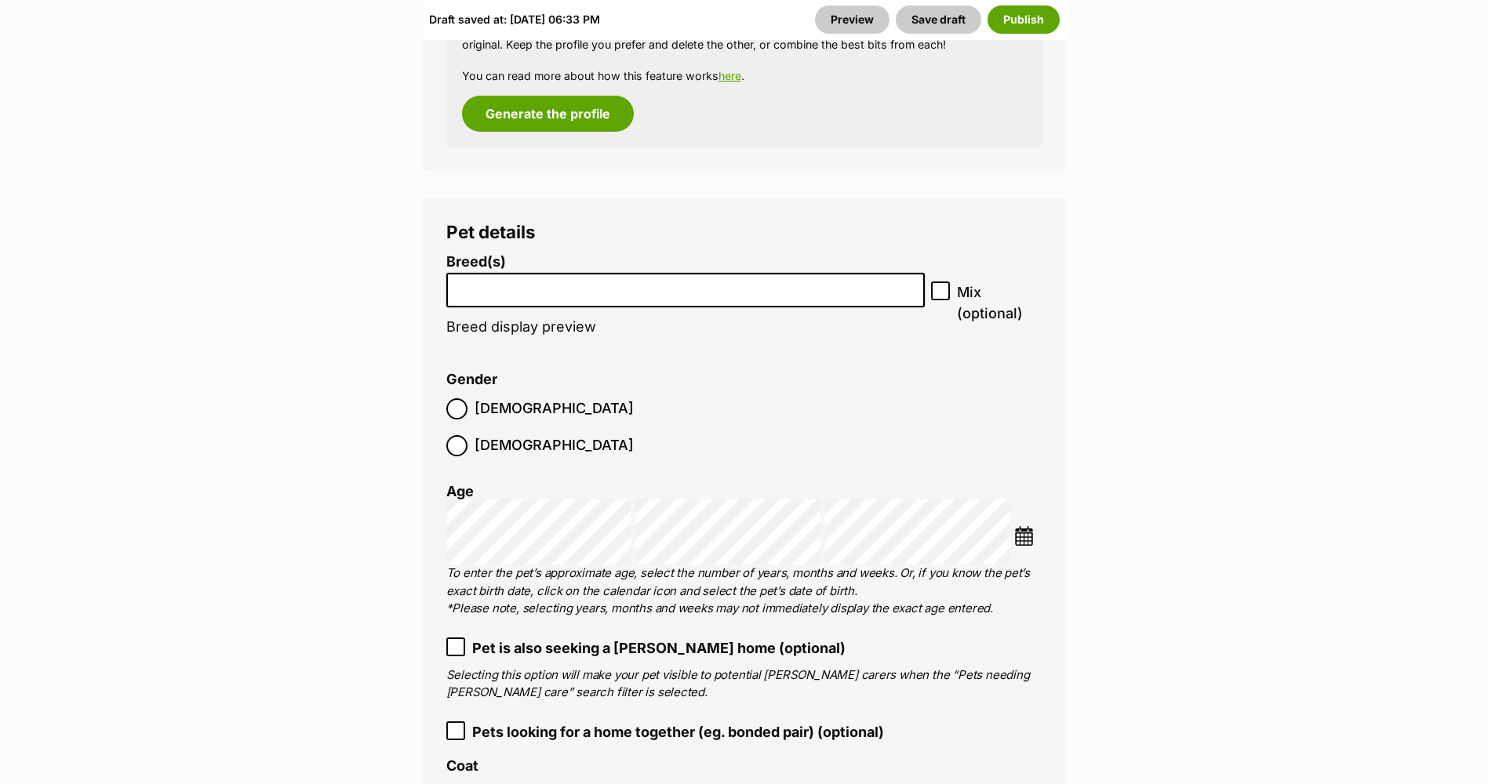
scroll to position [2197, 0]
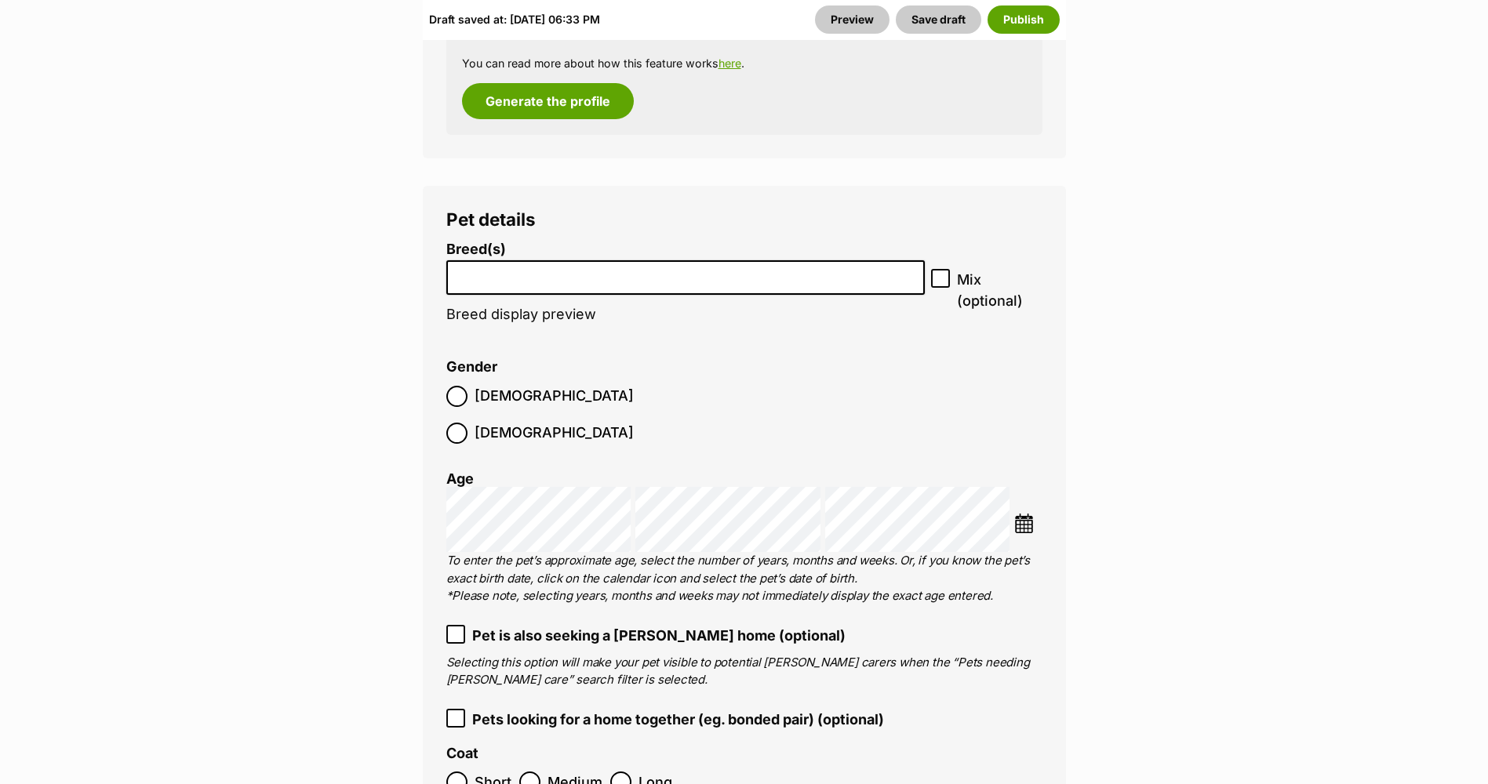
click at [639, 266] on input "search" at bounding box center [686, 274] width 468 height 16
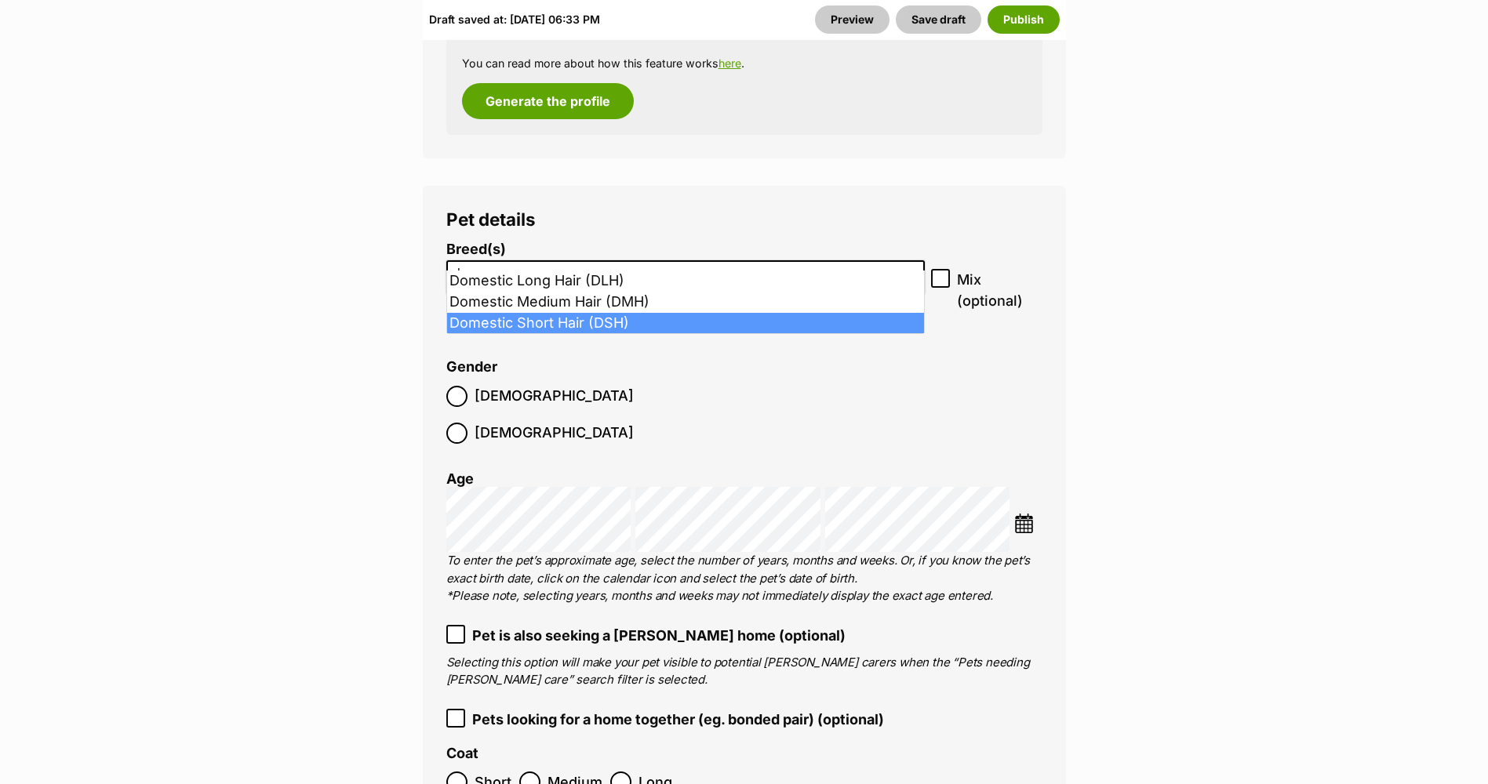
type input "dom"
select select "252102"
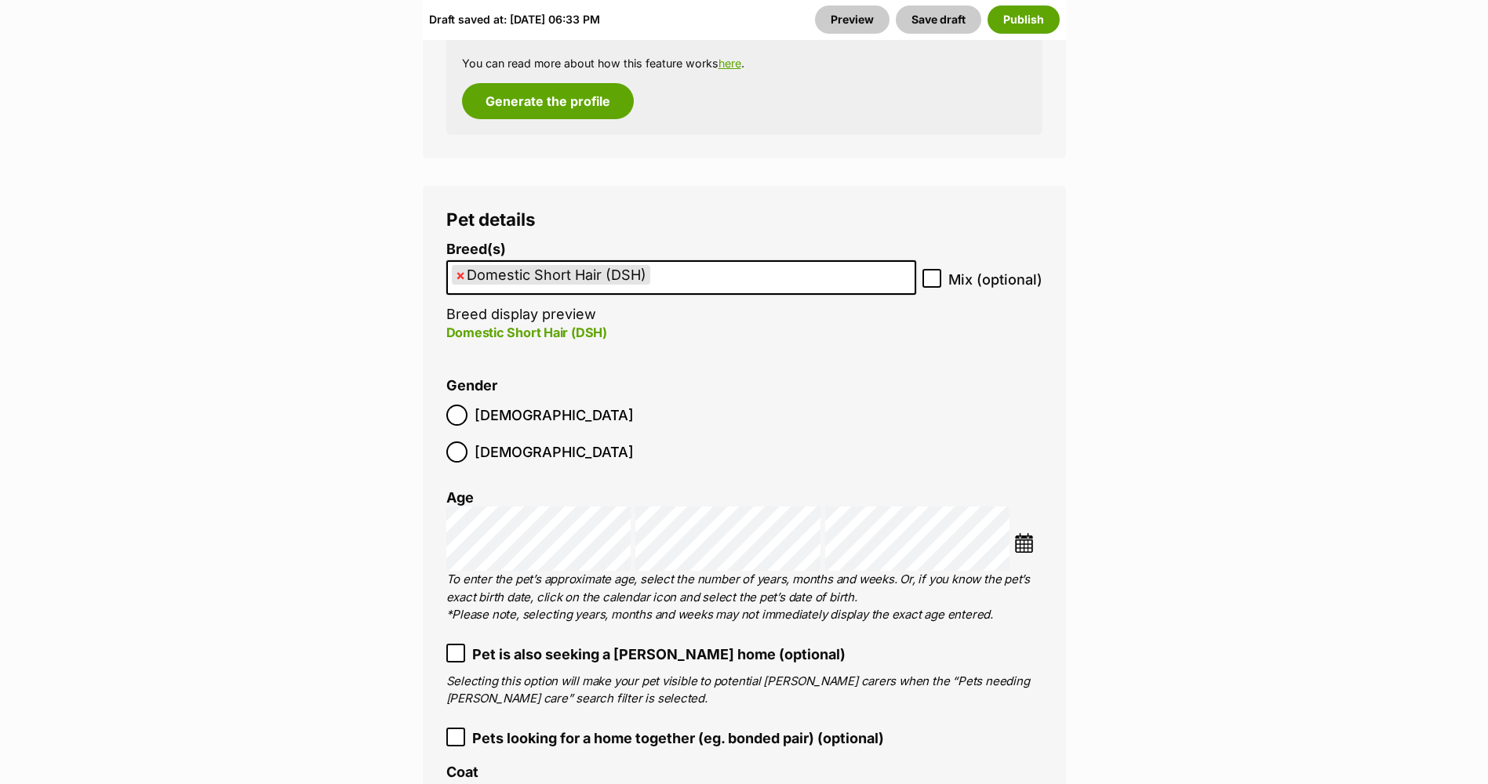
click at [1021, 533] on img at bounding box center [1024, 543] width 20 height 20
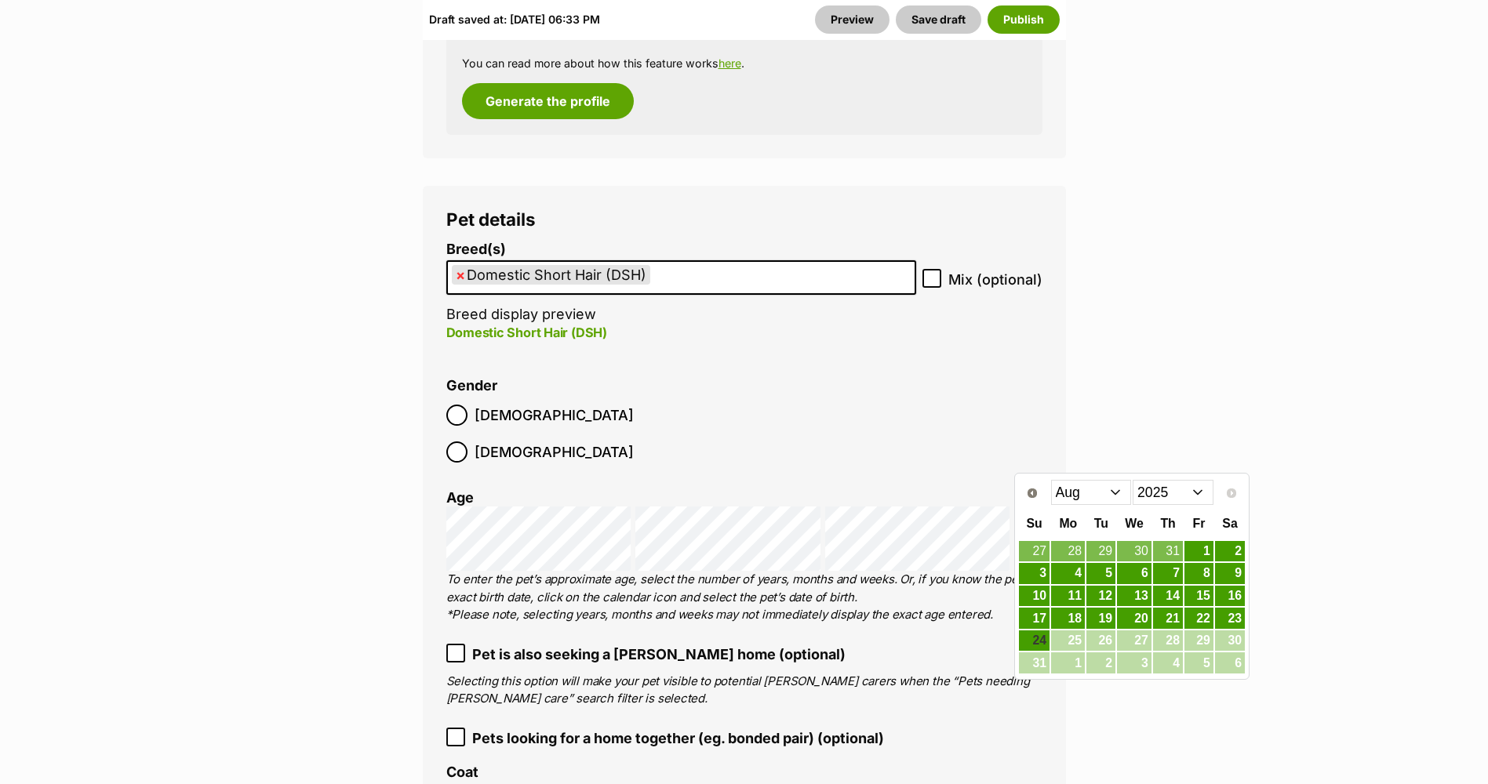
click at [1174, 493] on select "2015 2016 2017 2018 2019 2020 2021 2022 2023 2024 2025" at bounding box center [1173, 492] width 81 height 25
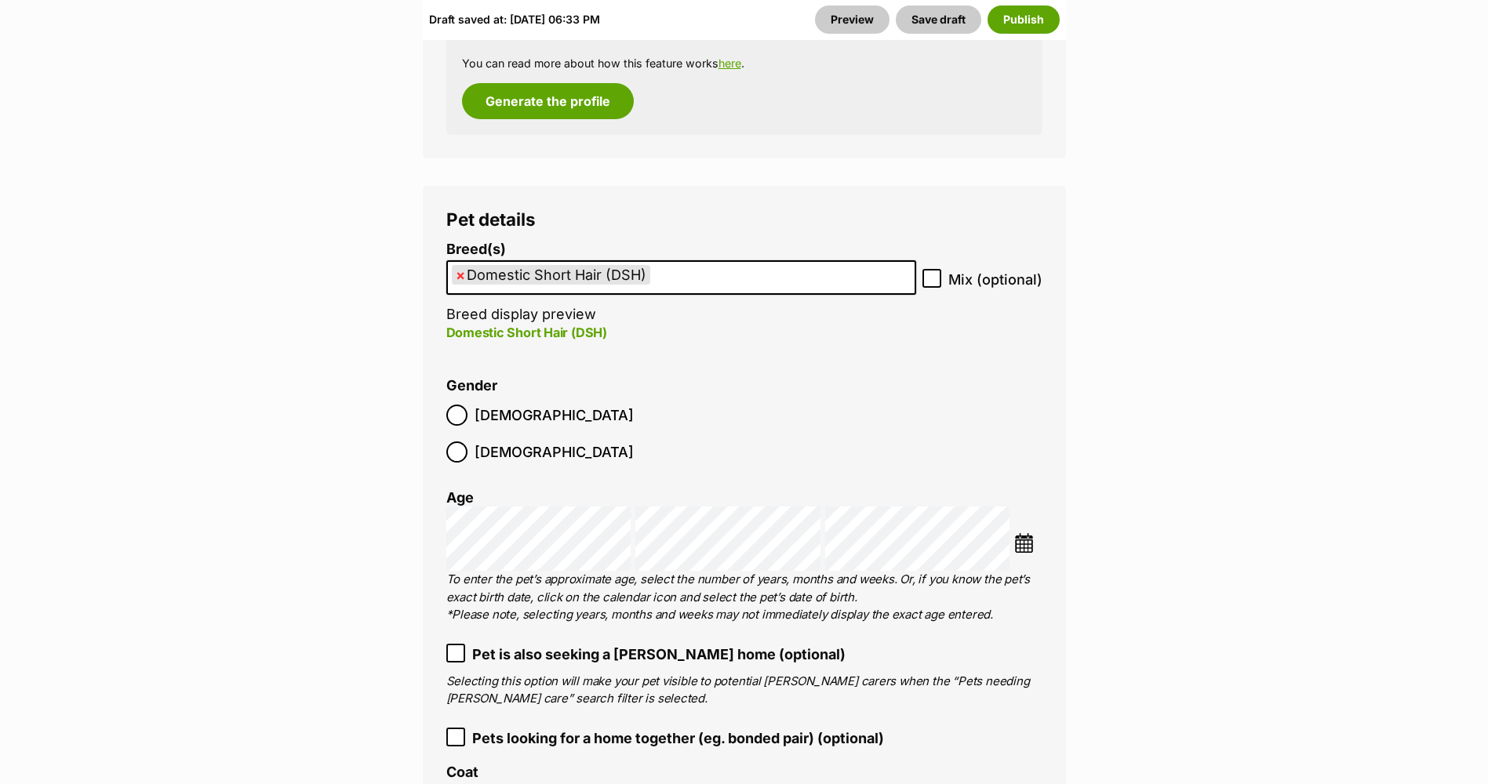
click at [1013, 507] on div "Choose Date" at bounding box center [744, 539] width 596 height 65
click at [1029, 533] on img at bounding box center [1024, 543] width 20 height 20
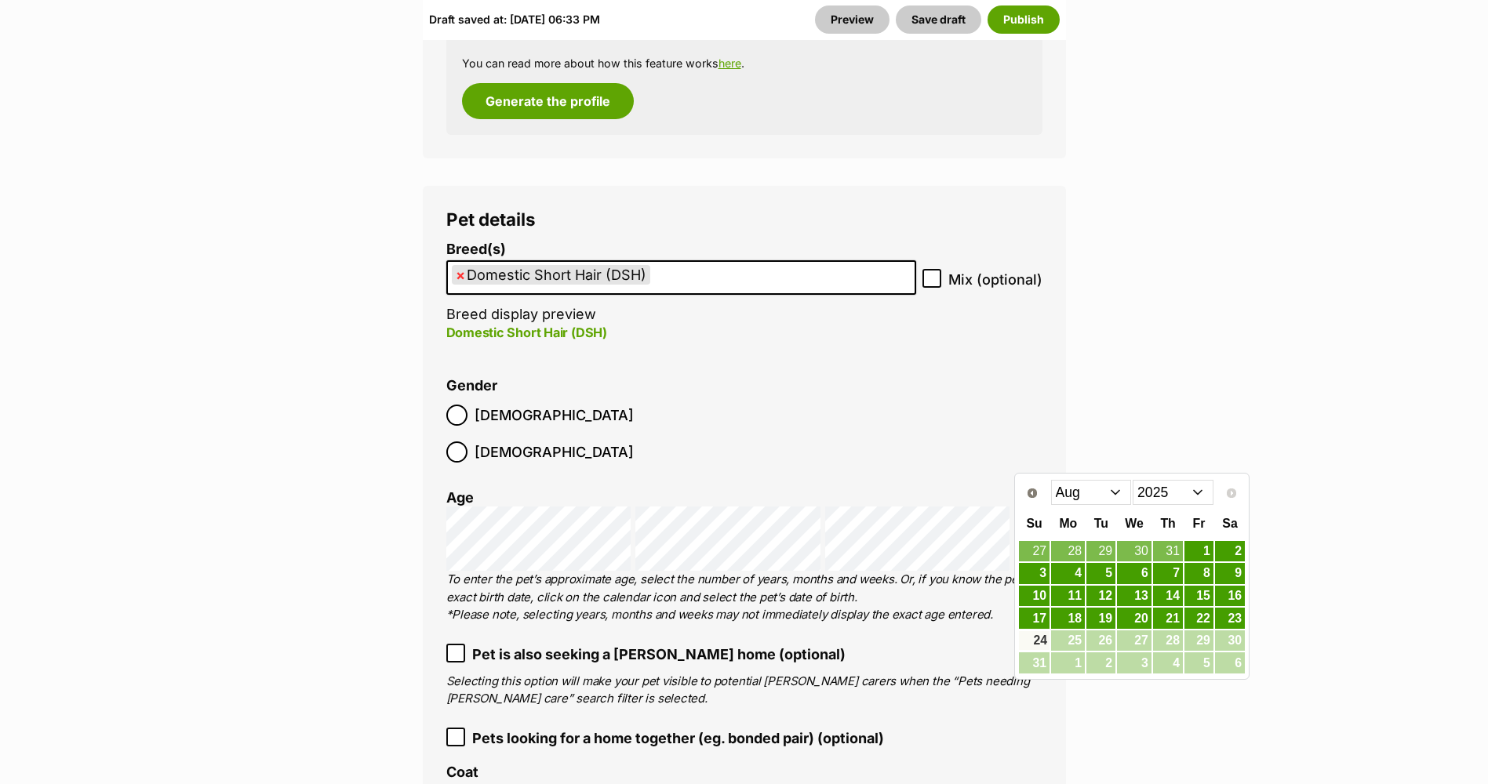
click at [1153, 507] on div "Prev Next Jan Feb Mar Apr May Jun Jul Aug 2015 2016 2017 2018 2019 2020 2021 20…" at bounding box center [1131, 492] width 227 height 32
click at [1157, 495] on select "2015 2016 2017 2018 2019 2020 2021 2022 2023 2024 2025" at bounding box center [1173, 492] width 81 height 25
click at [1105, 486] on select "Jan Feb Mar Apr May Jun Jul Aug Sep Oct Nov Dec" at bounding box center [1091, 492] width 81 height 25
click at [1206, 555] on link "3" at bounding box center [1198, 552] width 29 height 20
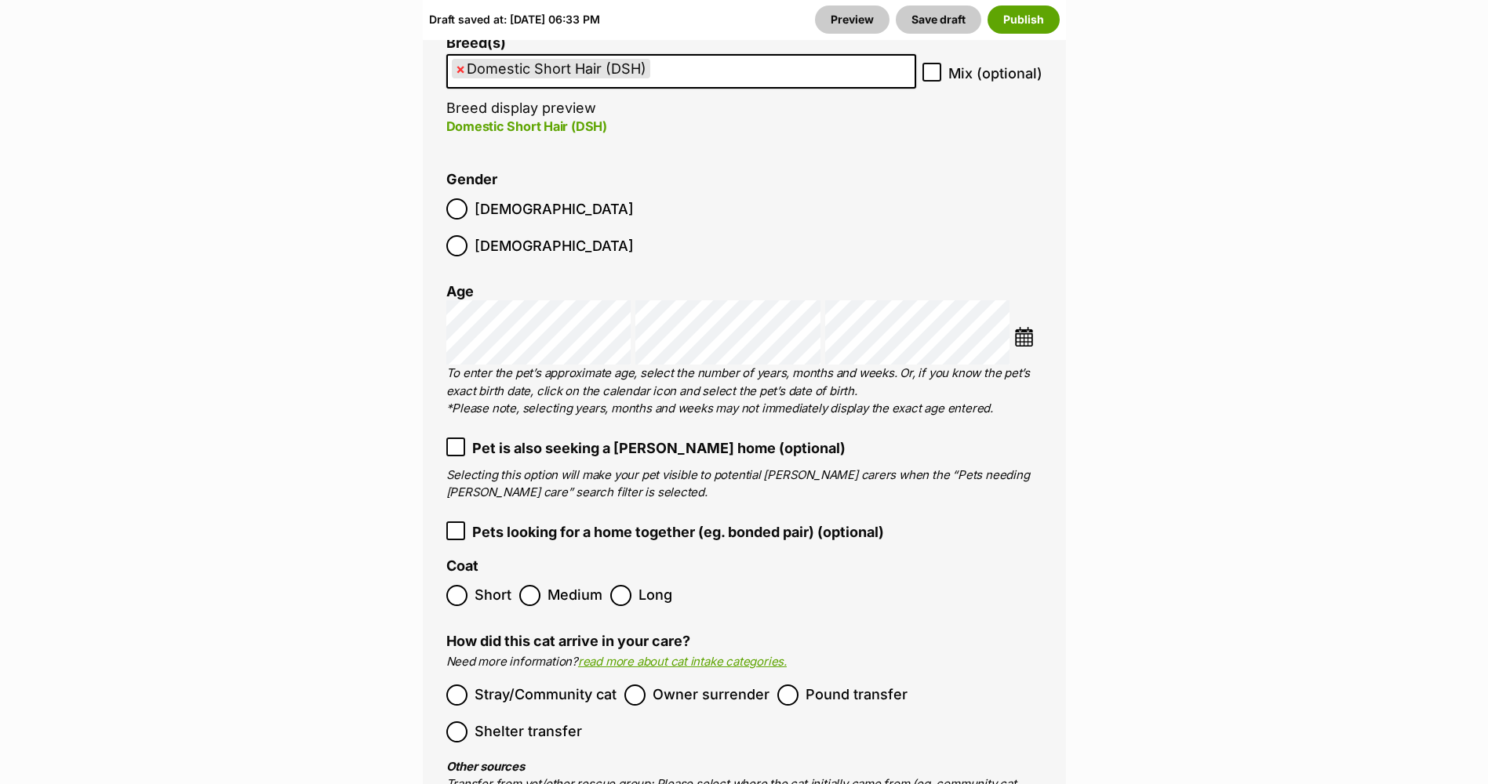
scroll to position [2432, 0]
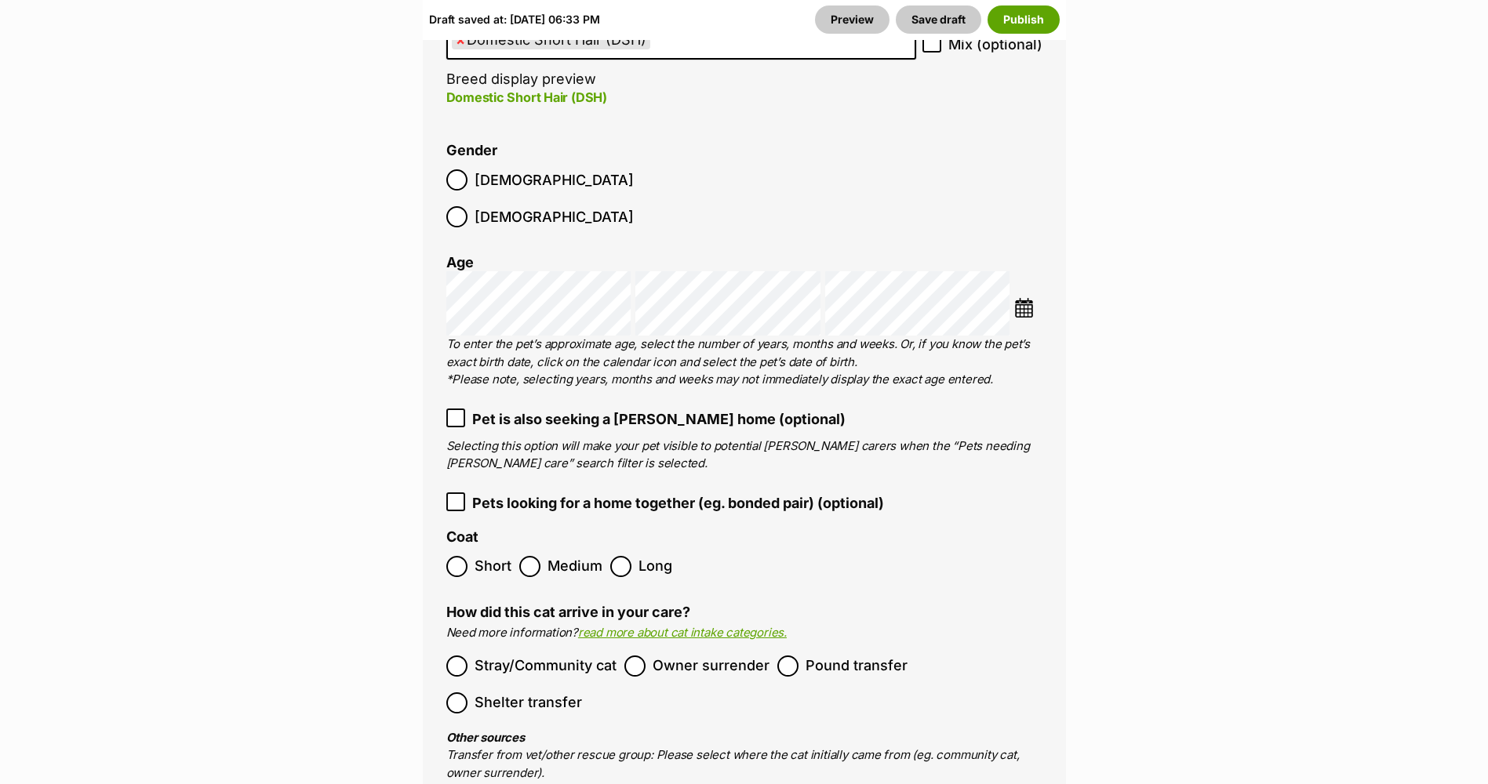
click at [467, 556] on label "Short" at bounding box center [478, 566] width 65 height 21
click at [504, 656] on span "Stray/Community cat" at bounding box center [546, 666] width 142 height 21
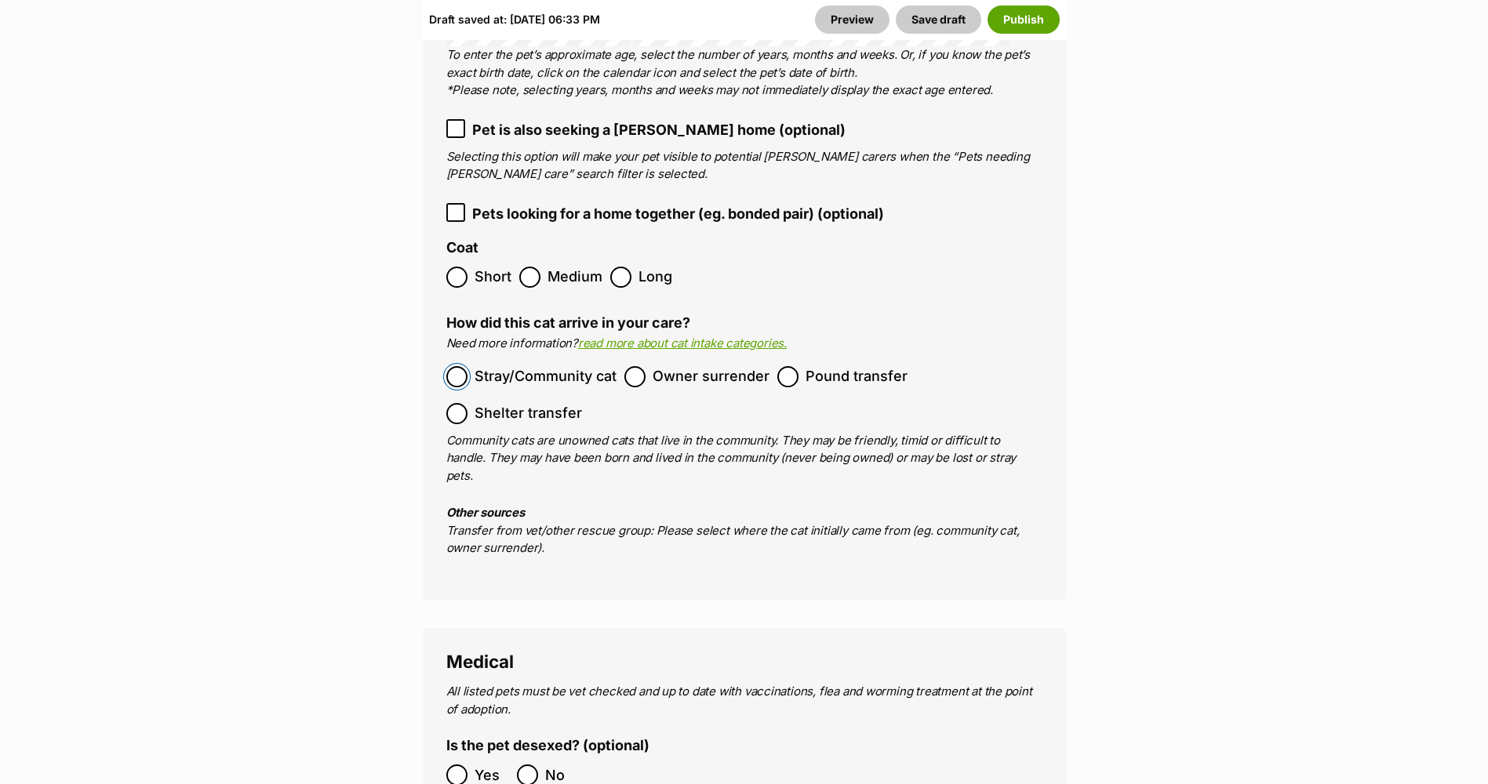
scroll to position [2824, 0]
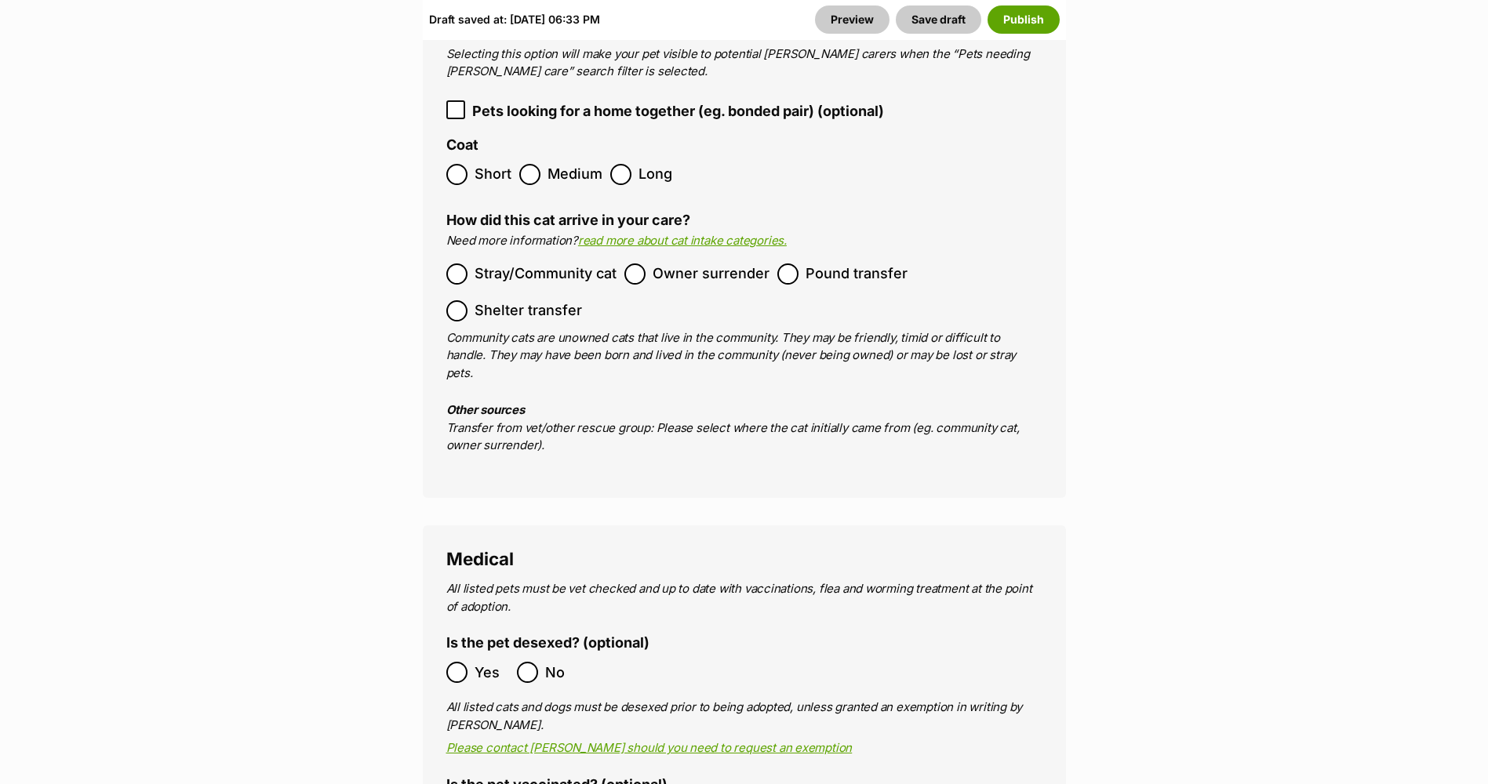
click at [476, 662] on span "Yes" at bounding box center [492, 672] width 35 height 21
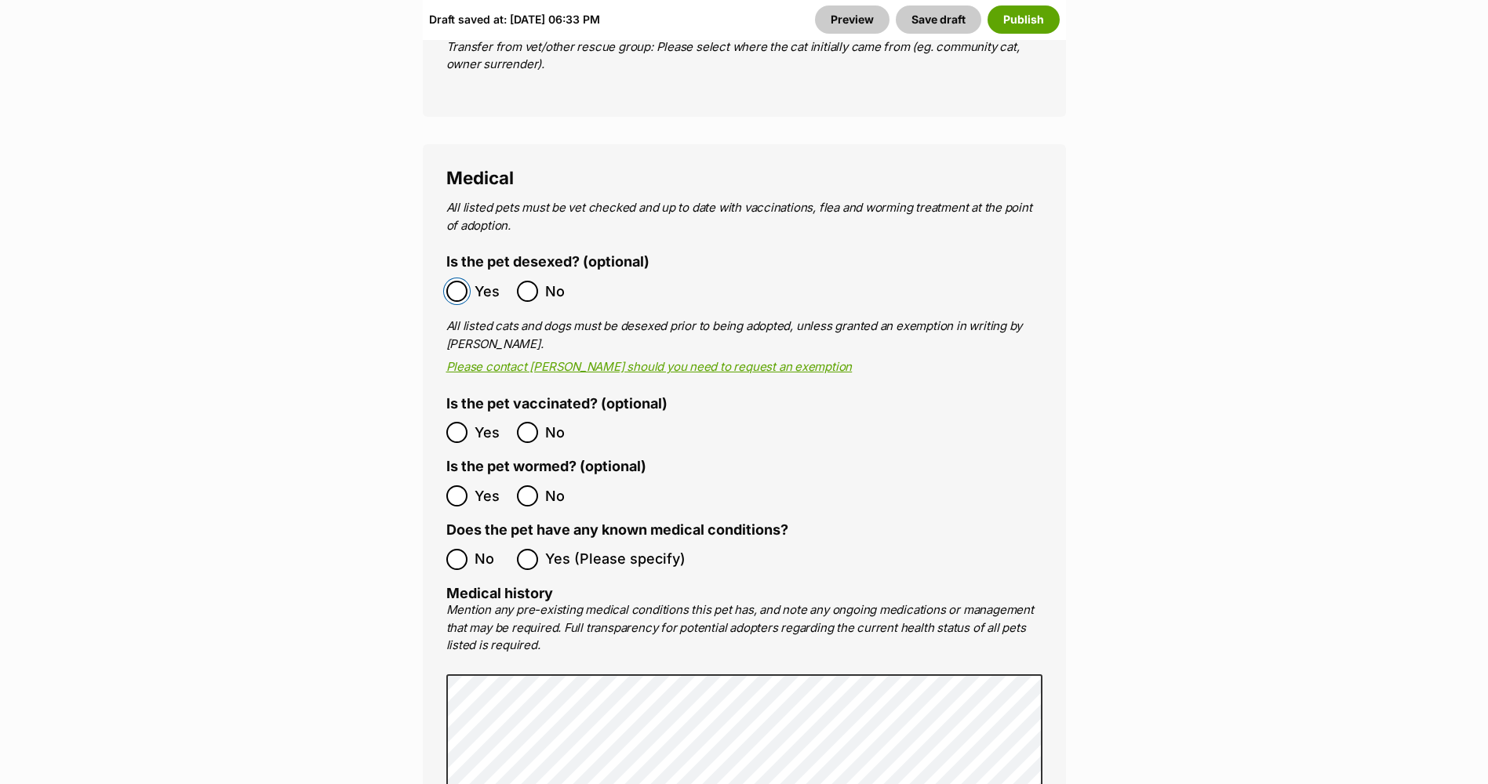
scroll to position [3216, 0]
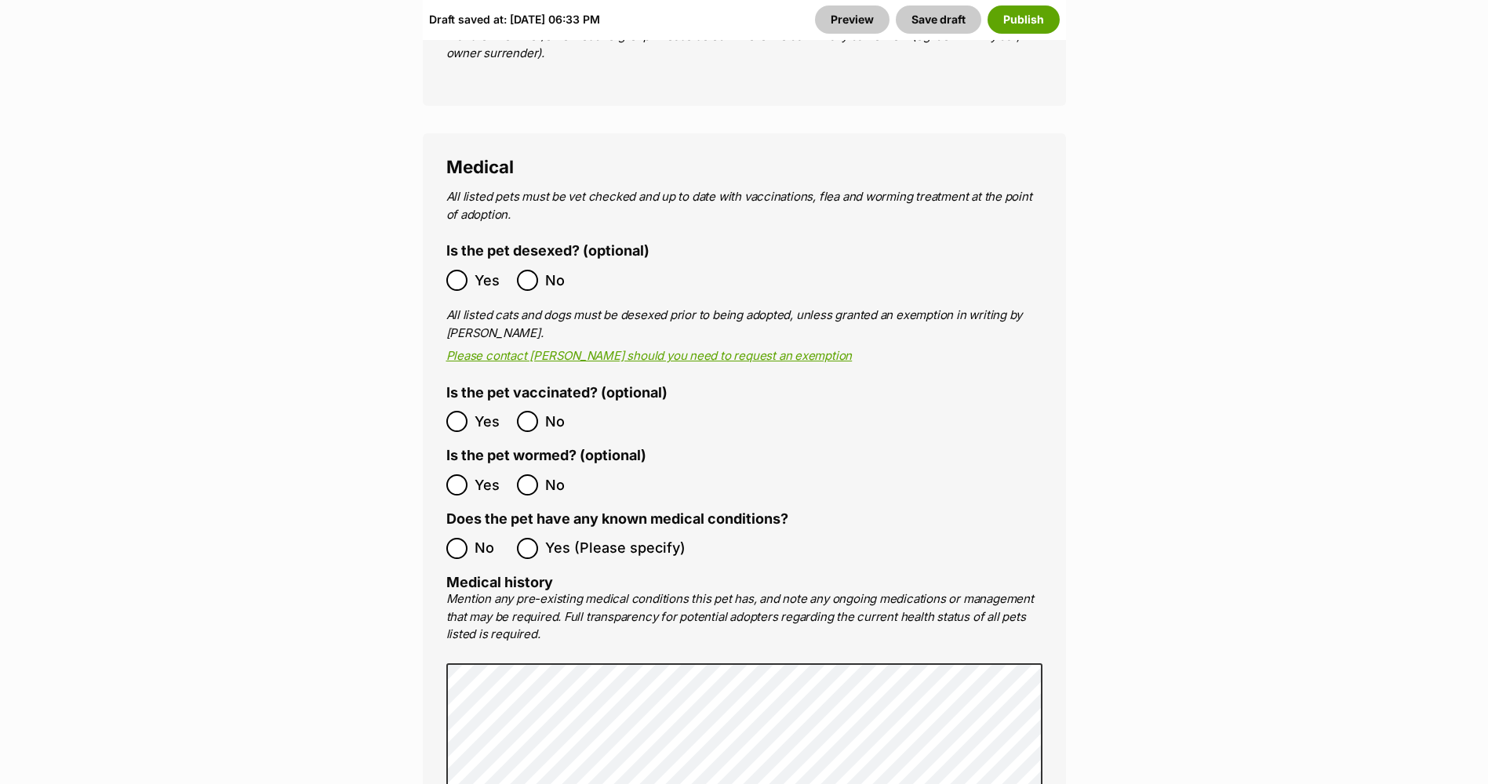
click at [476, 411] on span "Yes" at bounding box center [492, 421] width 35 height 21
drag, startPoint x: 474, startPoint y: 402, endPoint x: 482, endPoint y: 423, distance: 22.6
click at [475, 475] on span "Yes" at bounding box center [492, 485] width 35 height 21
click at [484, 538] on span "No" at bounding box center [492, 548] width 35 height 21
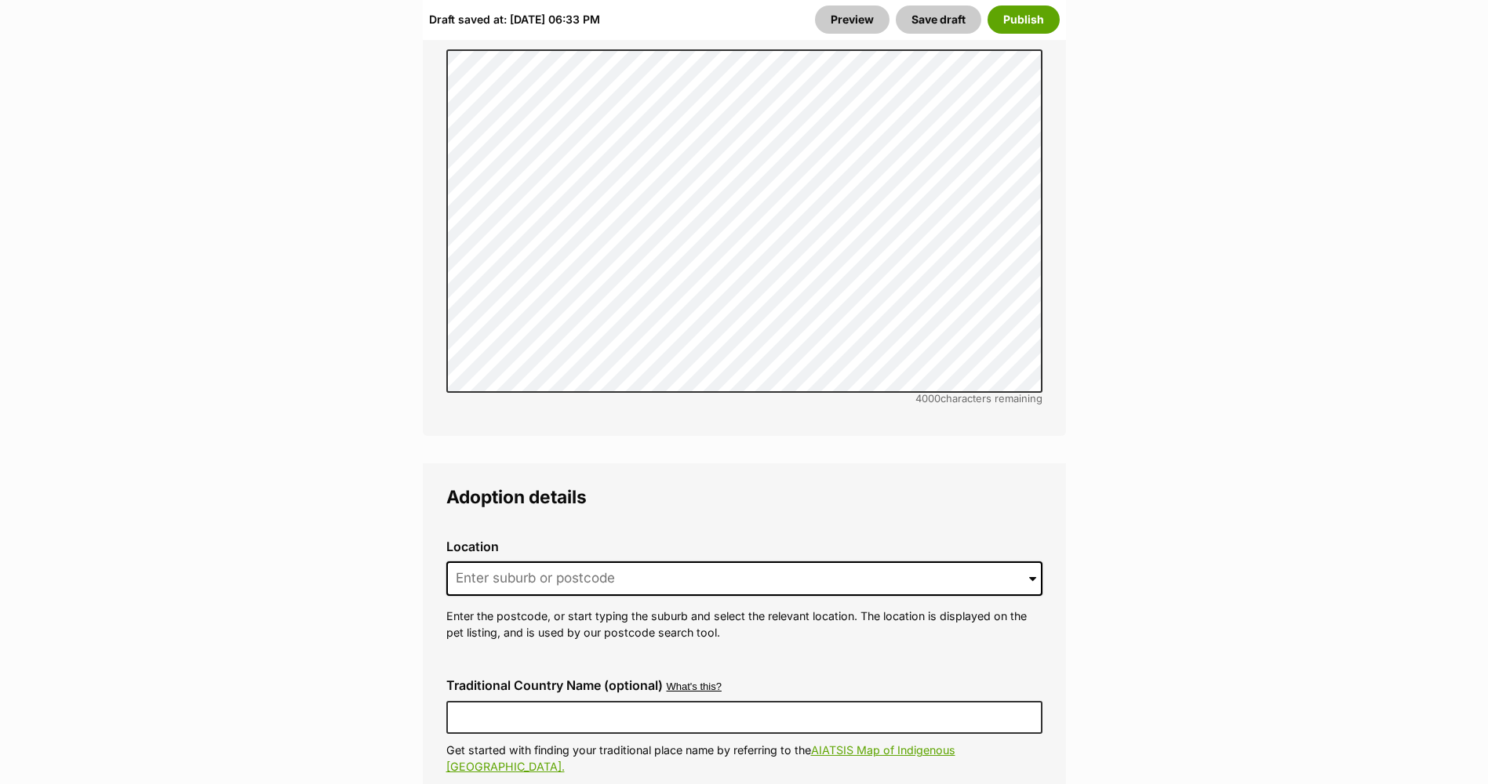
scroll to position [3844, 0]
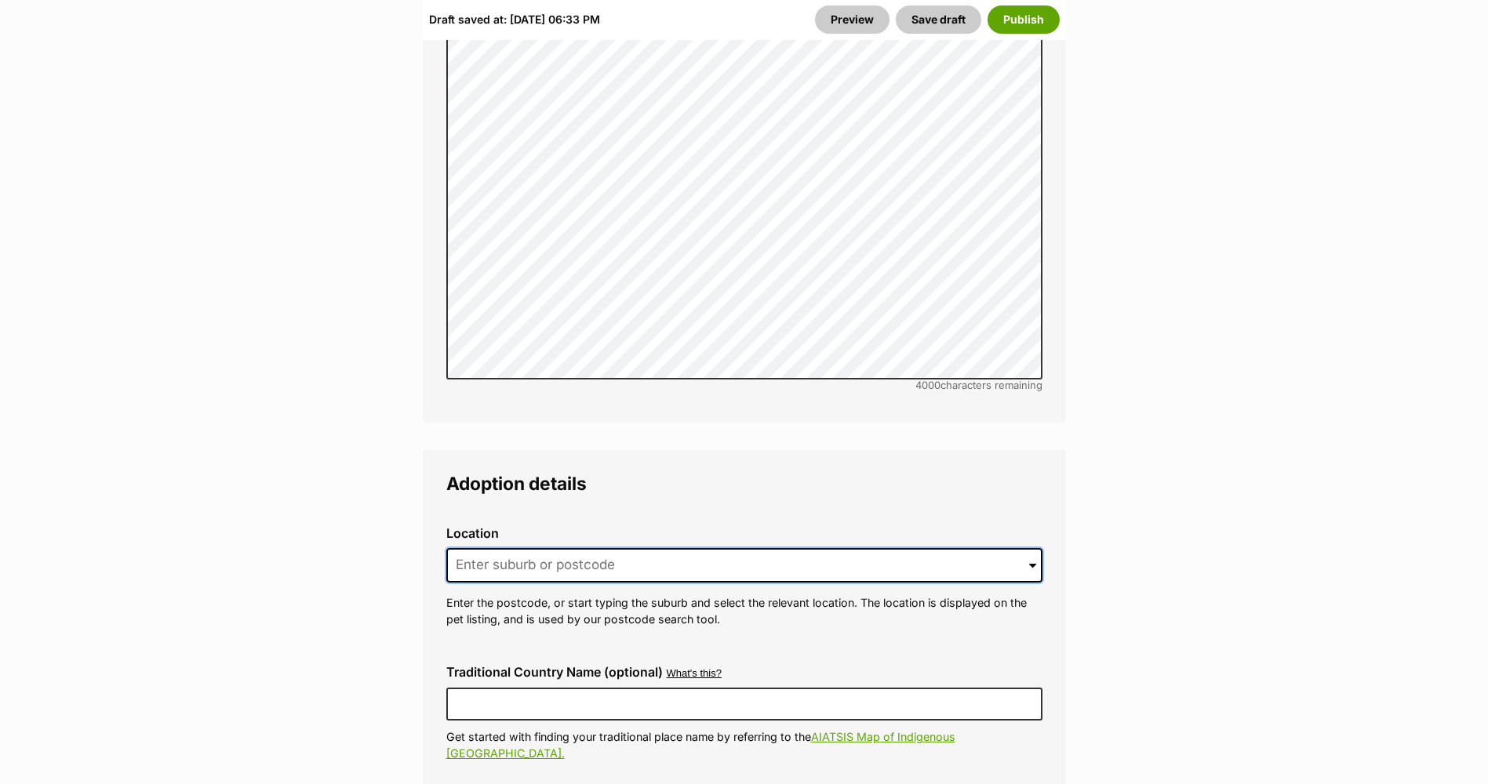
click at [576, 548] on input at bounding box center [744, 565] width 596 height 35
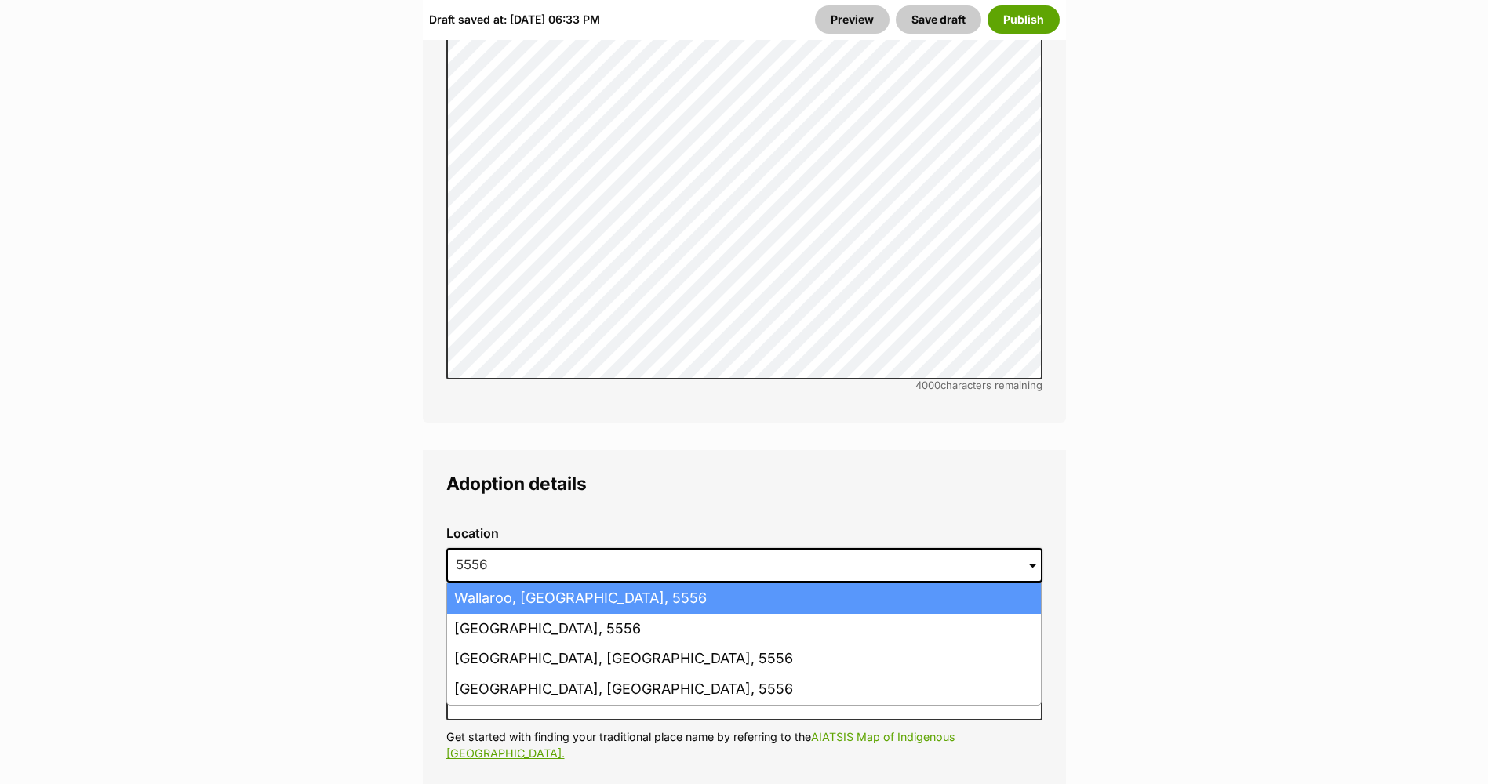
click at [587, 584] on li "Wallaroo, South Australia, 5556" at bounding box center [744, 599] width 594 height 31
type input "Wallaroo, South Australia, 5556"
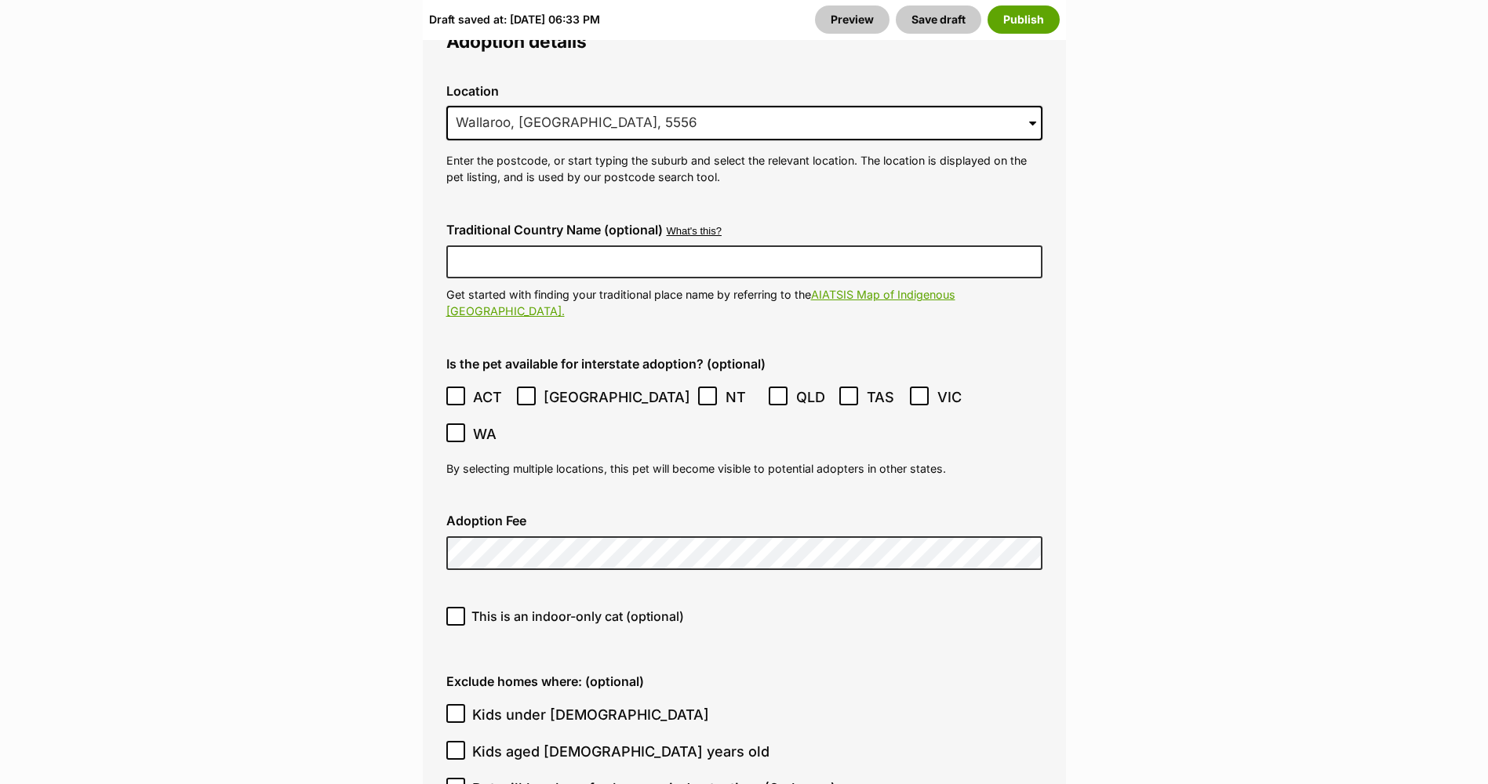
scroll to position [4393, 0]
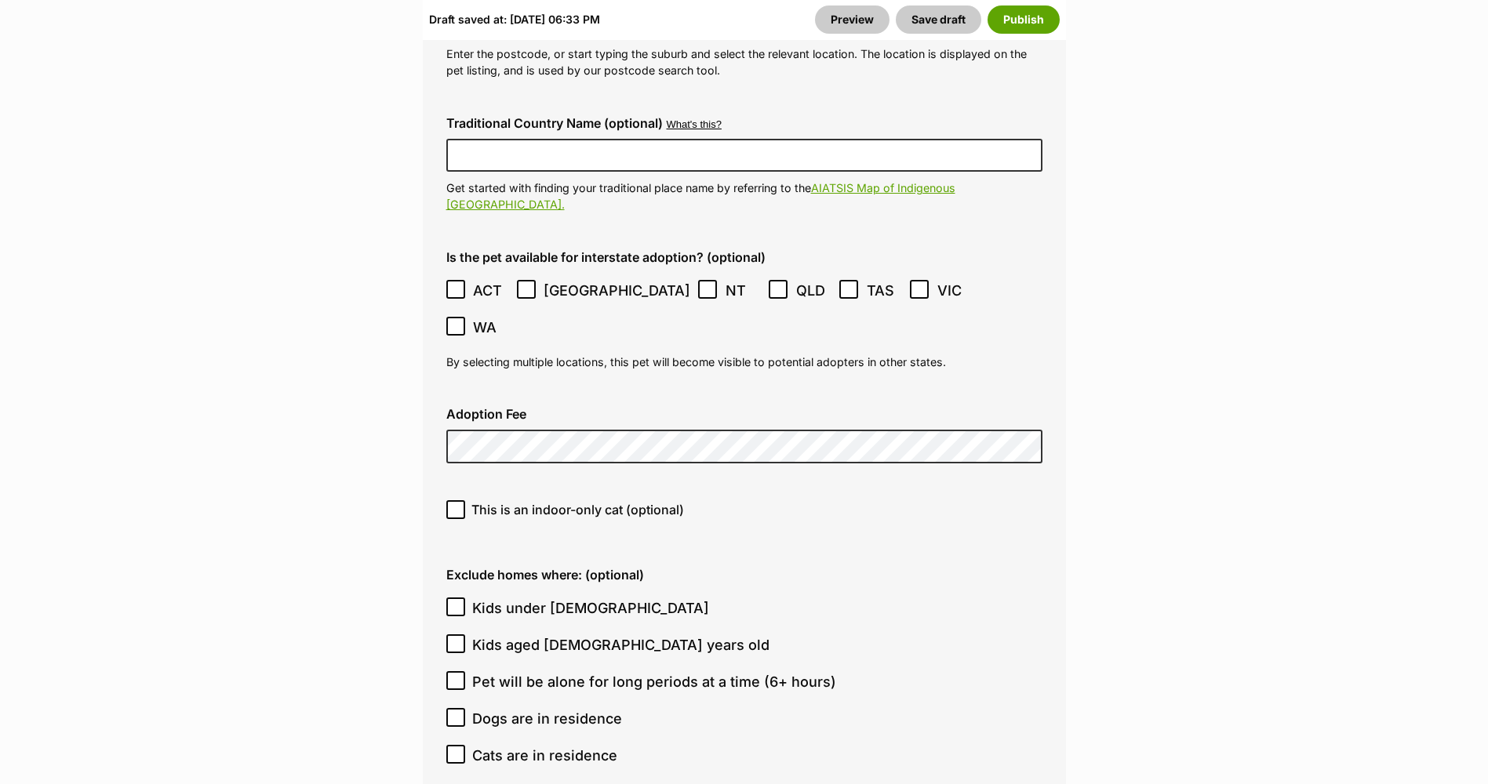
click at [512, 500] on span "This is an indoor-only cat (optional)" at bounding box center [577, 509] width 213 height 19
click at [465, 500] on input "This is an indoor-only cat (optional)" at bounding box center [455, 509] width 19 height 19
checkbox input "true"
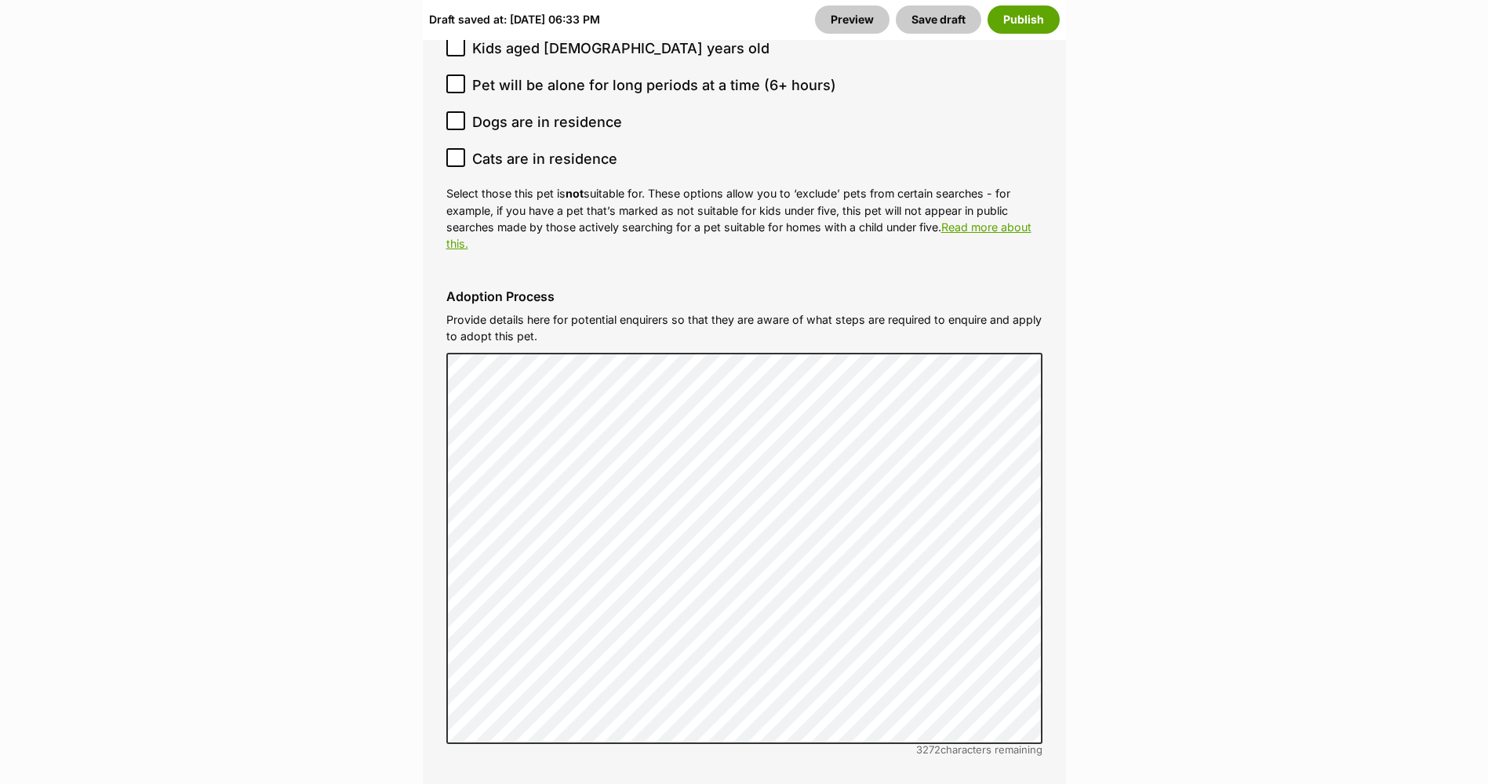
scroll to position [5334, 0]
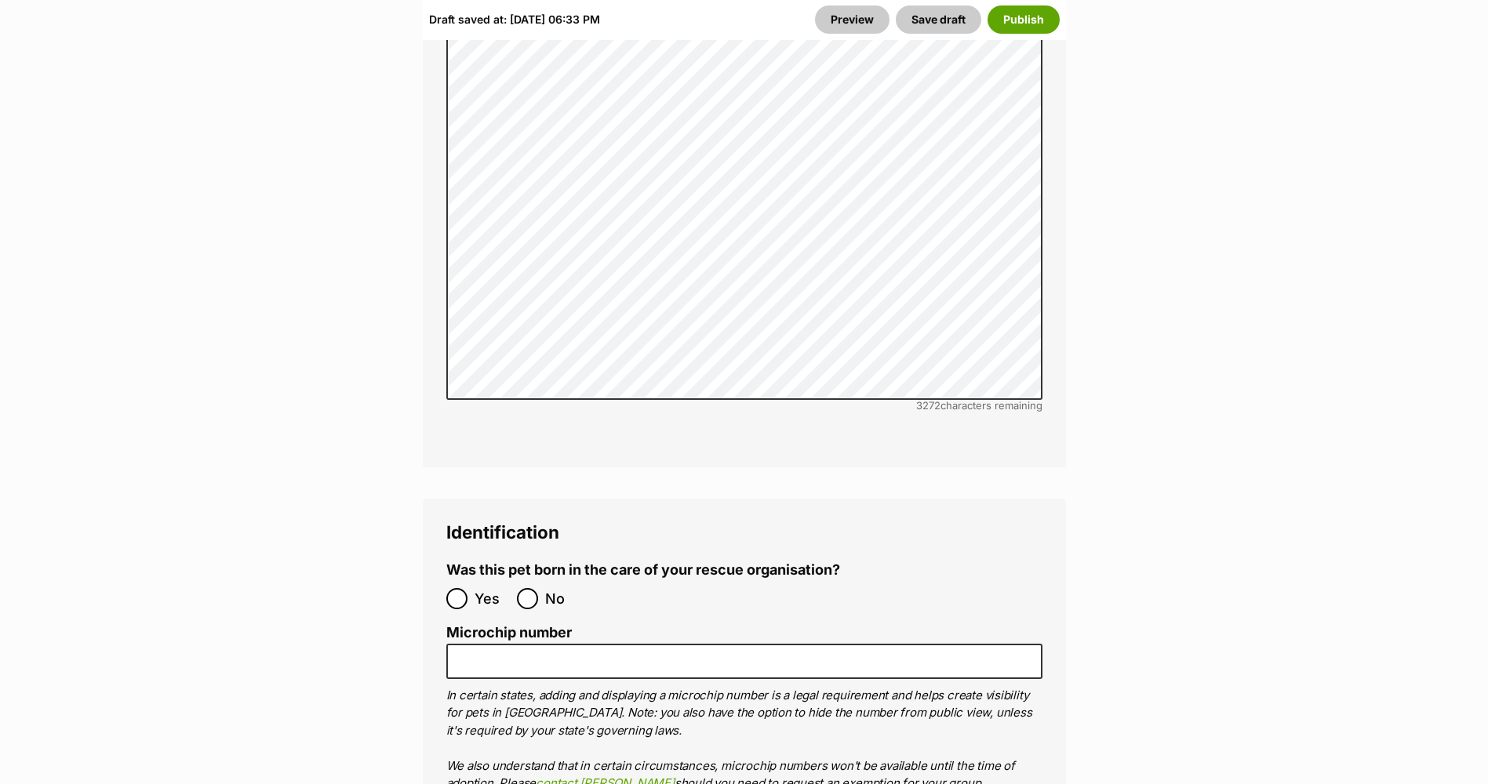
click at [544, 588] on label "No" at bounding box center [548, 598] width 63 height 21
click at [538, 588] on input "No" at bounding box center [527, 598] width 21 height 21
radio input "true"
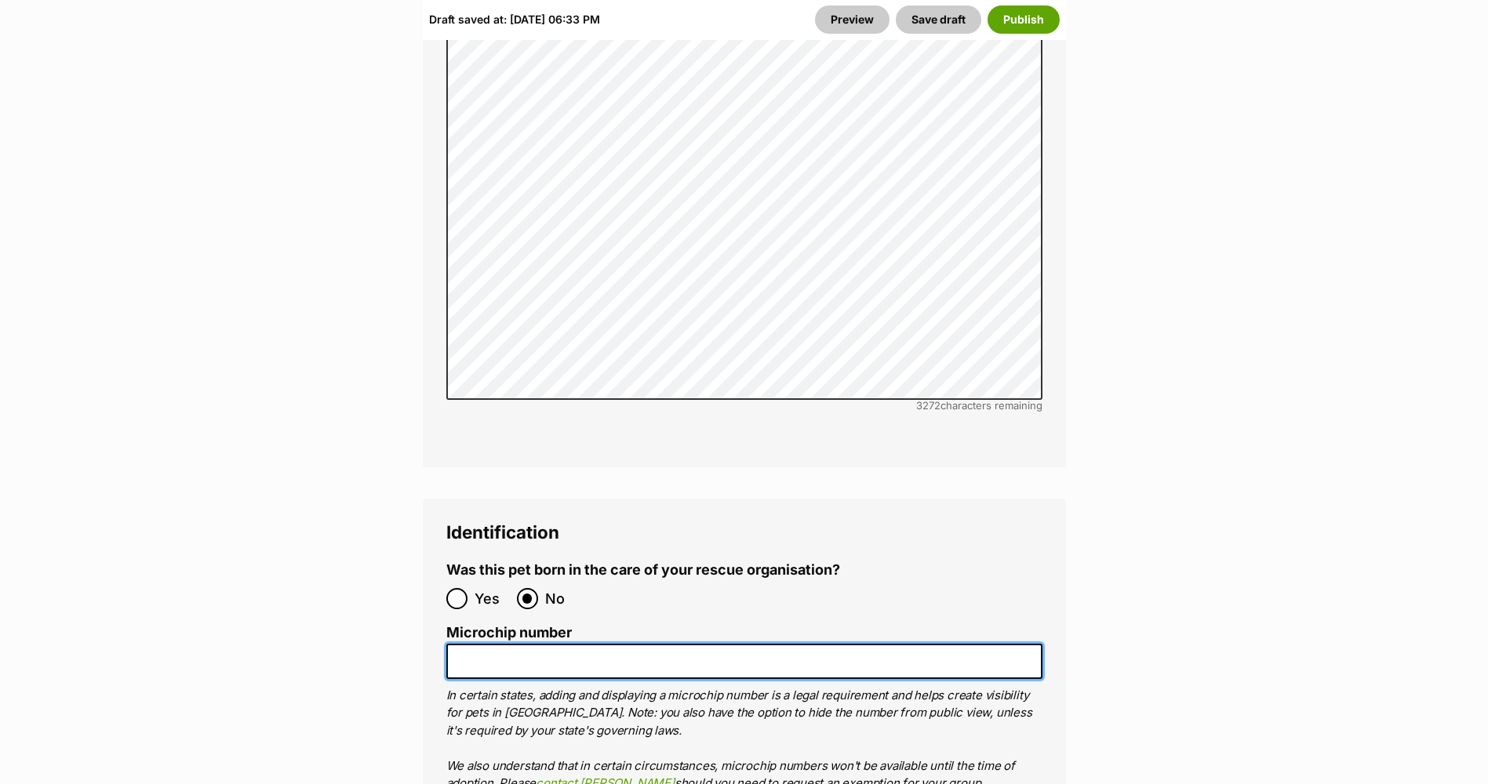
click at [552, 644] on input "Microchip number" at bounding box center [744, 661] width 596 height 35
type input "991003003231423"
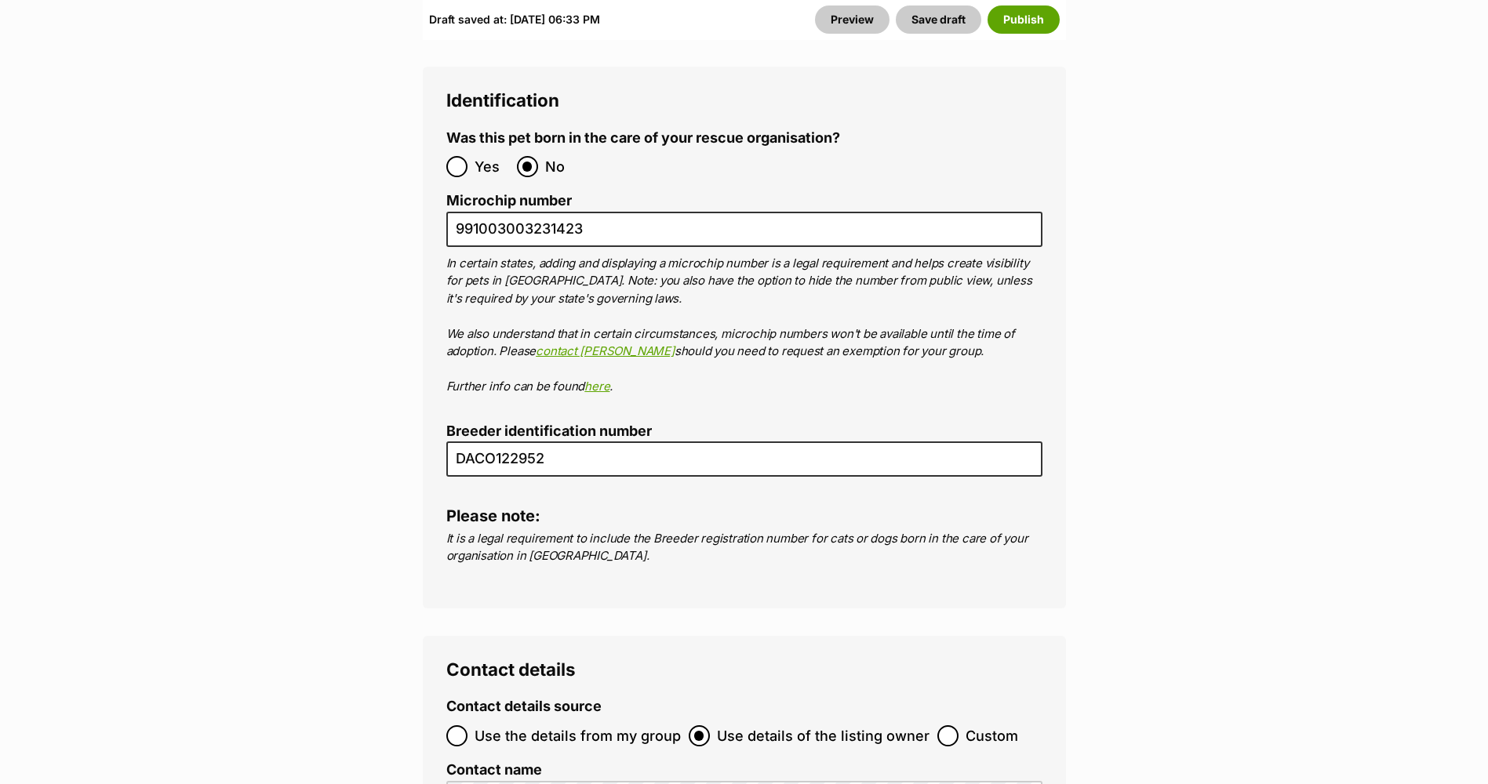
scroll to position [5805, 0]
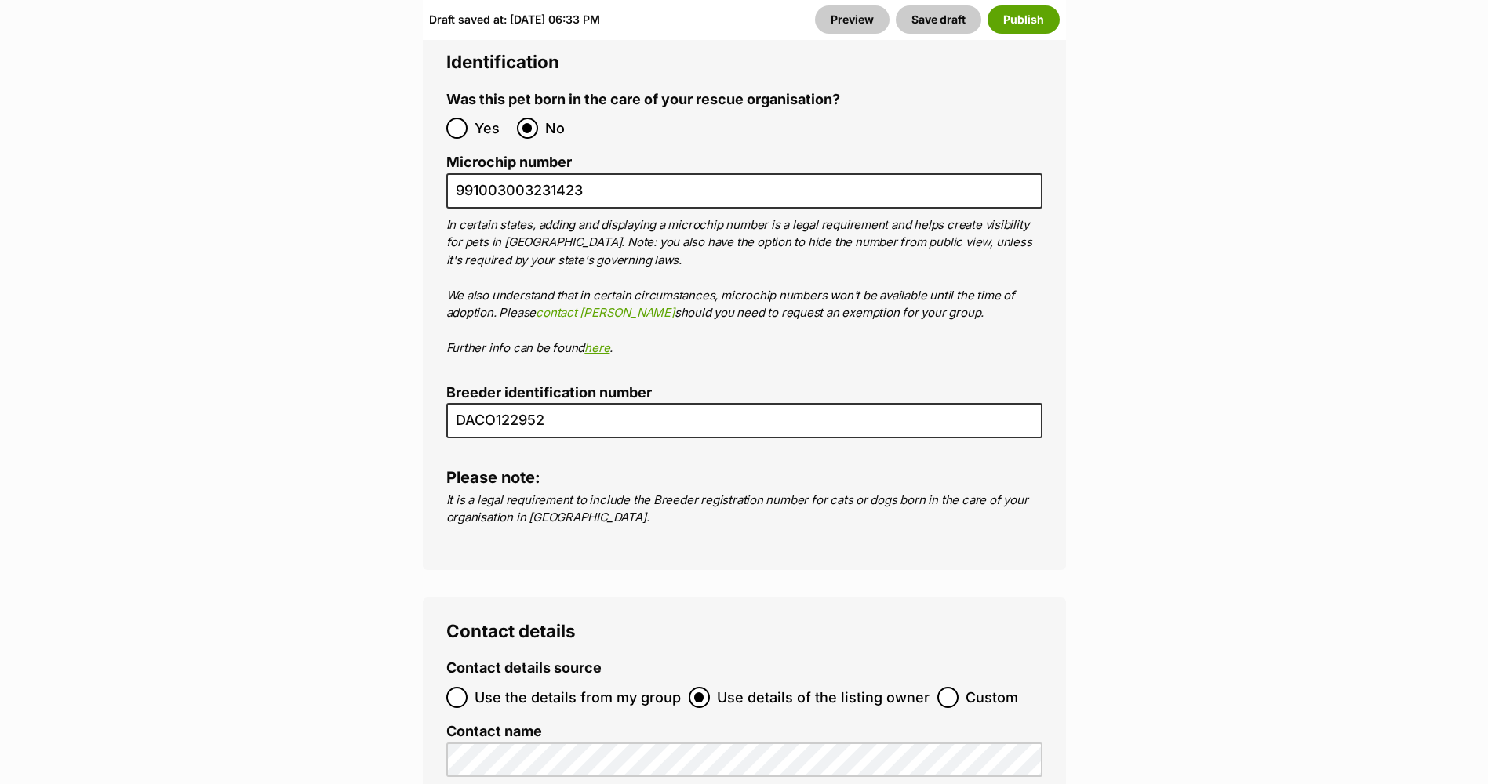
click at [506, 687] on span "Use the details from my group" at bounding box center [578, 697] width 206 height 21
click at [467, 687] on input "Use the details from my group" at bounding box center [456, 697] width 21 height 21
radio input "true"
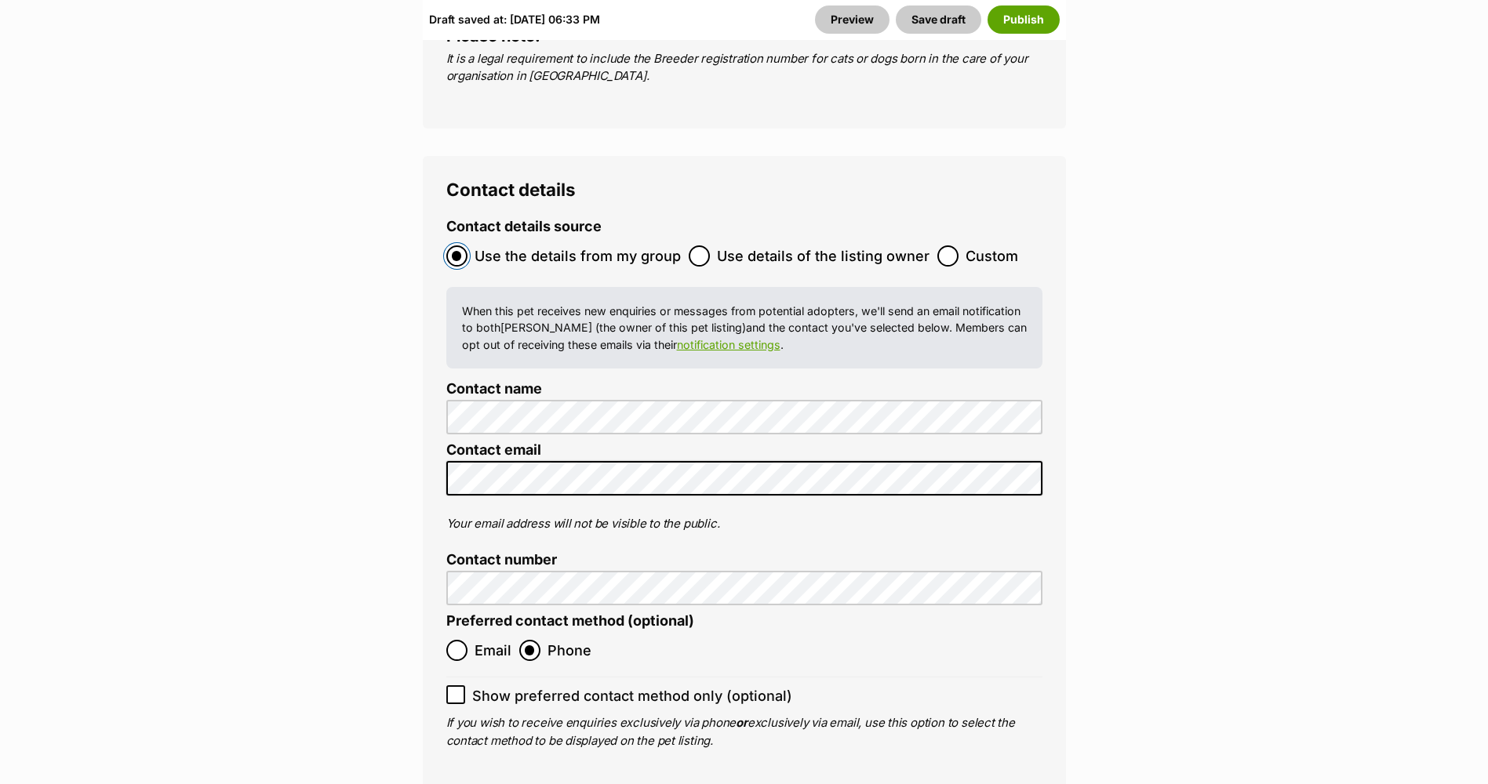
scroll to position [6275, 0]
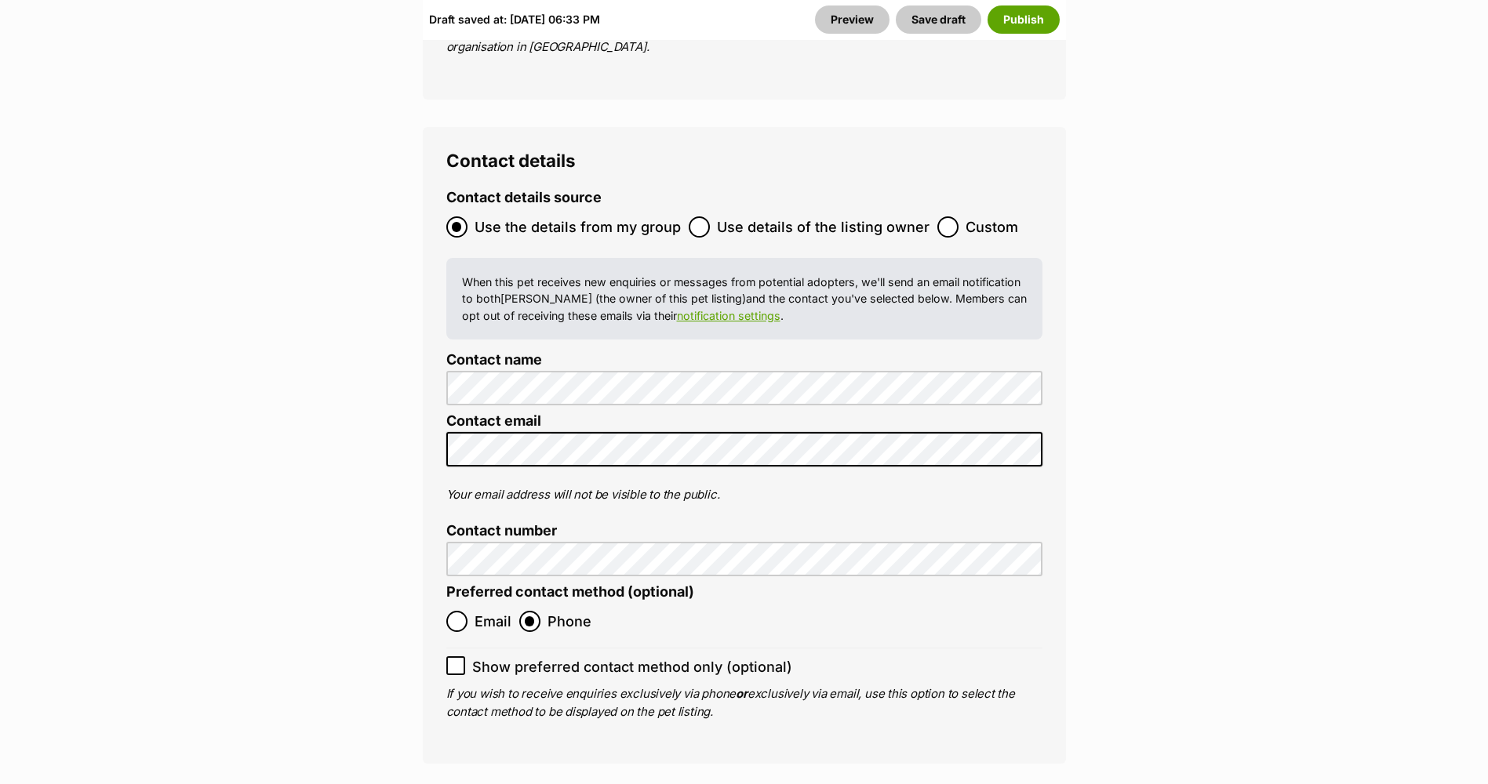
click at [522, 656] on span "Show preferred contact method only (optional)" at bounding box center [632, 666] width 320 height 21
click at [465, 656] on input "Show preferred contact method only (optional)" at bounding box center [455, 665] width 19 height 19
checkbox input "true"
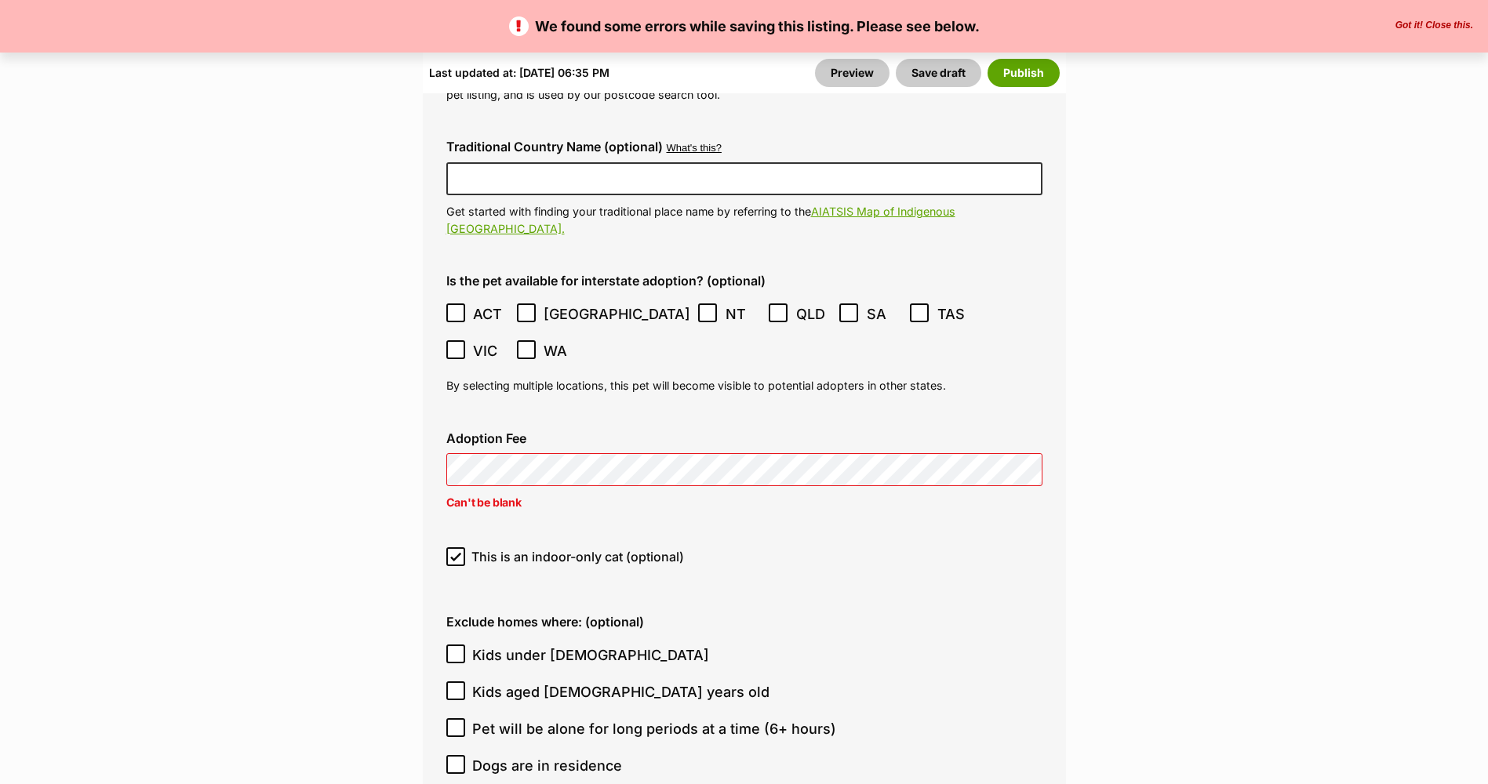
scroll to position [4471, 0]
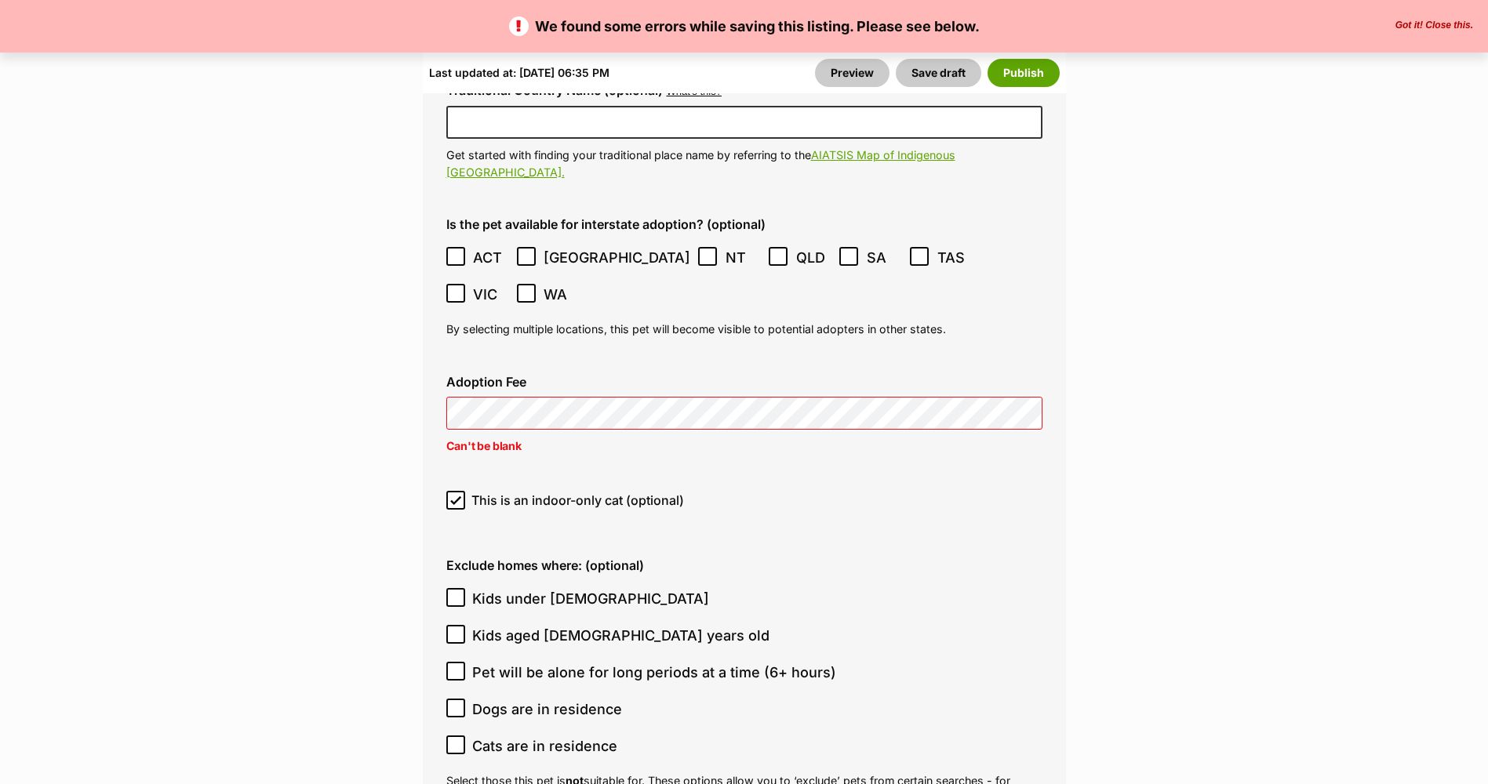
click at [979, 625] on label "Kids aged [DEMOGRAPHIC_DATA] years old" at bounding box center [740, 635] width 588 height 21
click at [465, 625] on input "Kids aged [DEMOGRAPHIC_DATA] years old" at bounding box center [455, 634] width 19 height 19
checkbox input "true"
click at [1021, 69] on button "Publish" at bounding box center [1023, 73] width 72 height 28
